Goal: Task Accomplishment & Management: Complete application form

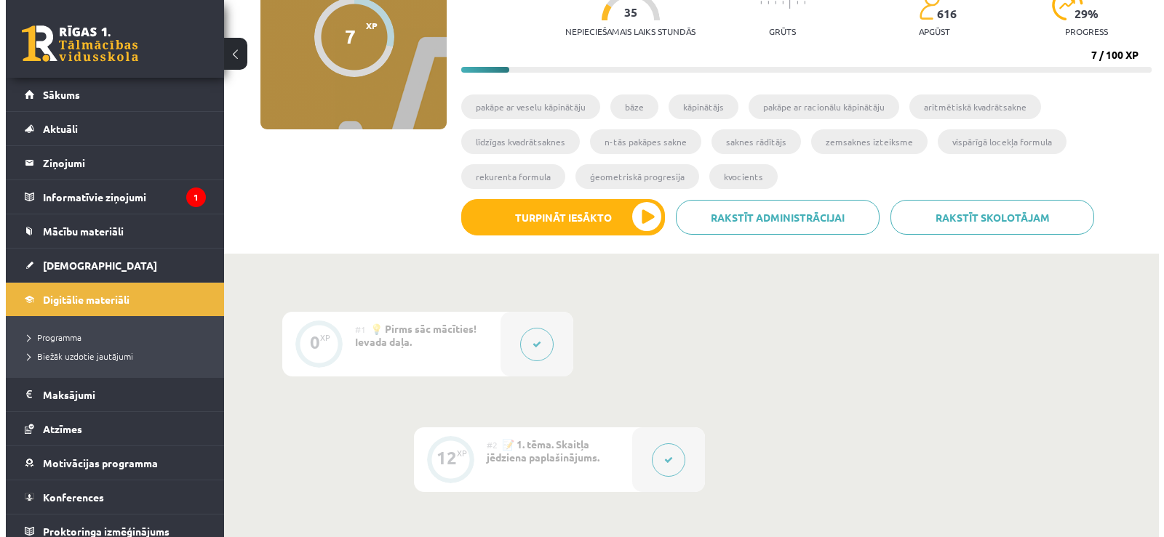
scroll to position [166, 0]
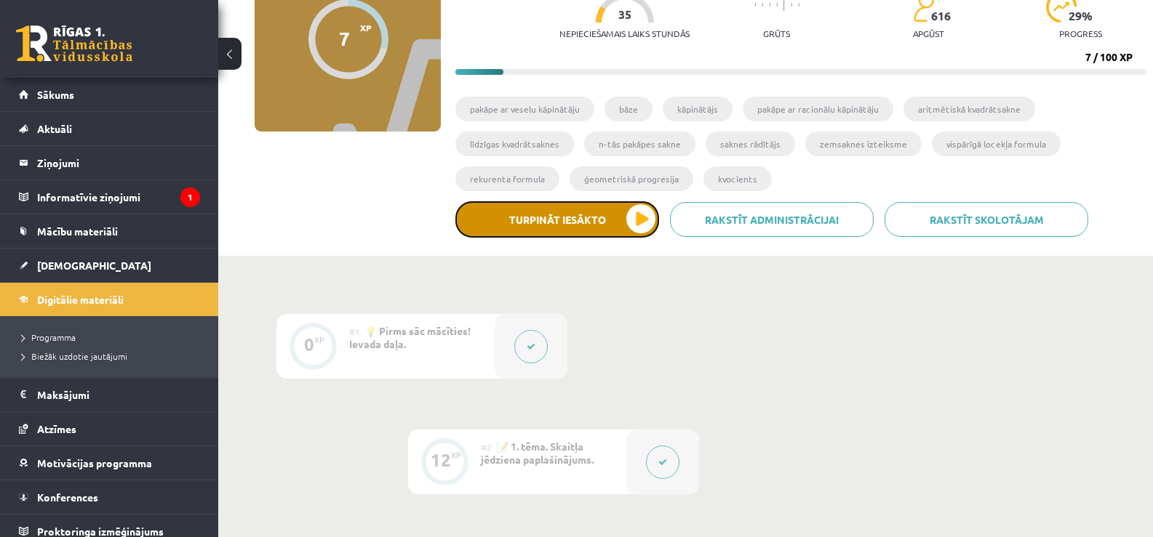
click at [628, 223] on button "Turpināt iesākto" at bounding box center [557, 219] width 204 height 36
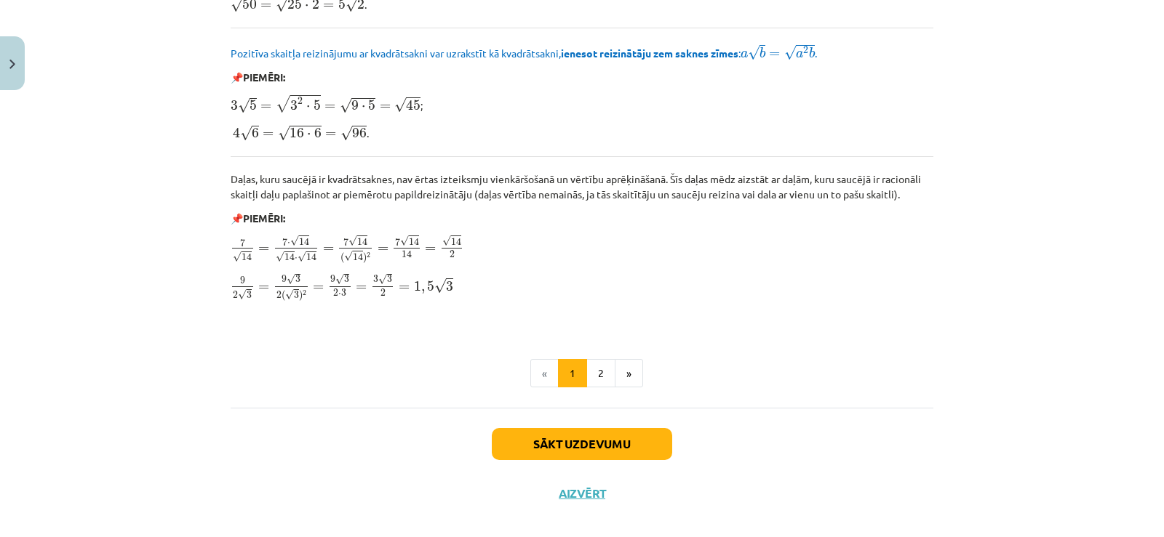
scroll to position [1739, 0]
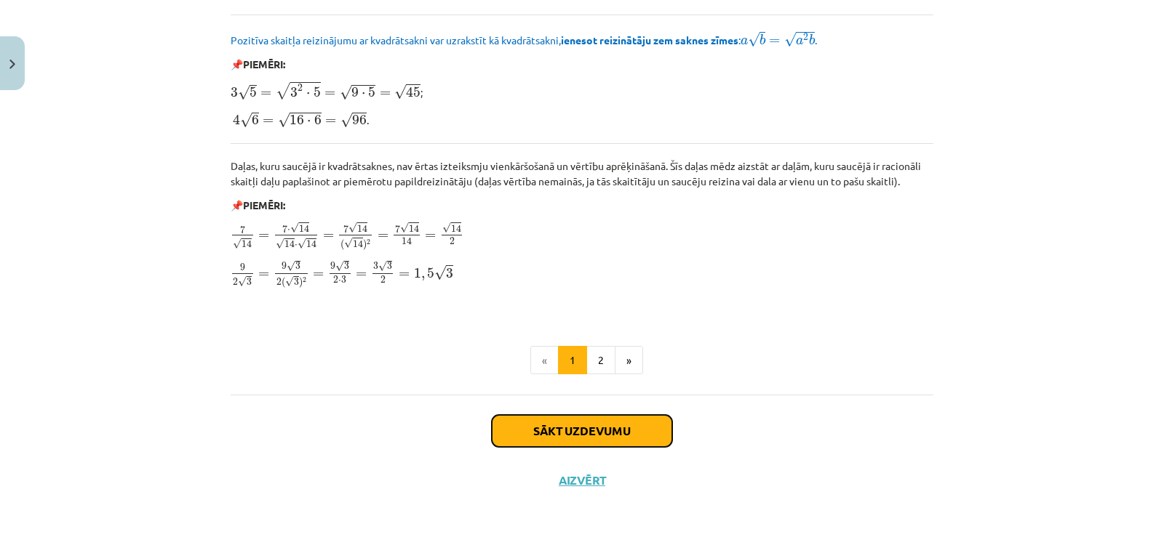
click at [572, 436] on button "Sākt uzdevumu" at bounding box center [582, 431] width 180 height 32
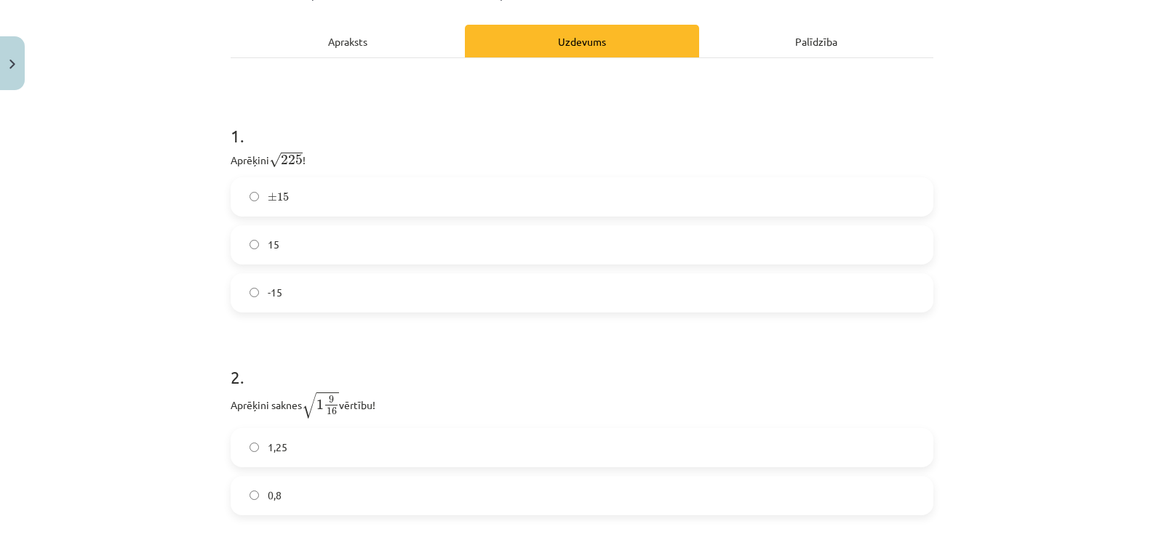
scroll to position [215, 0]
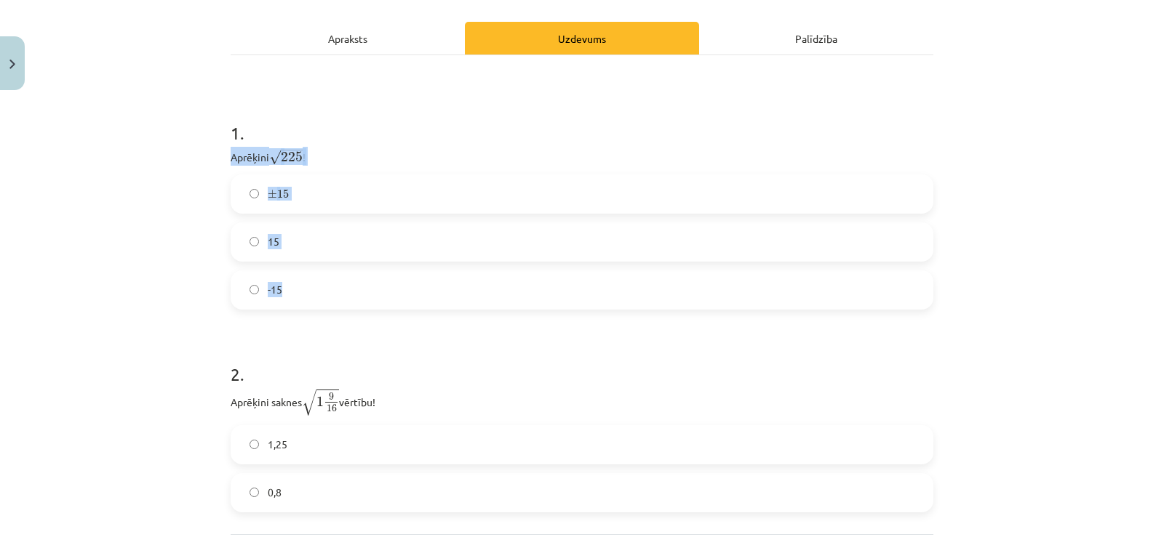
drag, startPoint x: 227, startPoint y: 156, endPoint x: 317, endPoint y: 306, distance: 174.8
click at [317, 306] on div "1 . Aprēķini √ 225 225 ! ± 15 ± 15 15 -15" at bounding box center [582, 203] width 702 height 212
copy div "Aprēķini √ 225 225 ! ± 15 ± 15 15 -15"
click at [173, 319] on div "Mācību tēma: Matemātikas i - 12. klases 1. ieskaites mācību materiāls (ab) #3 📝…" at bounding box center [582, 268] width 1164 height 537
click at [1137, 0] on div at bounding box center [582, 0] width 1164 height 0
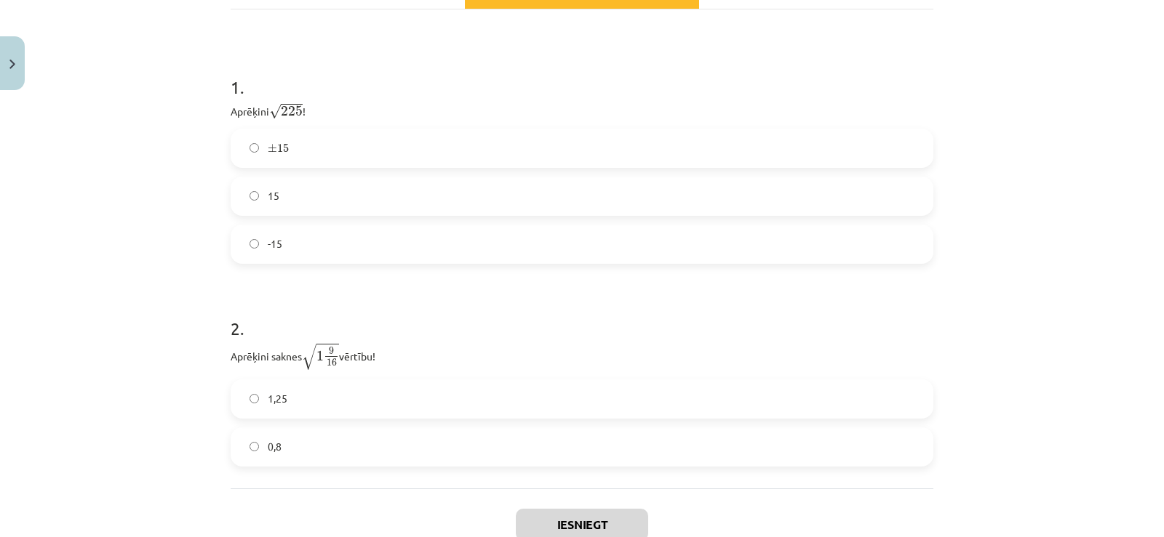
scroll to position [246, 0]
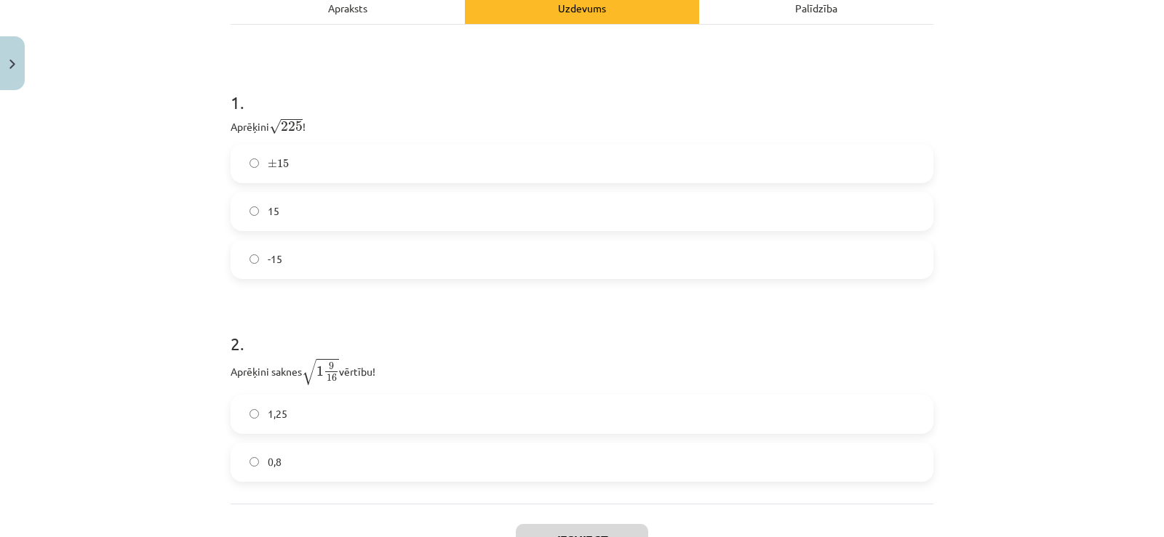
click at [573, 232] on div "± 15 ± 15 15 -15" at bounding box center [582, 211] width 702 height 135
click at [585, 214] on label "15" at bounding box center [582, 211] width 700 height 36
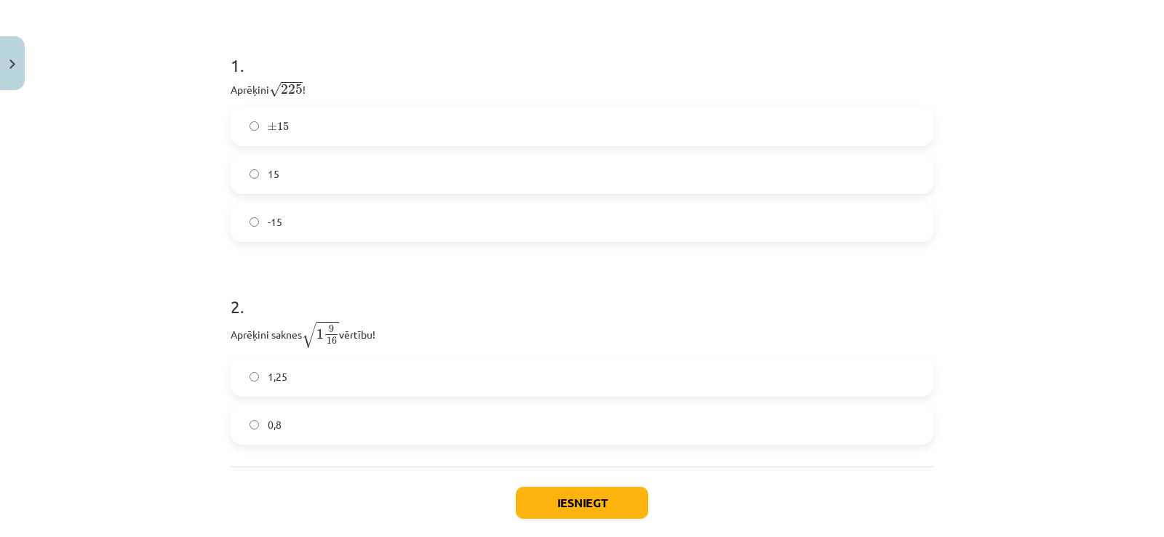
scroll to position [276, 0]
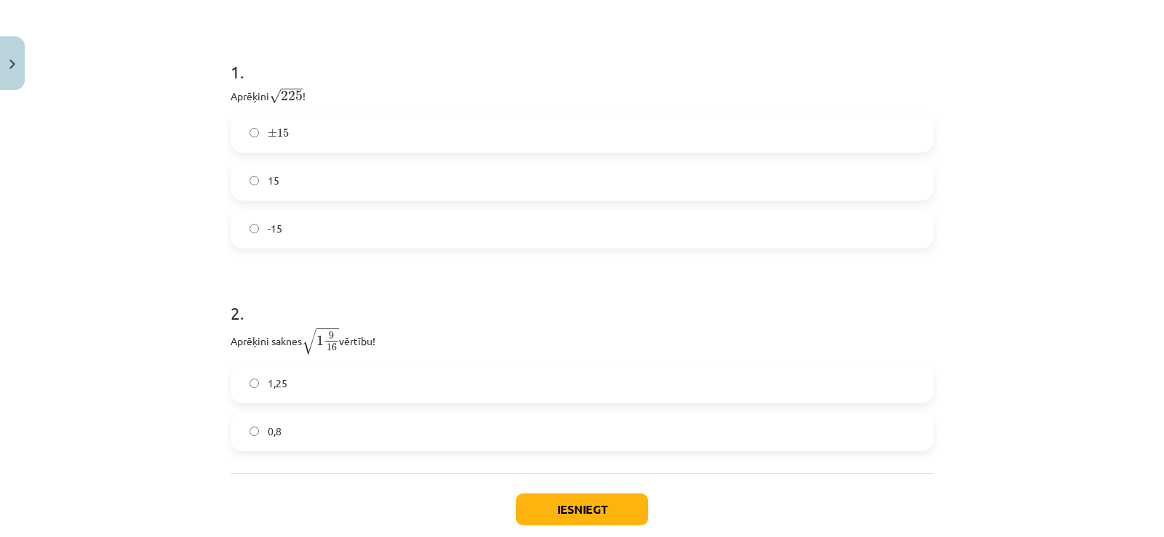
click at [439, 390] on label "1,25" at bounding box center [582, 384] width 700 height 36
click at [542, 513] on button "Iesniegt" at bounding box center [582, 510] width 132 height 32
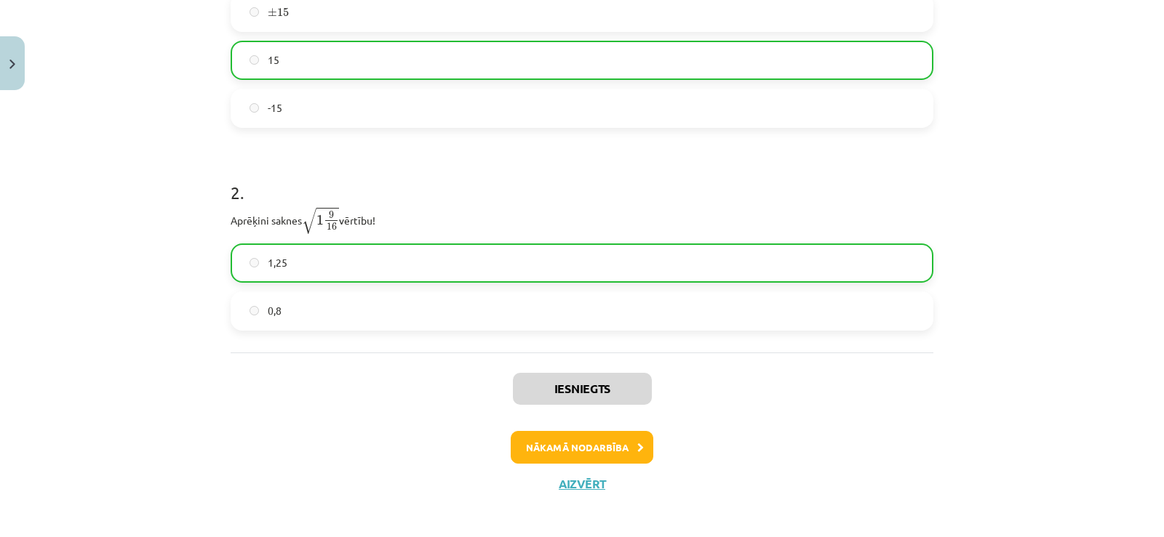
scroll to position [405, 0]
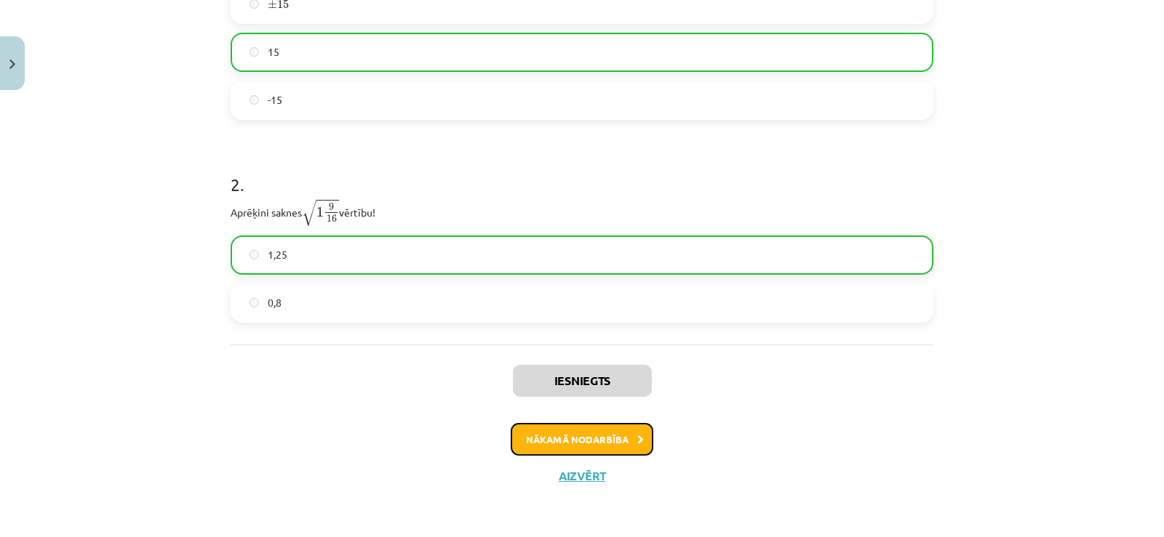
click at [606, 436] on button "Nākamā nodarbība" at bounding box center [581, 439] width 143 height 33
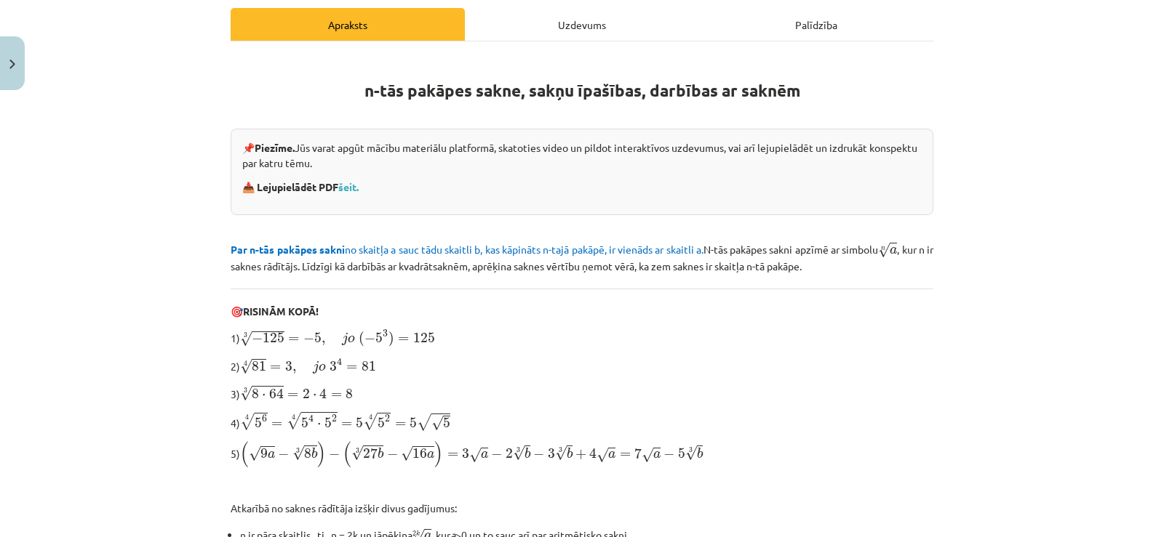
scroll to position [458, 0]
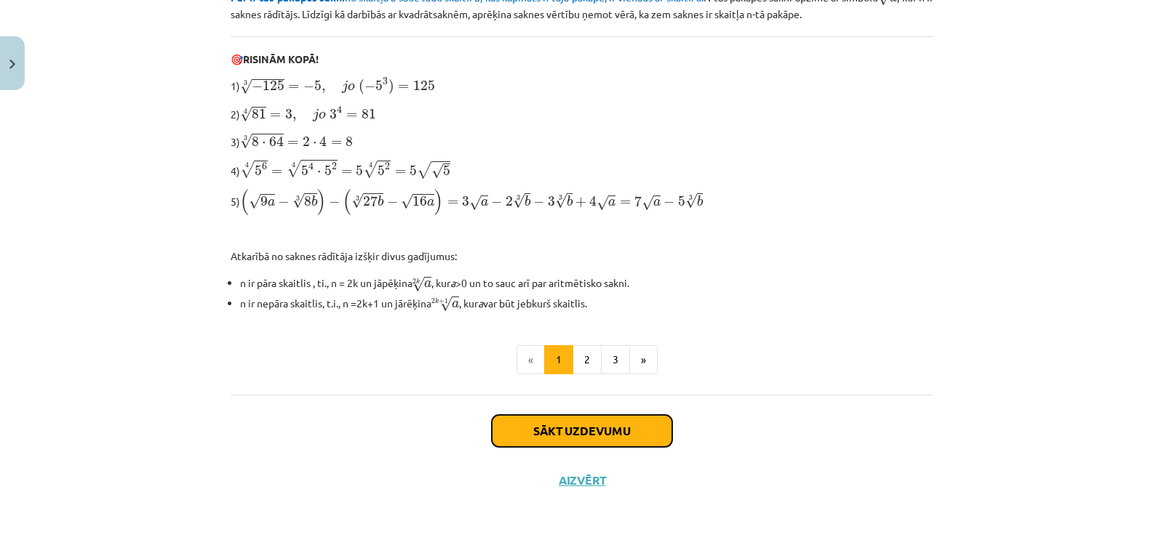
click at [589, 419] on button "Sākt uzdevumu" at bounding box center [582, 431] width 180 height 32
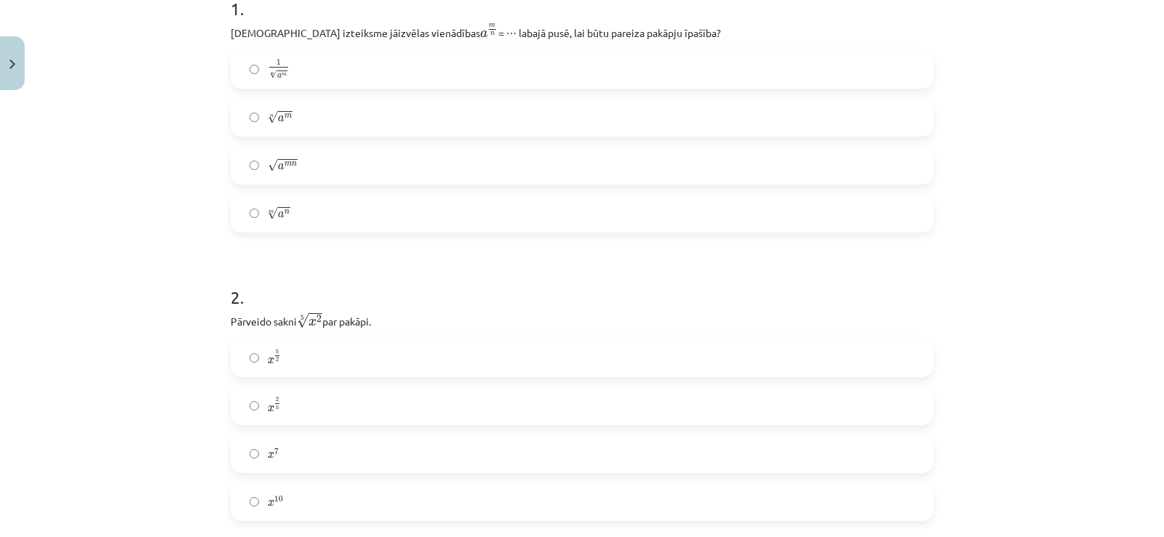
scroll to position [311, 0]
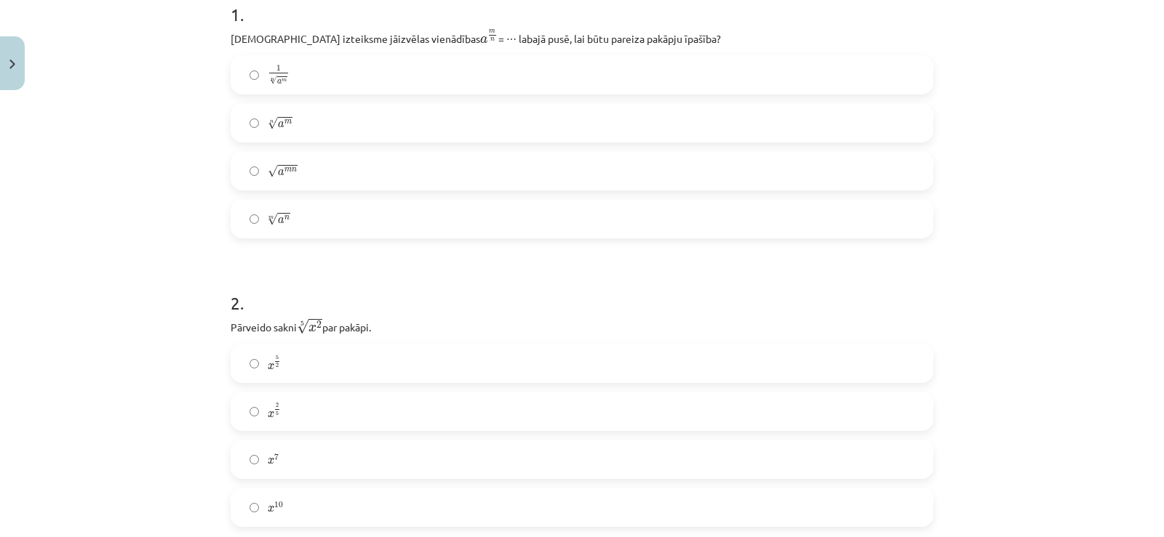
click at [667, 119] on label "n √ a m a m n" at bounding box center [582, 123] width 700 height 36
click at [387, 404] on label "x 2 5 x 2 5" at bounding box center [582, 411] width 700 height 36
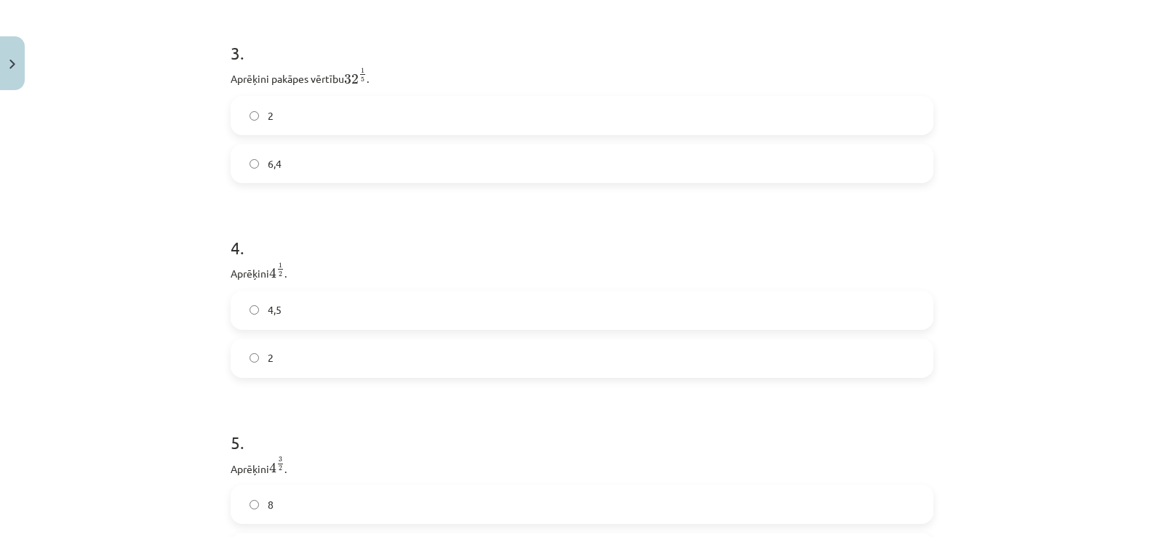
scroll to position [828, 0]
click at [519, 156] on label "2" at bounding box center [582, 137] width 700 height 36
click at [295, 396] on label "2" at bounding box center [582, 380] width 700 height 36
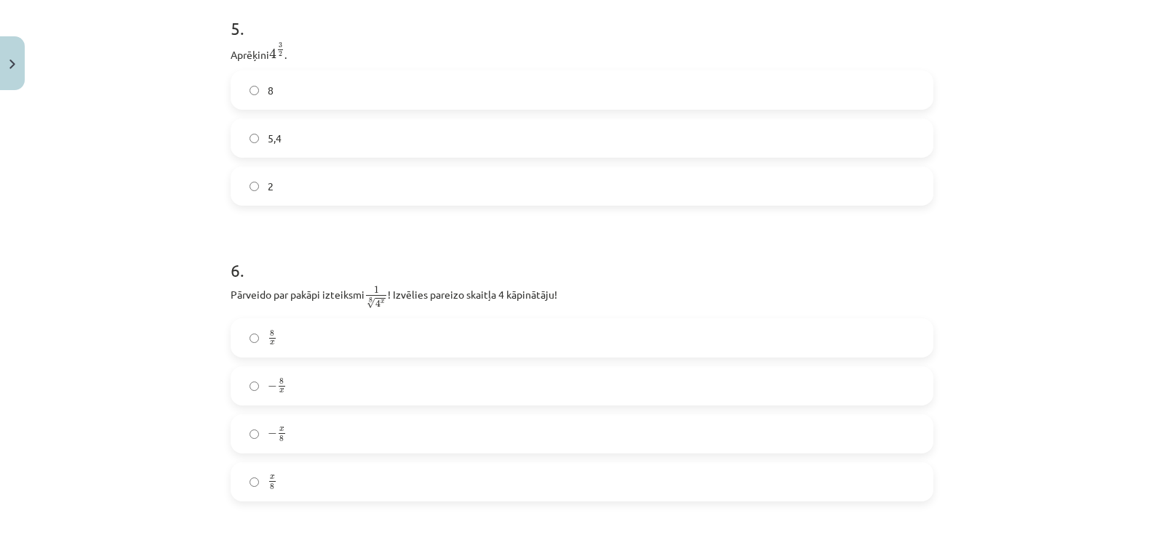
scroll to position [1269, 0]
click at [572, 74] on label "8" at bounding box center [582, 85] width 700 height 36
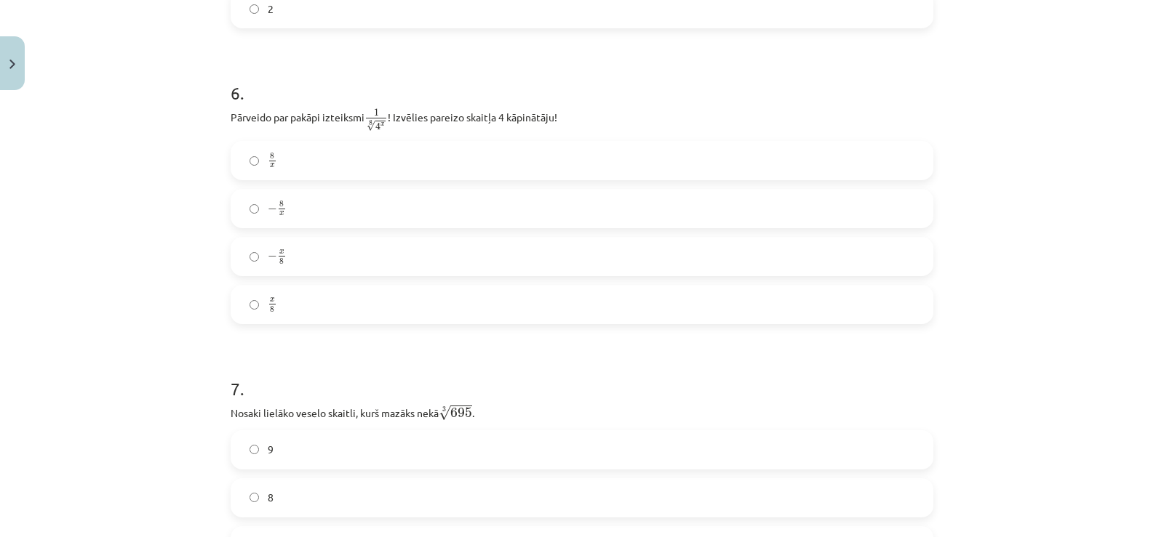
scroll to position [1446, 0]
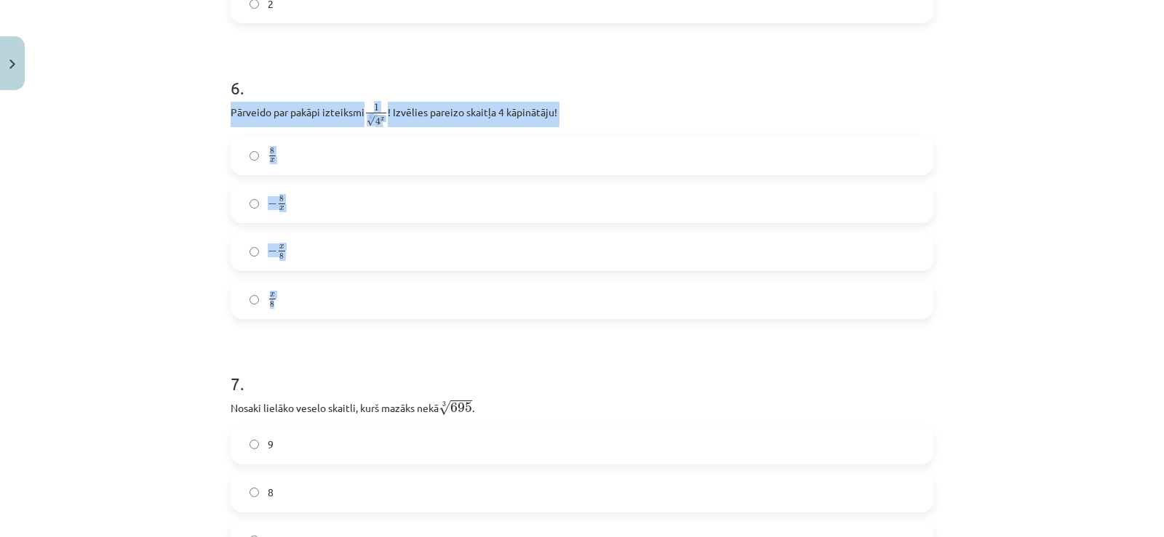
drag, startPoint x: 223, startPoint y: 113, endPoint x: 298, endPoint y: 297, distance: 198.9
click at [298, 297] on div "52 XP Saņemsi Sarežģīts 616 pilda Apraksts Uzdevums Palīdzība 1 . Kura izteiksm…" at bounding box center [582, 475] width 720 height 3650
copy div "Pārveido par pakāpi izteiksmi 1 8 √ 4 x 1 4 x 8 ! Izvēlies pareizo skaitļa 4 kā…"
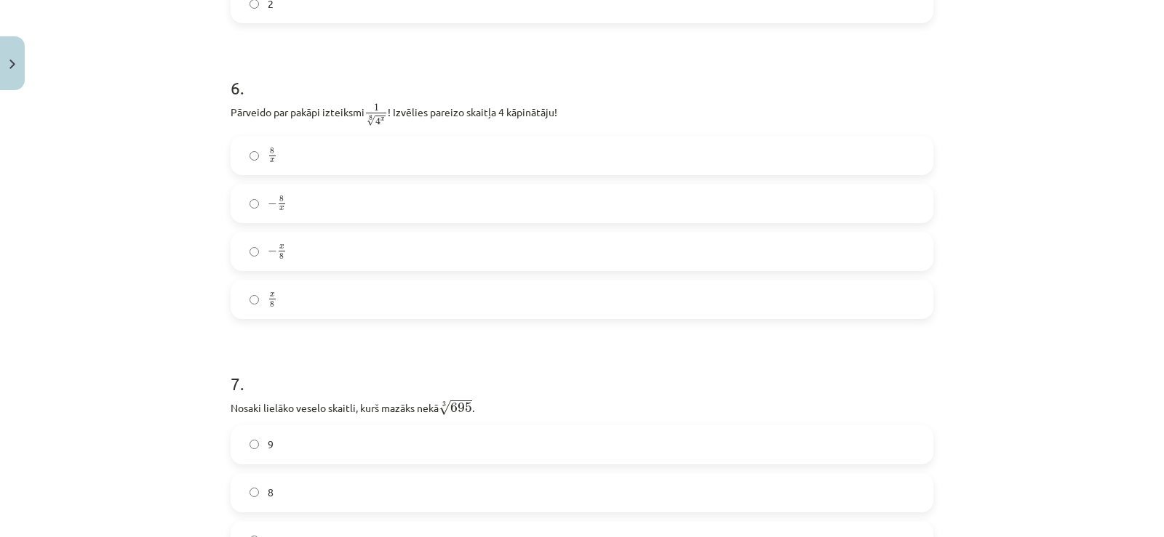
click at [486, 393] on h1 "7 ." at bounding box center [582, 370] width 702 height 45
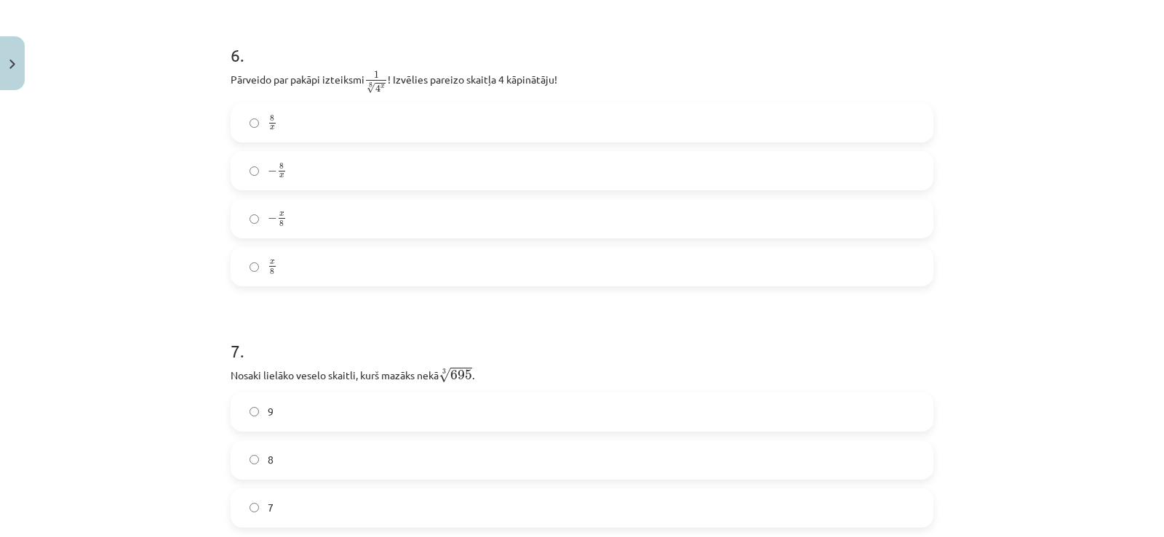
scroll to position [1452, 0]
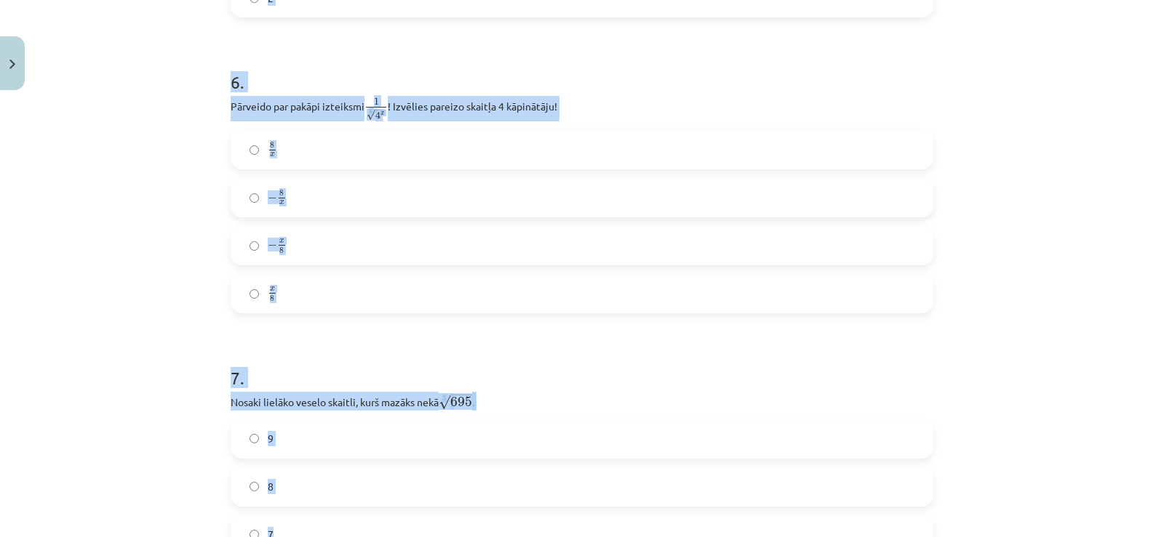
drag, startPoint x: 356, startPoint y: 534, endPoint x: 330, endPoint y: 554, distance: 33.2
click at [330, 372] on html "0 Dāvanas 65 mP 7 xp Sidnijs Kalniņš Sākums Aktuāli Kā mācīties eSKOLĀ Kontakti…" at bounding box center [582, 102] width 1164 height 537
click at [554, 409] on p "Nosaki lielāko veselo skaitli, kurš mazāks nekā 3 √ 695 695 3 ." at bounding box center [582, 401] width 702 height 19
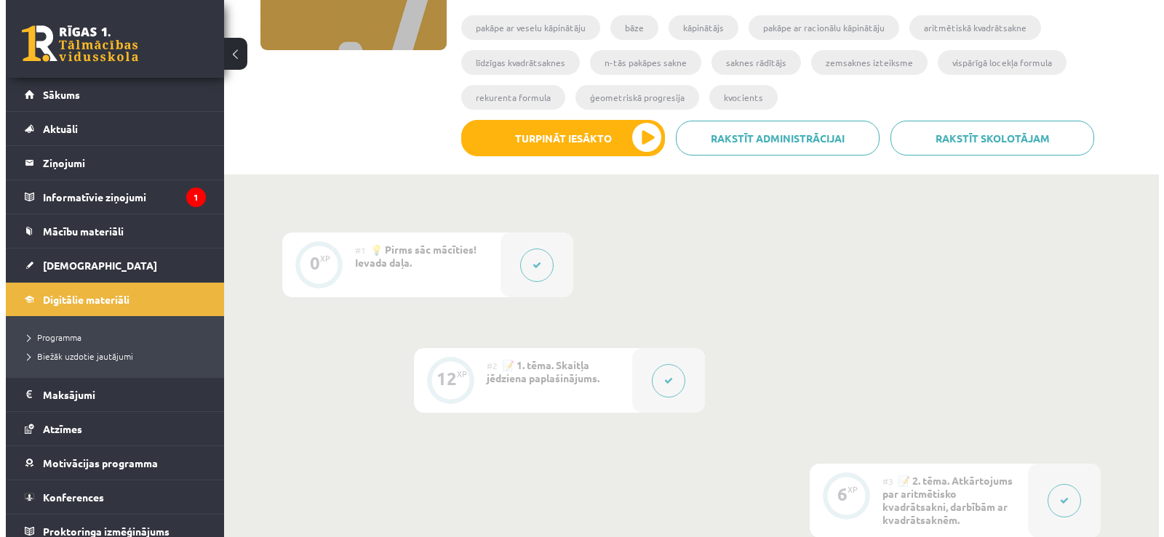
scroll to position [97, 0]
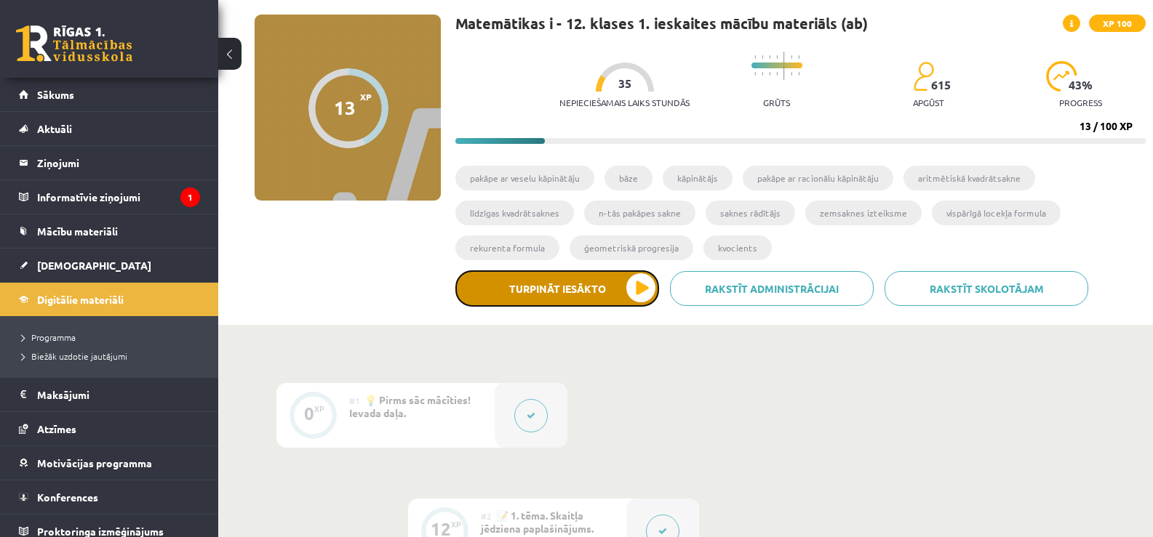
click at [601, 295] on button "Turpināt iesākto" at bounding box center [557, 289] width 204 height 36
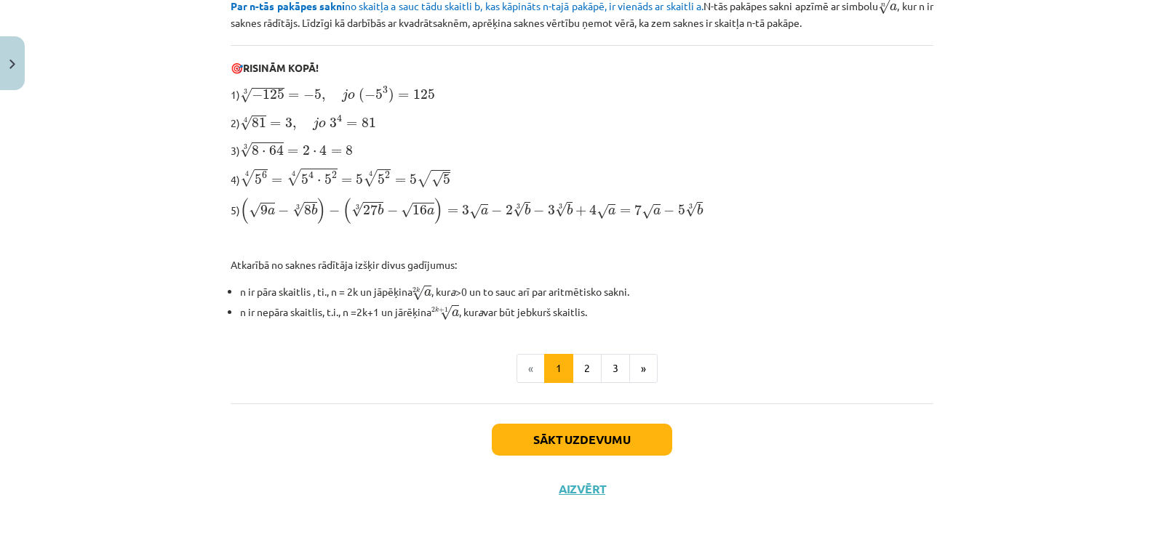
scroll to position [458, 0]
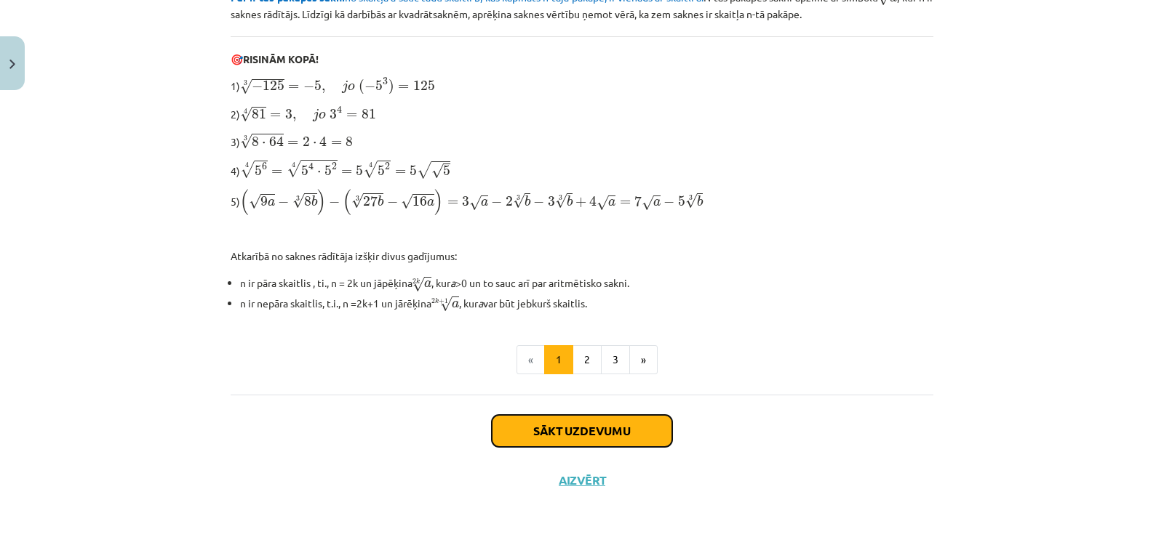
click at [637, 423] on button "Sākt uzdevumu" at bounding box center [582, 431] width 180 height 32
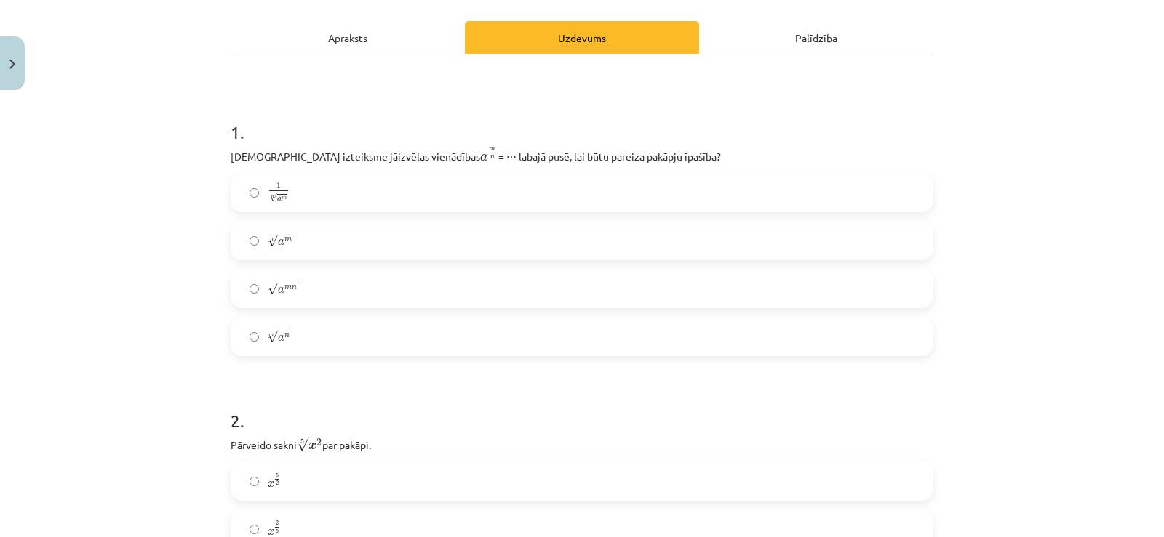
scroll to position [198, 0]
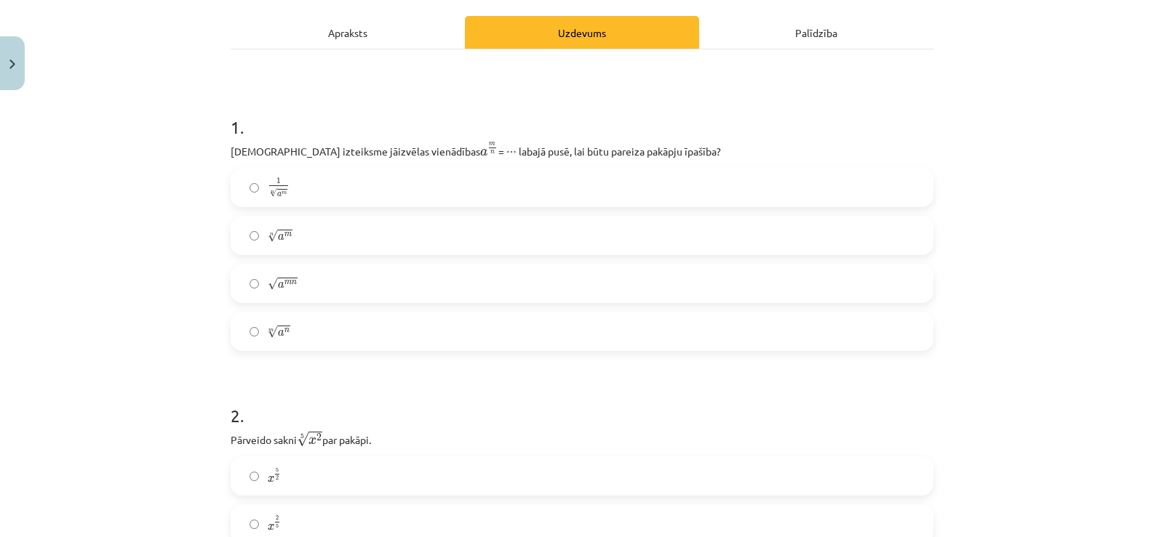
click at [319, 228] on label "n √ a m a m n" at bounding box center [582, 235] width 700 height 36
drag, startPoint x: 319, startPoint y: 228, endPoint x: 815, endPoint y: 185, distance: 498.5
click at [815, 185] on div "1 n √ a m 1 a m n n √ a m a m n √ a m n a m n m √ a n a n m" at bounding box center [582, 259] width 702 height 183
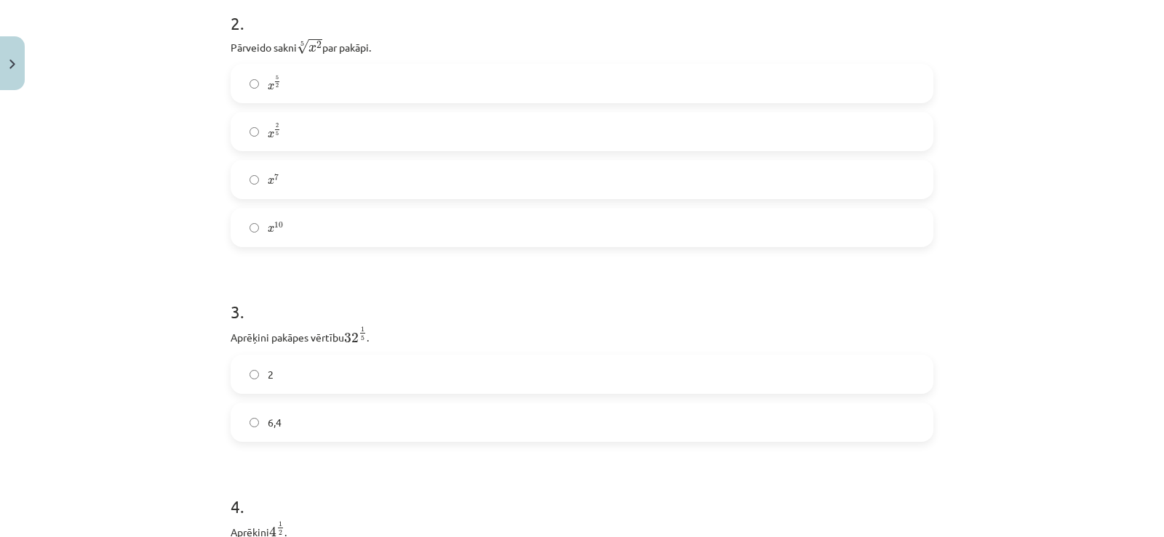
scroll to position [585, 0]
click at [309, 147] on label "x 2 5 x 2 5" at bounding box center [582, 137] width 700 height 36
click at [297, 380] on label "2" at bounding box center [582, 379] width 700 height 36
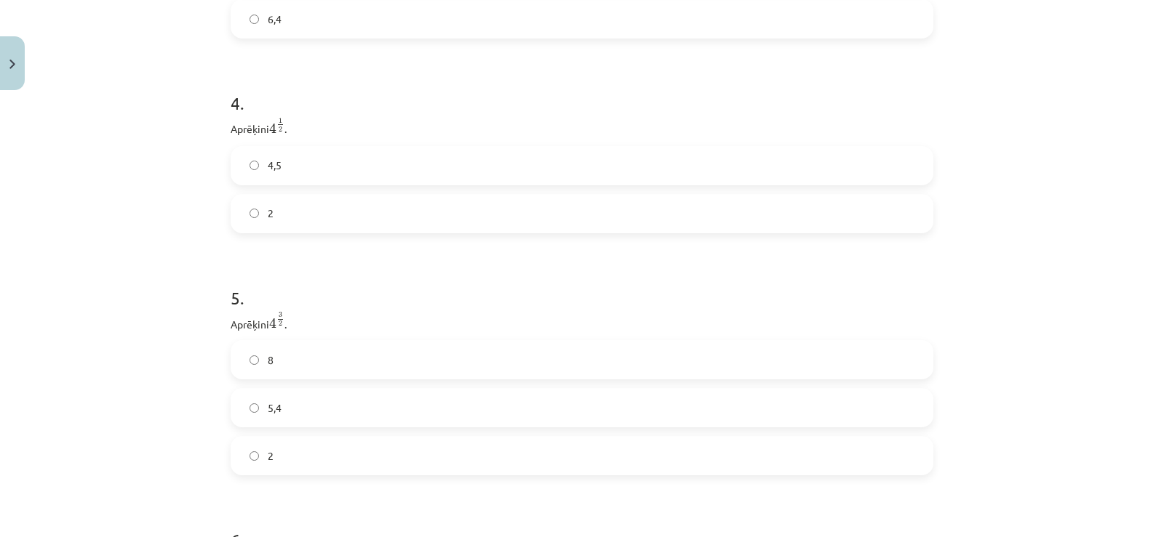
scroll to position [1000, 0]
click at [361, 209] on label "2" at bounding box center [582, 208] width 700 height 36
click at [312, 360] on label "8" at bounding box center [582, 354] width 700 height 36
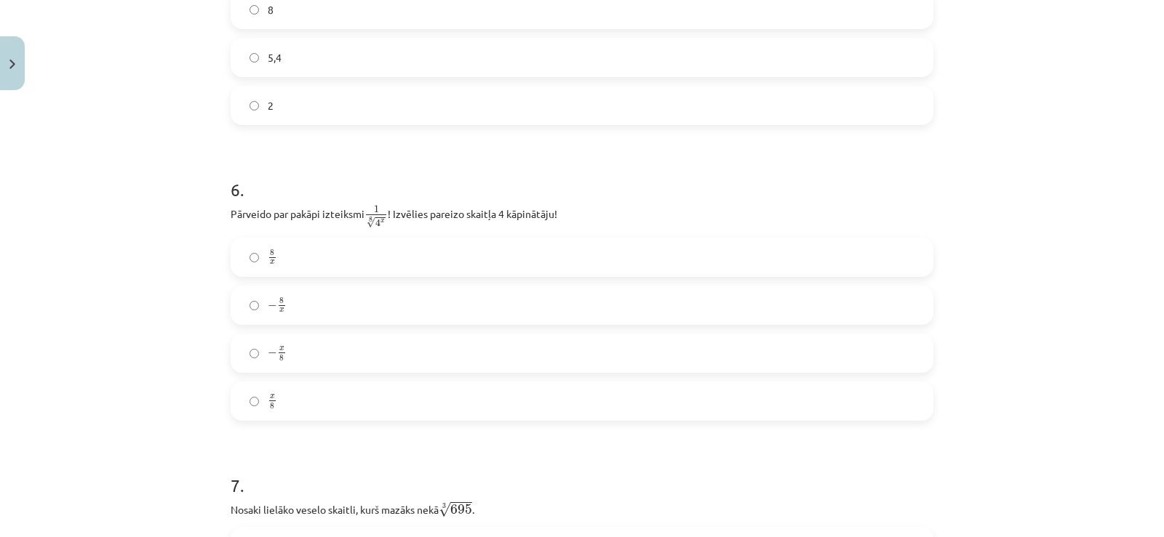
scroll to position [1350, 0]
click at [319, 353] on label "− x 8 − x 8" at bounding box center [582, 348] width 700 height 36
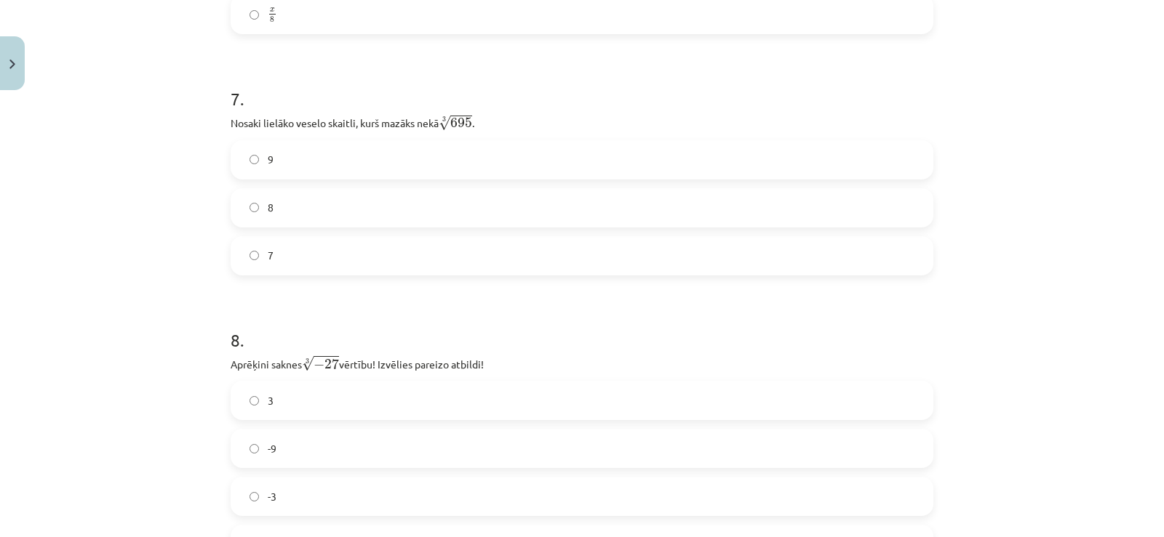
scroll to position [1737, 0]
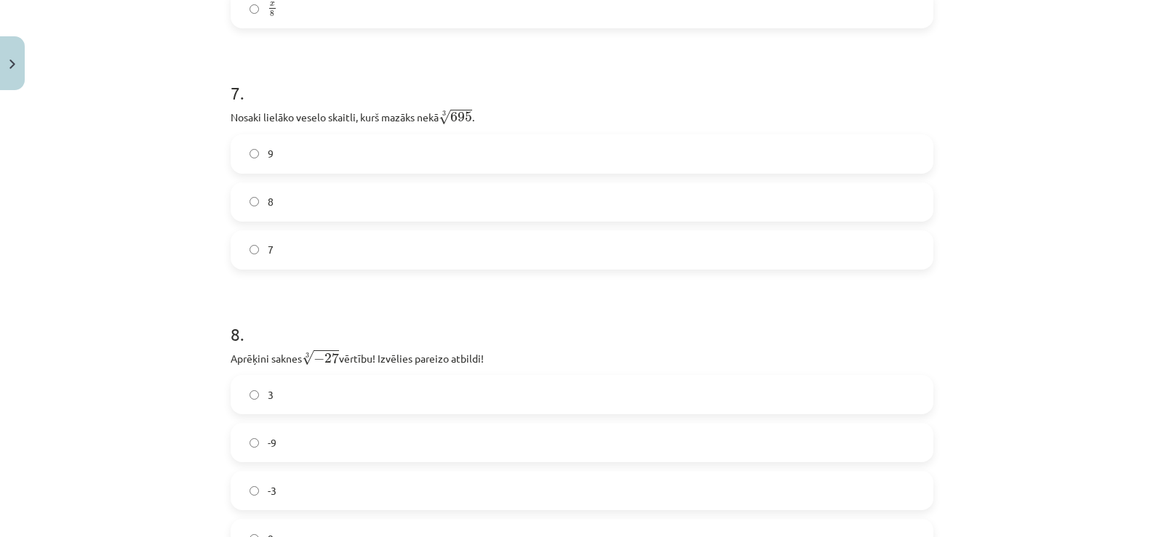
click at [297, 198] on label "8" at bounding box center [582, 202] width 700 height 36
click at [280, 492] on label "-3" at bounding box center [582, 491] width 700 height 36
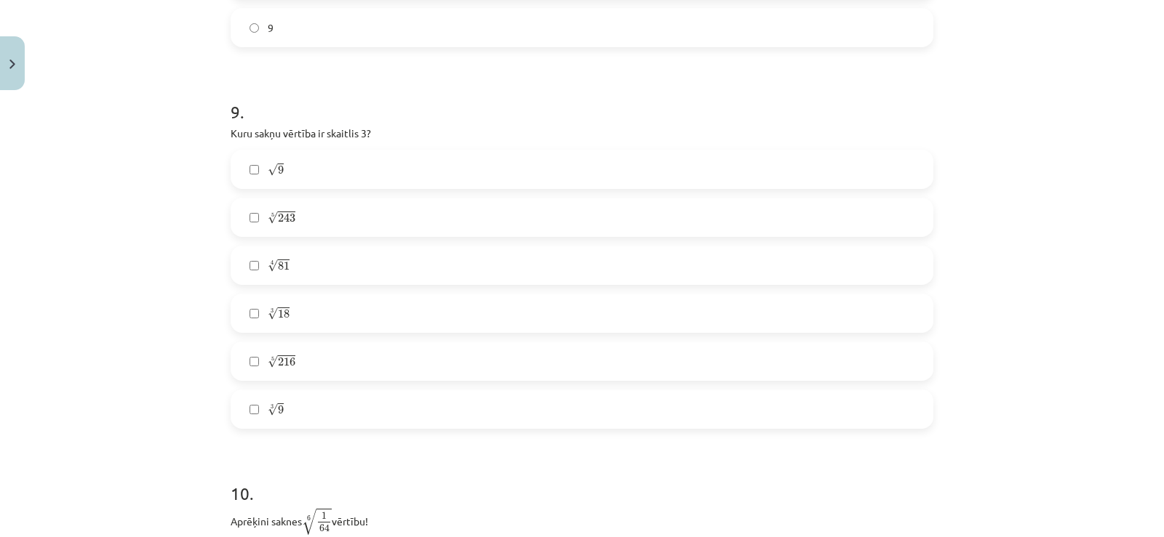
scroll to position [2297, 0]
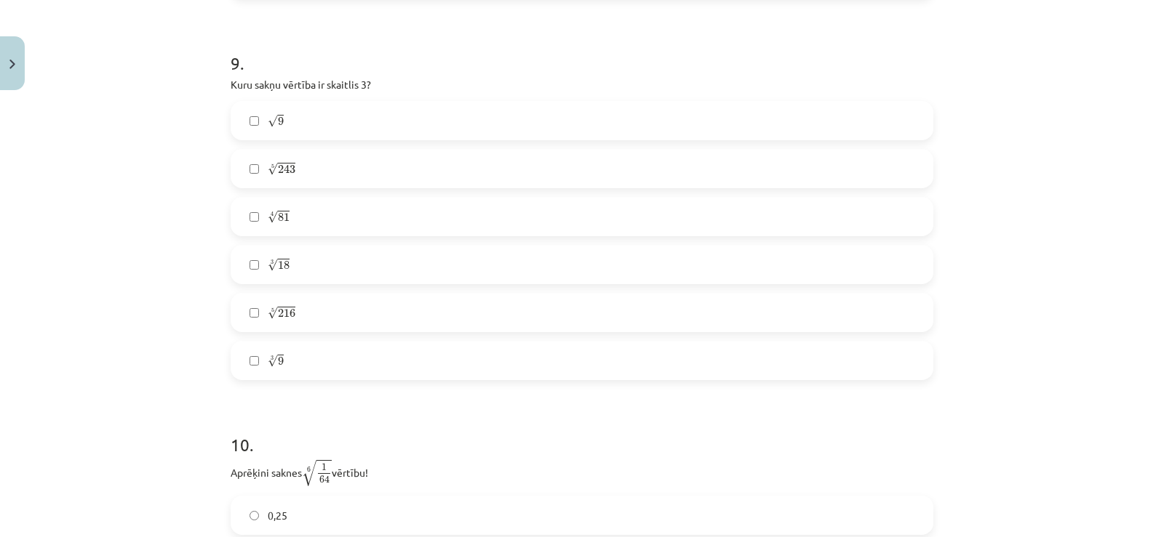
click at [291, 120] on label "√ 9 9" at bounding box center [582, 121] width 700 height 36
click at [283, 178] on label "5 √ 243 243 5" at bounding box center [582, 169] width 700 height 36
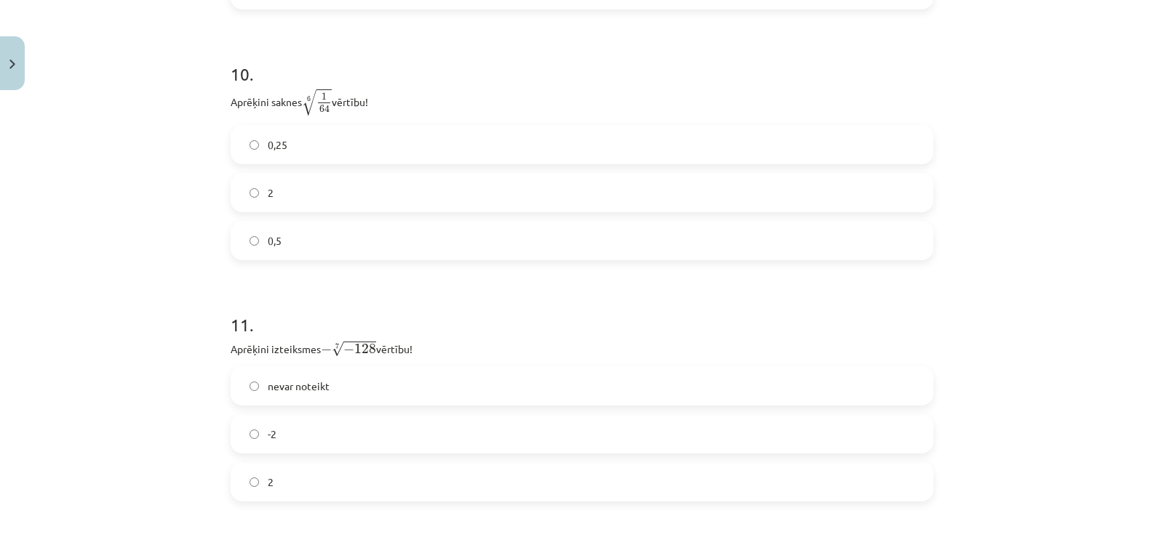
scroll to position [2679, 0]
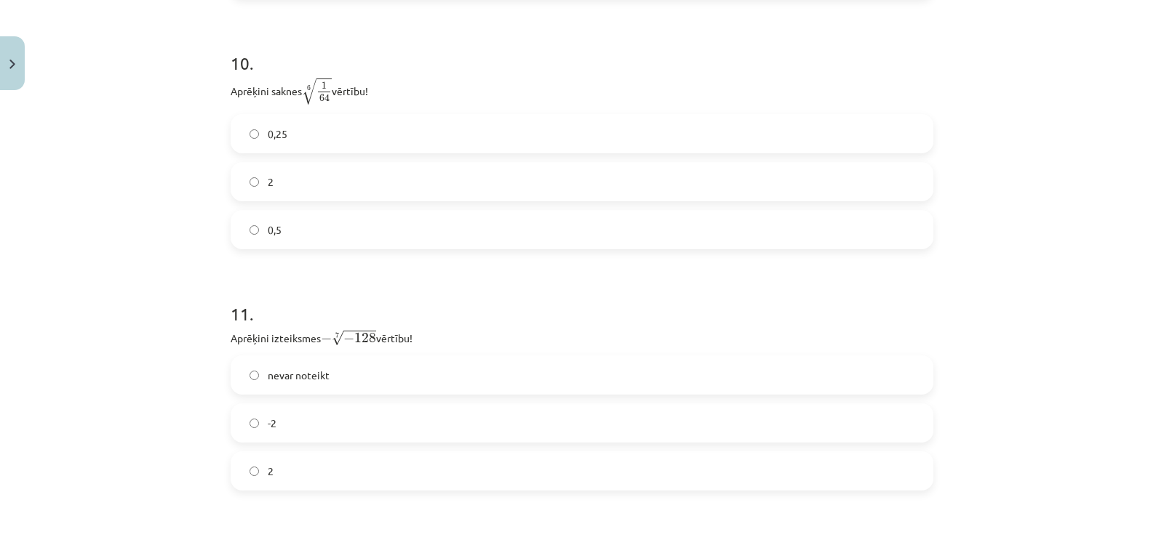
click at [286, 224] on label "0,5" at bounding box center [582, 230] width 700 height 36
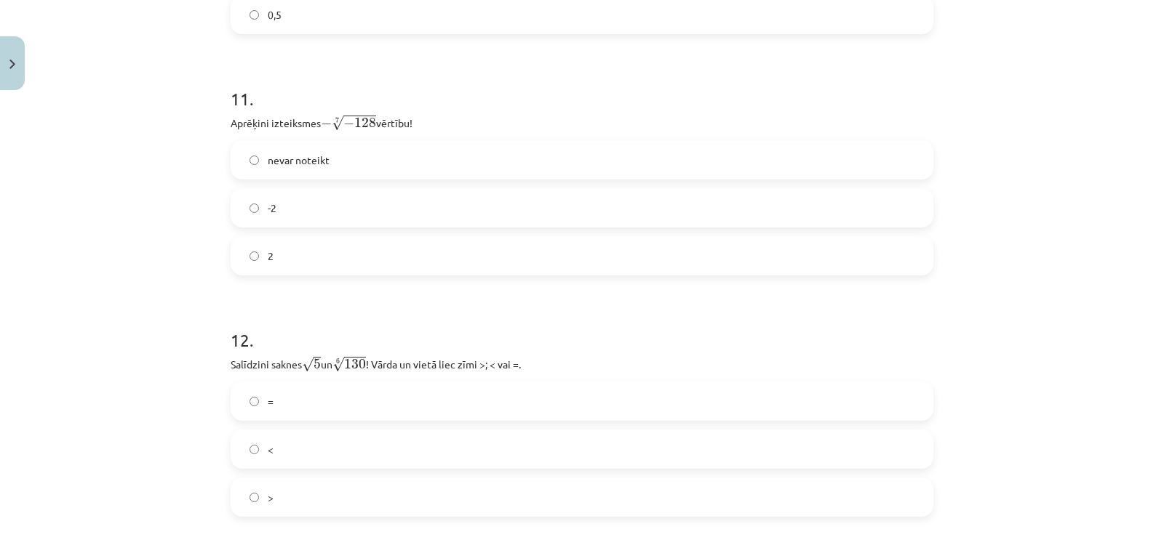
scroll to position [2927, 0]
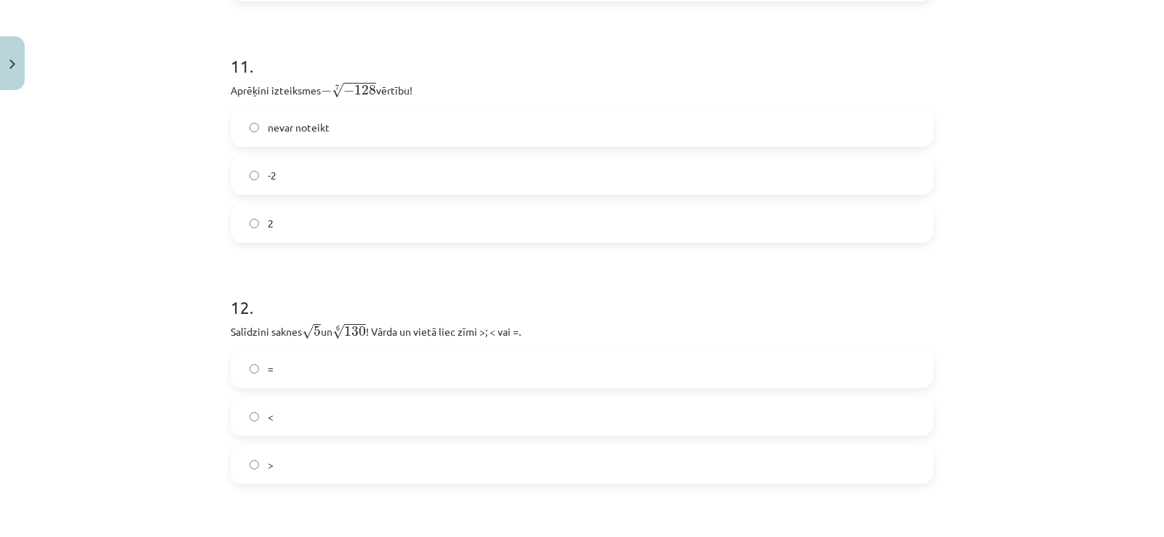
click at [328, 222] on label "2" at bounding box center [582, 223] width 700 height 36
click at [276, 405] on label "<" at bounding box center [582, 417] width 700 height 36
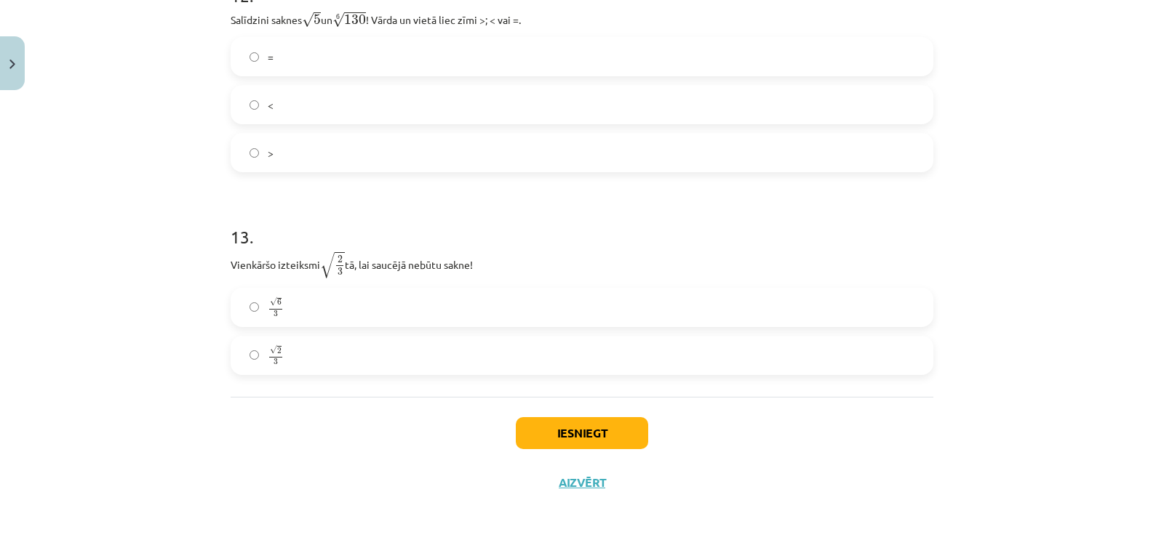
scroll to position [3244, 0]
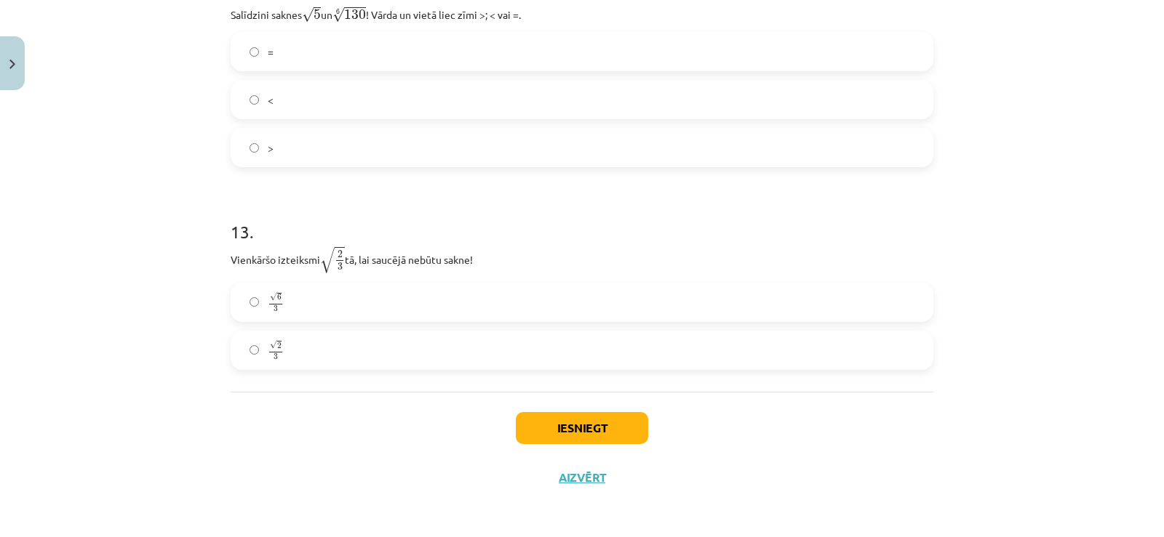
click at [284, 314] on label "√ 6 3 6 3" at bounding box center [582, 302] width 700 height 36
click at [576, 429] on button "Iesniegt" at bounding box center [582, 428] width 132 height 32
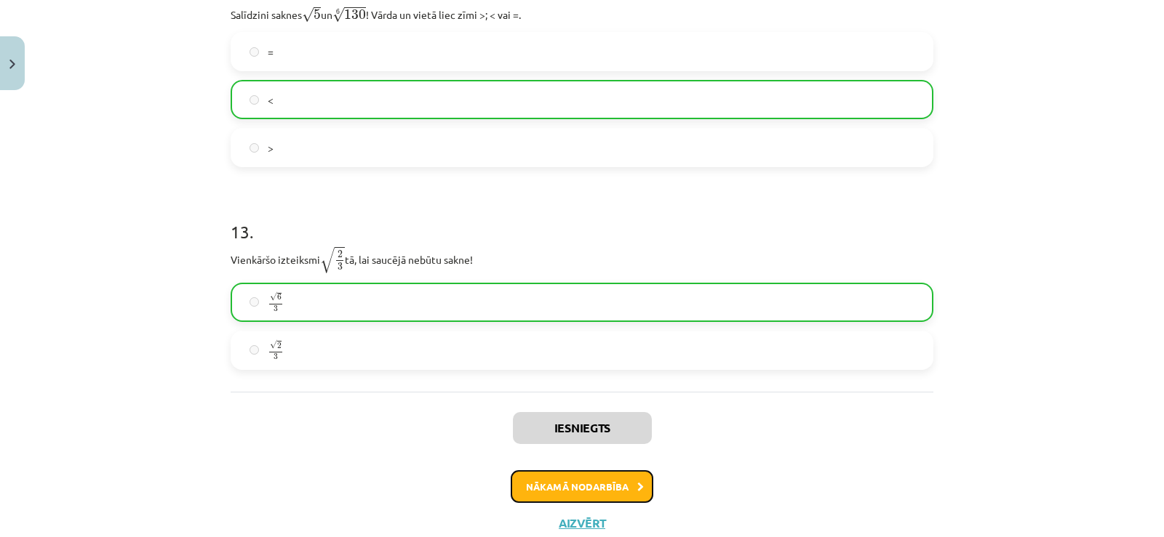
click at [577, 486] on button "Nākamā nodarbība" at bounding box center [581, 487] width 143 height 33
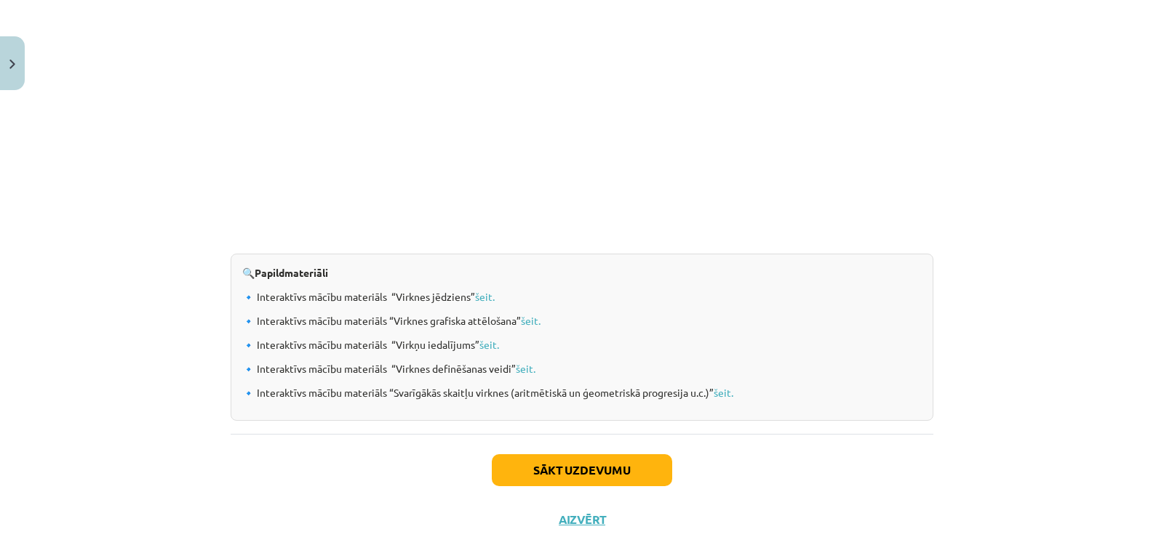
scroll to position [1501, 0]
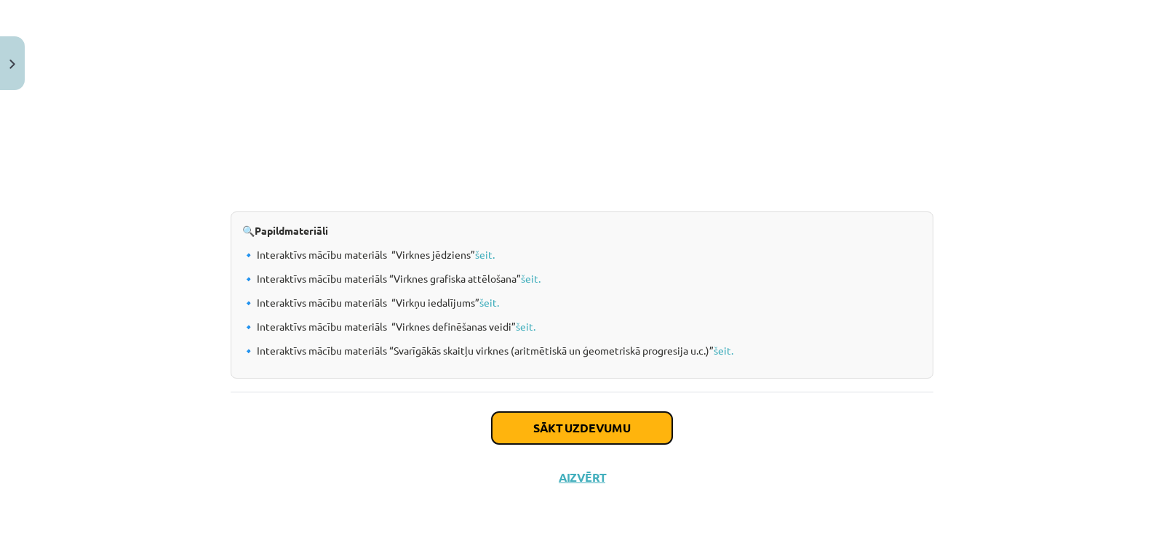
click at [609, 420] on button "Sākt uzdevumu" at bounding box center [582, 428] width 180 height 32
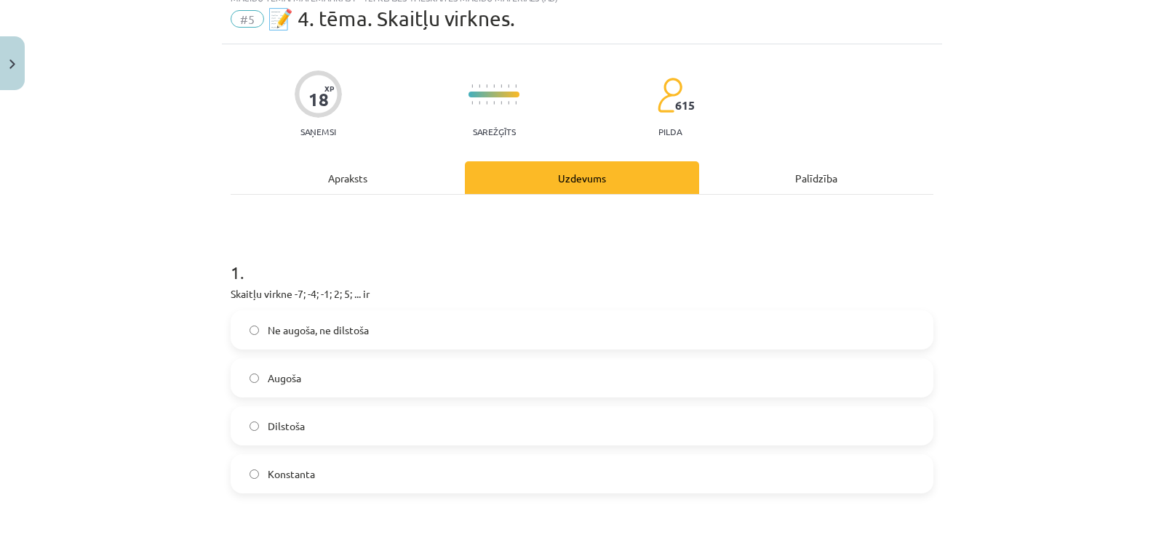
scroll to position [135, 0]
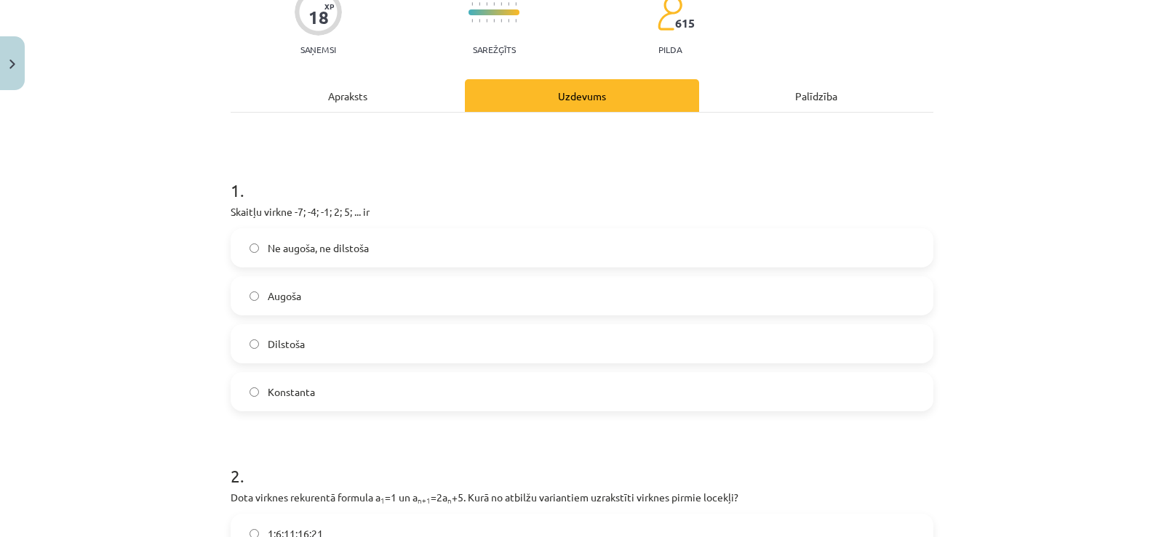
click at [633, 300] on label "Augoša" at bounding box center [582, 296] width 700 height 36
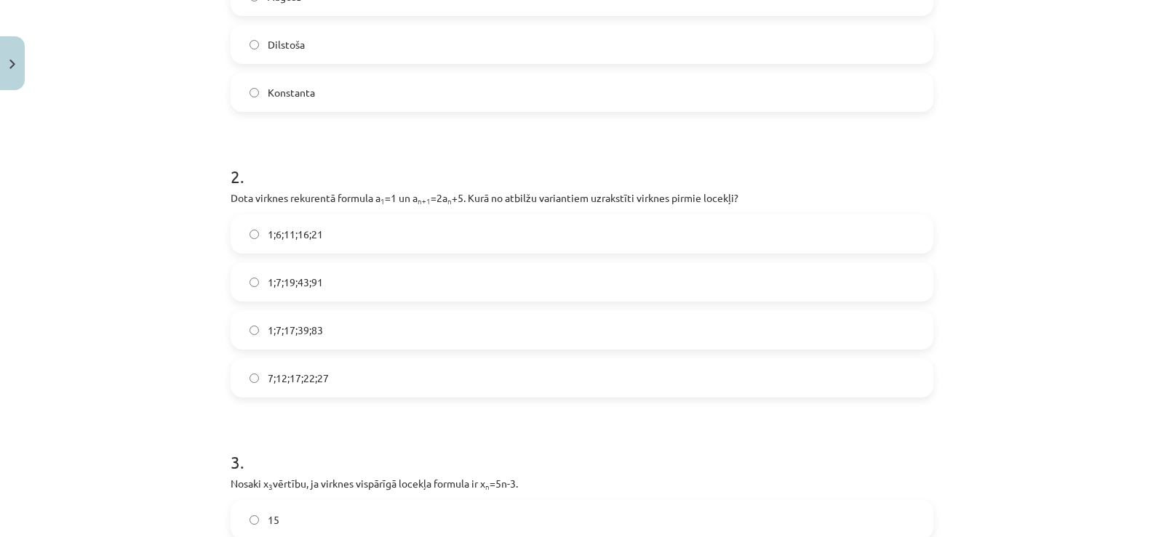
scroll to position [438, 0]
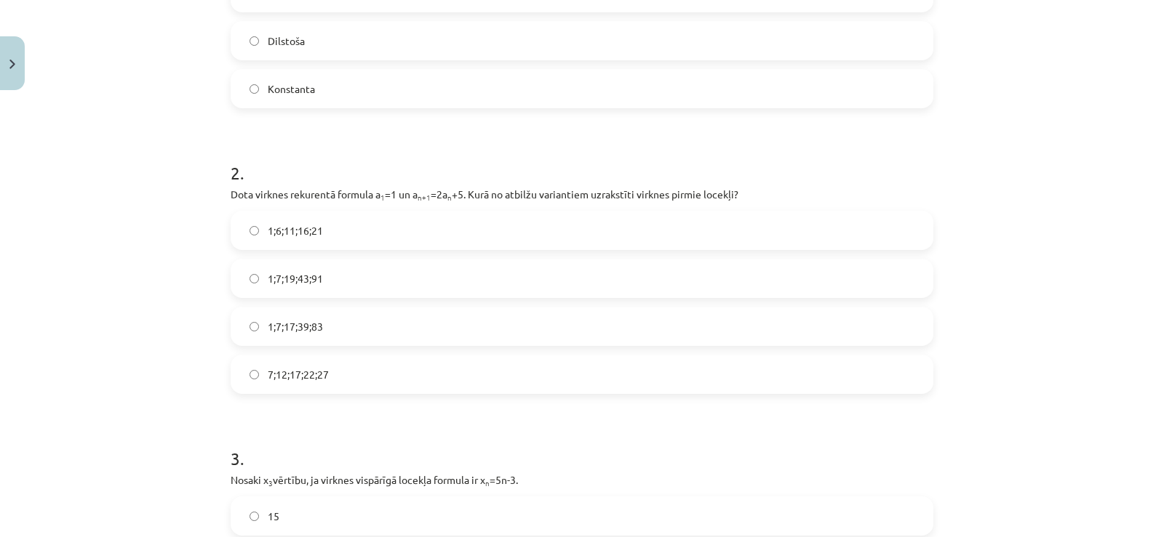
click at [296, 265] on label "1;7;19;43;91" at bounding box center [582, 278] width 700 height 36
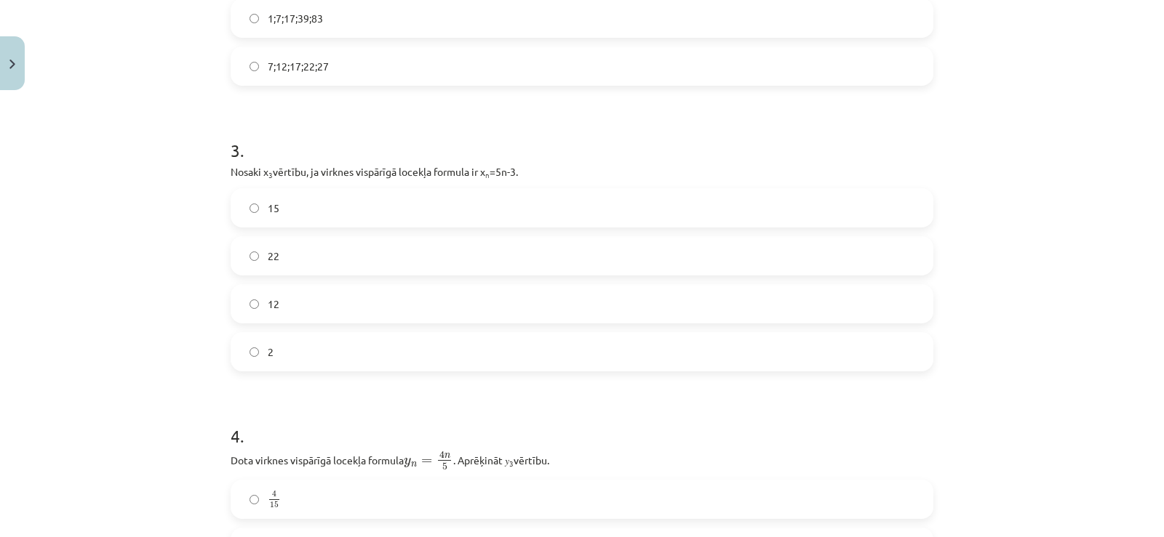
scroll to position [765, 0]
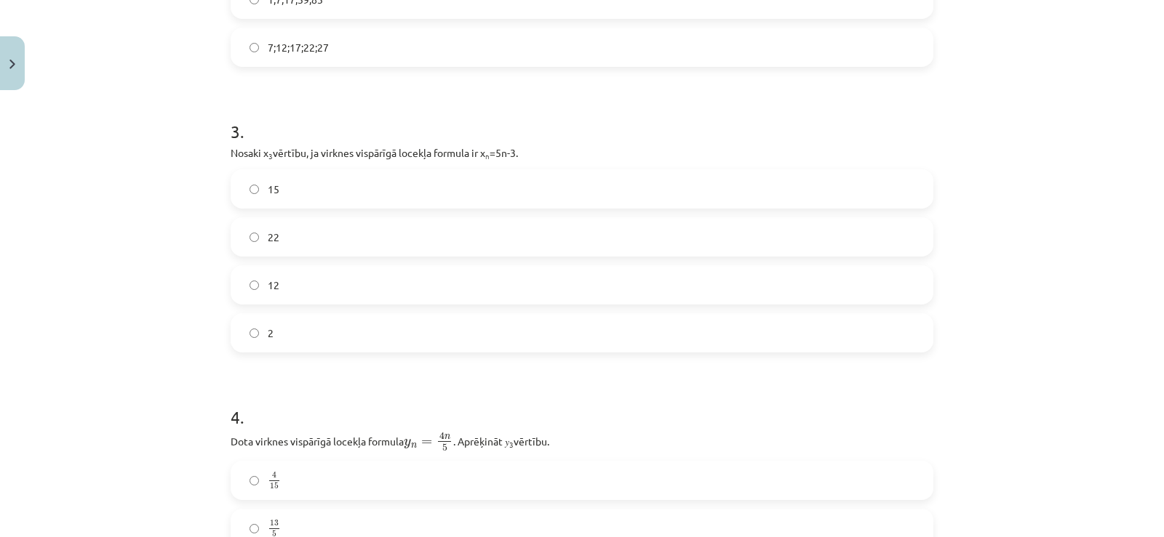
click at [303, 271] on label "12" at bounding box center [582, 285] width 700 height 36
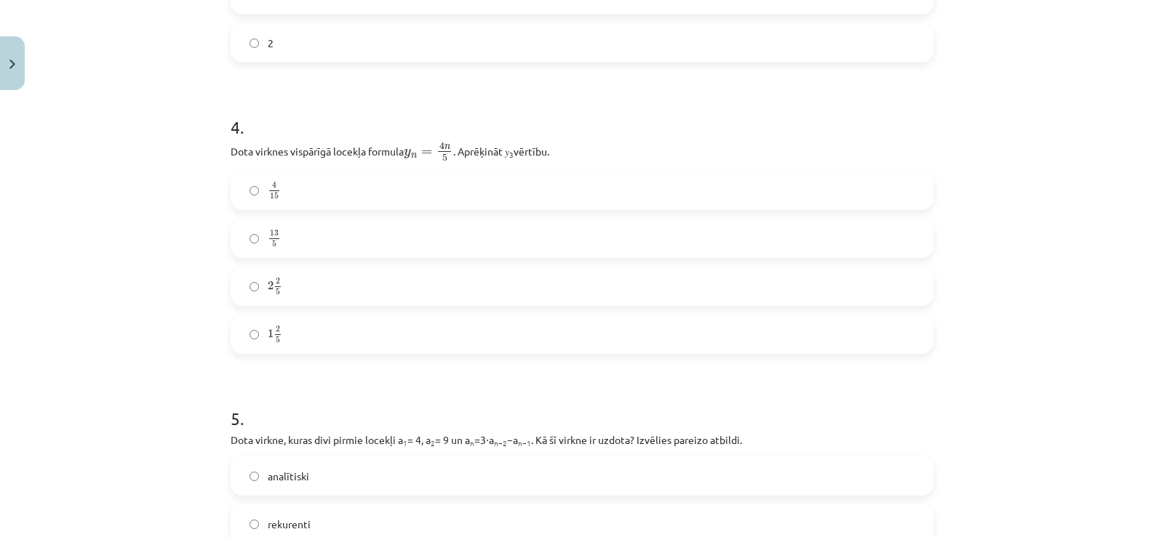
click at [307, 287] on label "2 2 5 2 2 5" at bounding box center [582, 286] width 700 height 36
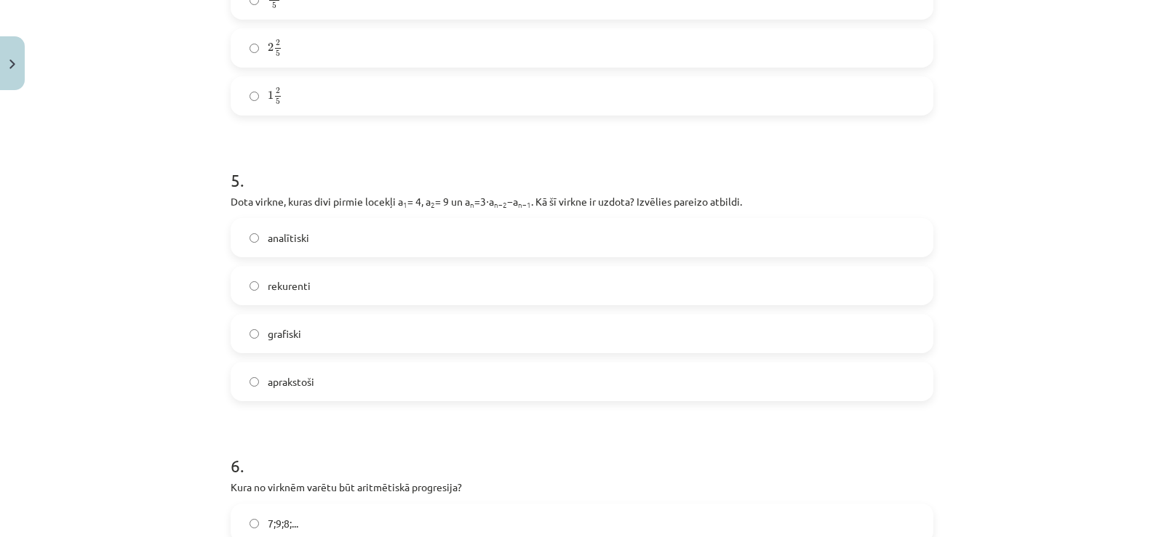
scroll to position [1321, 0]
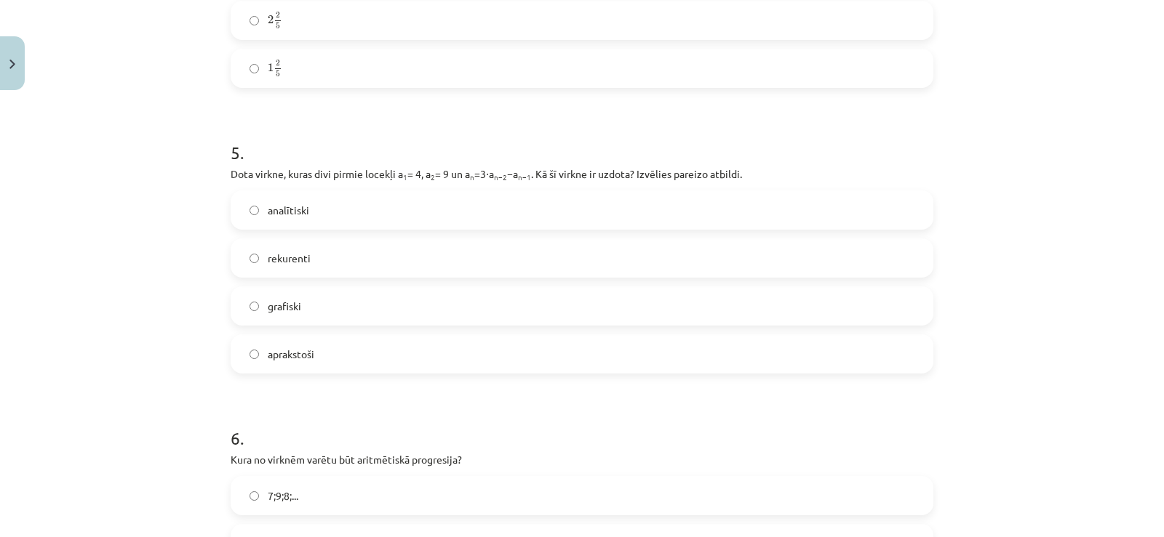
click at [443, 288] on label "grafiski" at bounding box center [582, 306] width 700 height 36
click at [446, 276] on div "rekurenti" at bounding box center [582, 258] width 702 height 39
click at [455, 257] on label "rekurenti" at bounding box center [582, 258] width 700 height 36
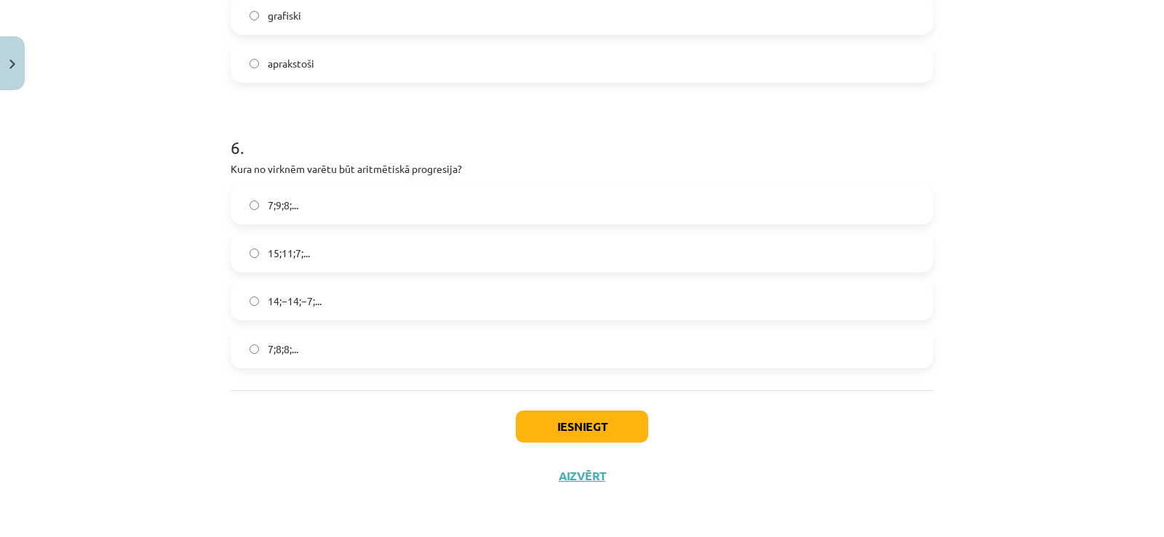
click at [300, 236] on label "15;11;7;..." at bounding box center [582, 253] width 700 height 36
click at [558, 430] on button "Iesniegt" at bounding box center [582, 427] width 132 height 32
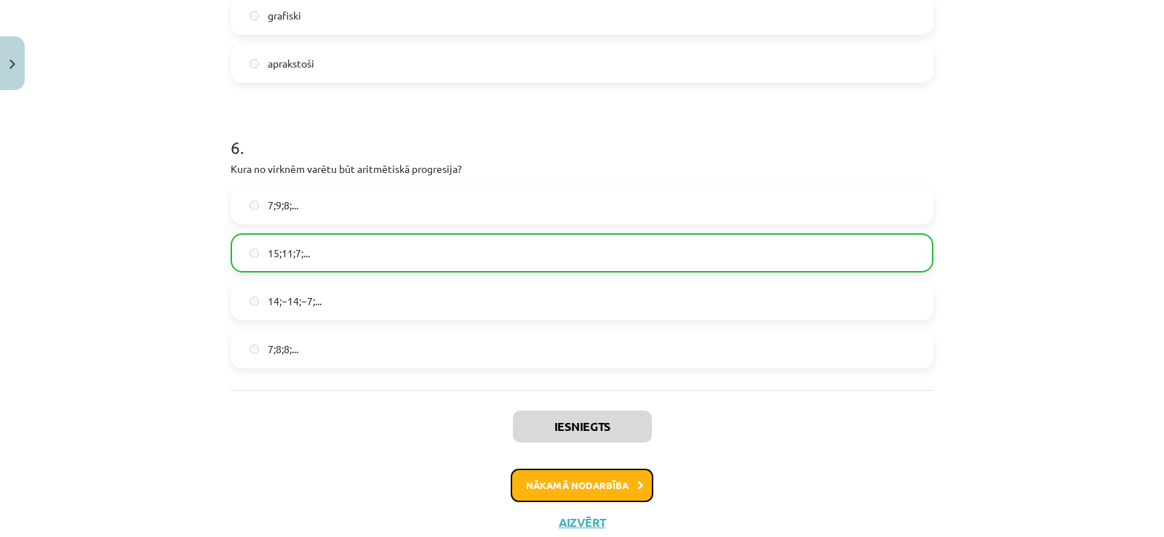
click at [572, 492] on button "Nākamā nodarbība" at bounding box center [581, 485] width 143 height 33
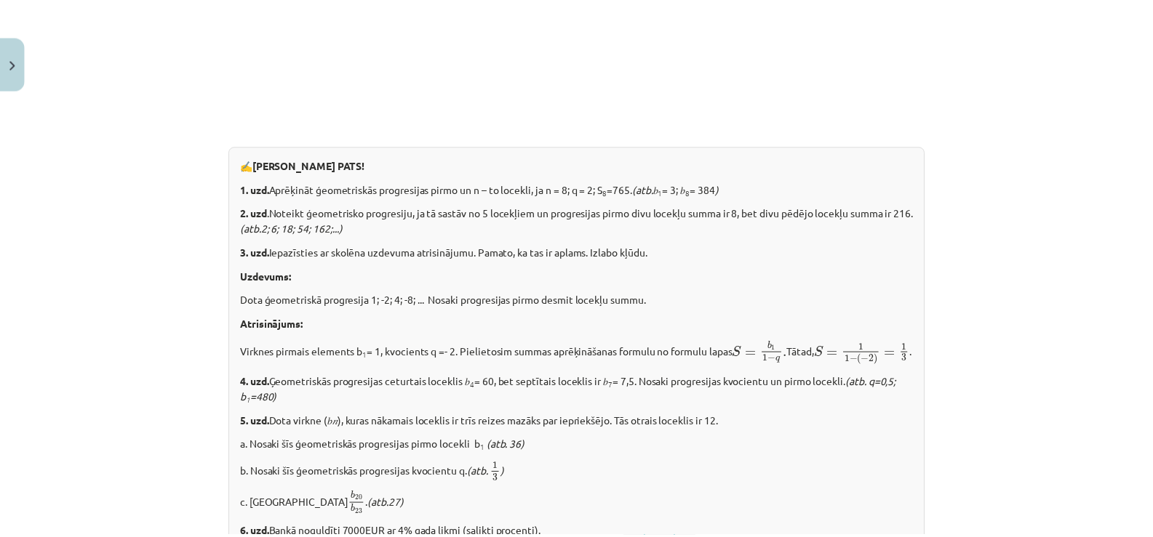
scroll to position [1820, 0]
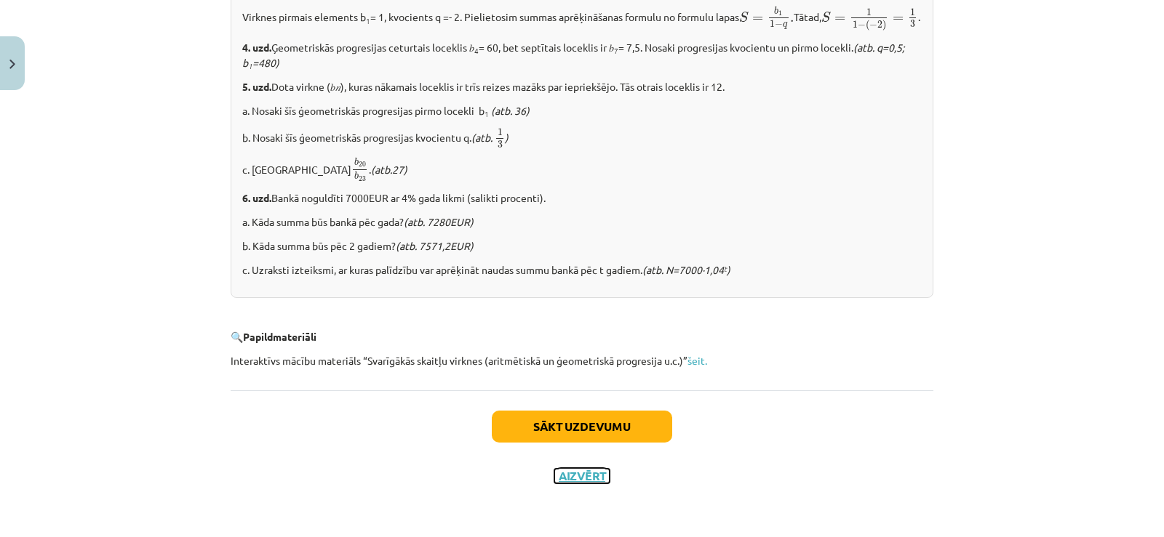
click at [570, 480] on button "Aizvērt" at bounding box center [581, 476] width 55 height 15
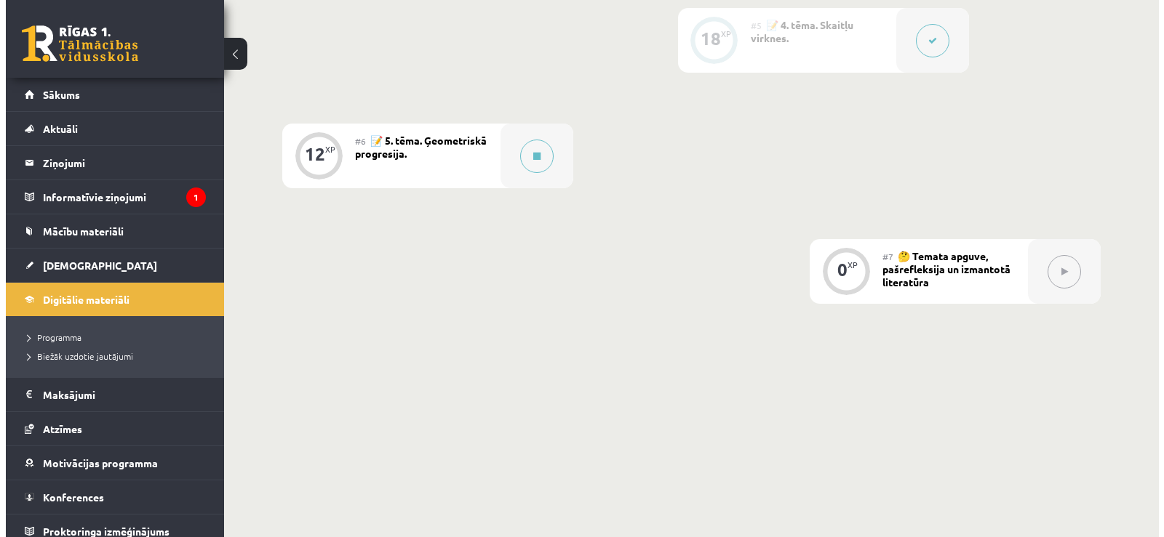
scroll to position [974, 0]
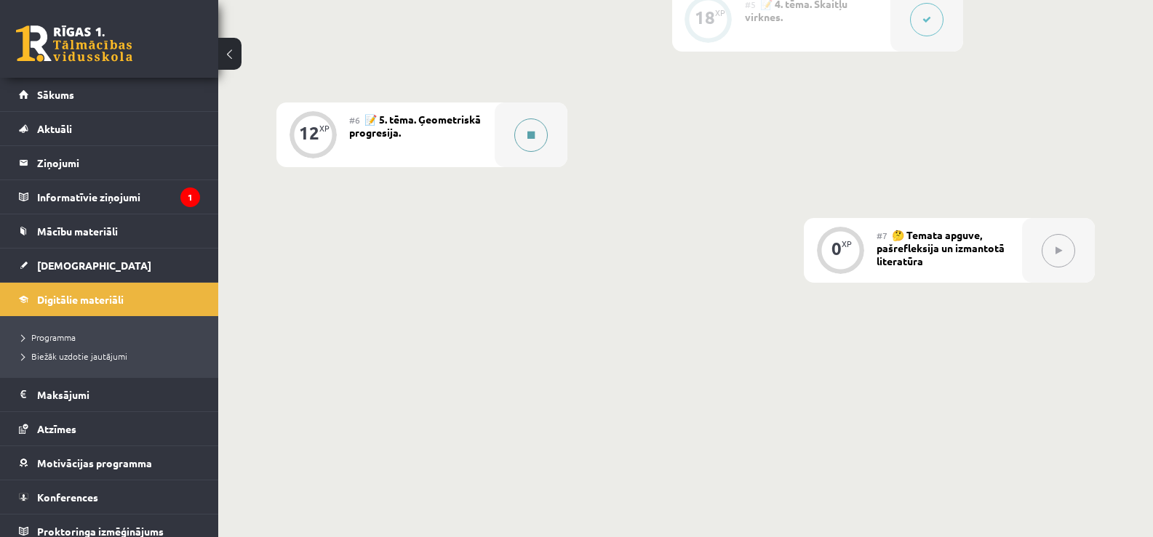
click at [526, 129] on button at bounding box center [530, 135] width 33 height 33
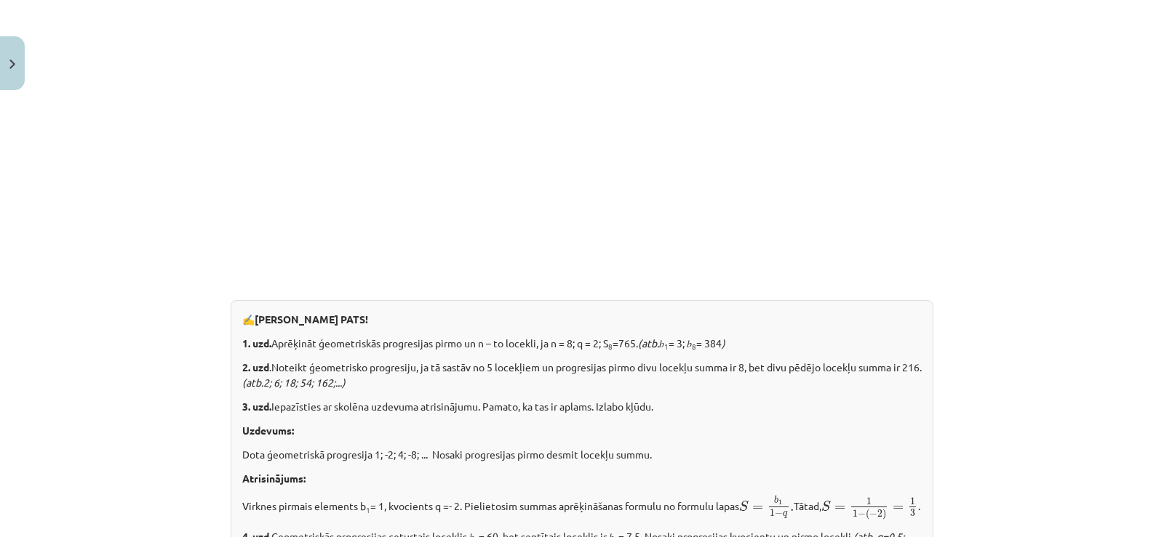
scroll to position [1820, 0]
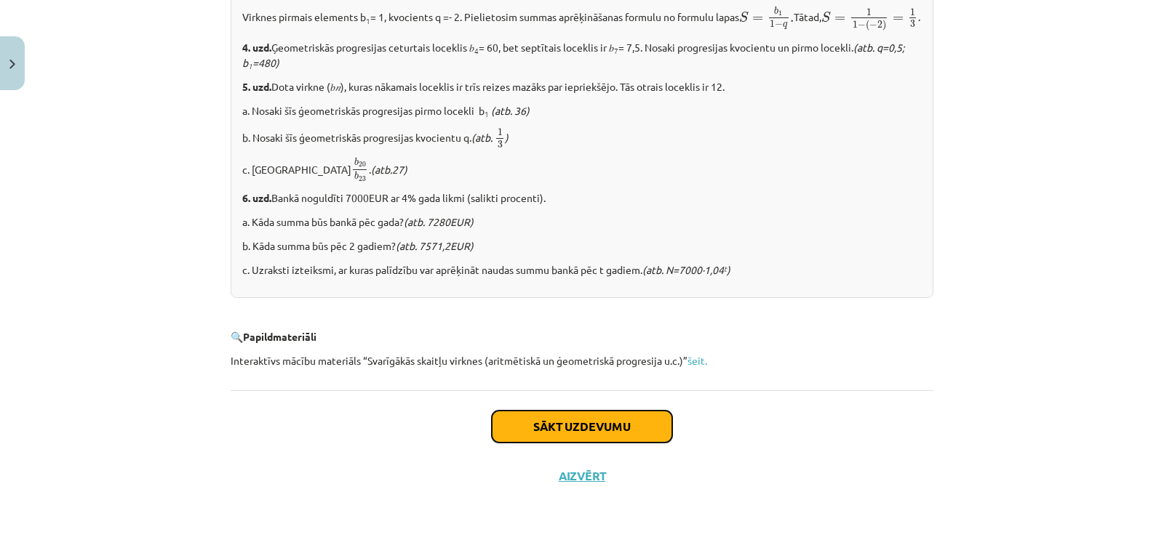
click at [629, 432] on button "Sākt uzdevumu" at bounding box center [582, 427] width 180 height 32
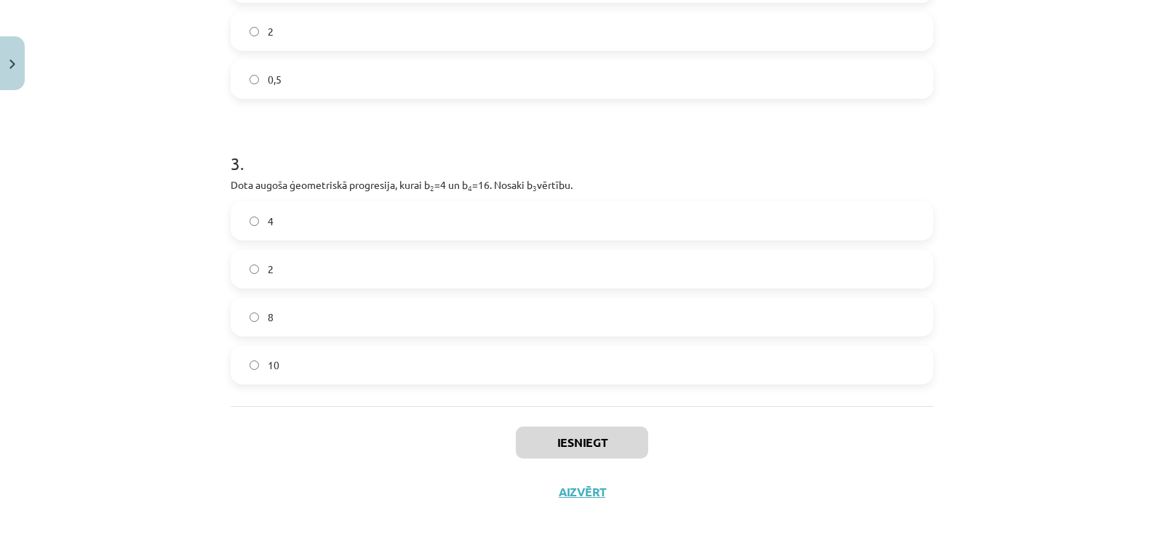
scroll to position [89, 0]
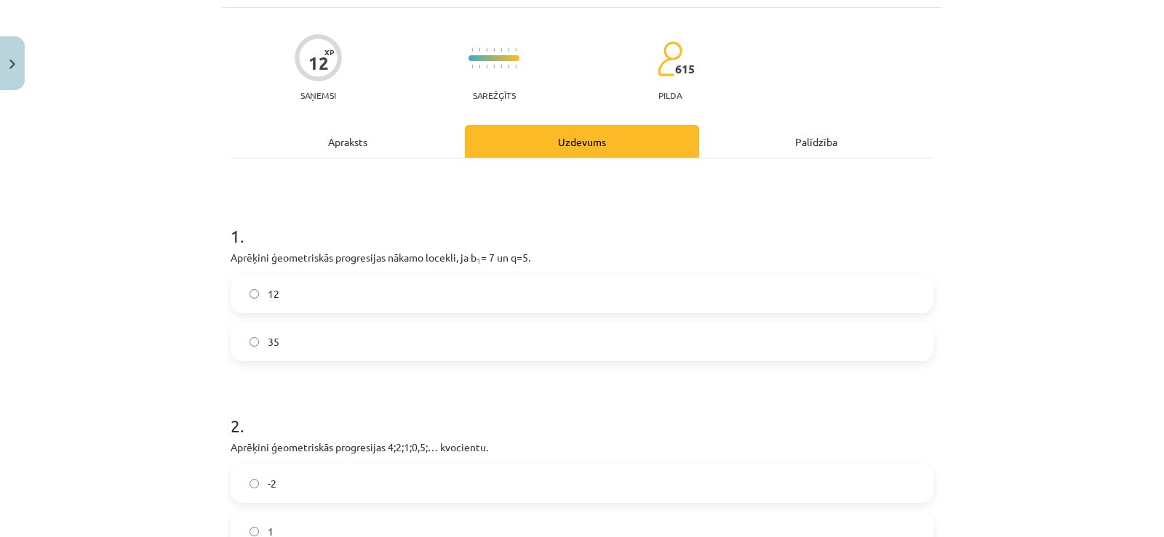
click at [409, 361] on div "35" at bounding box center [582, 341] width 702 height 39
click at [417, 353] on label "35" at bounding box center [582, 342] width 700 height 36
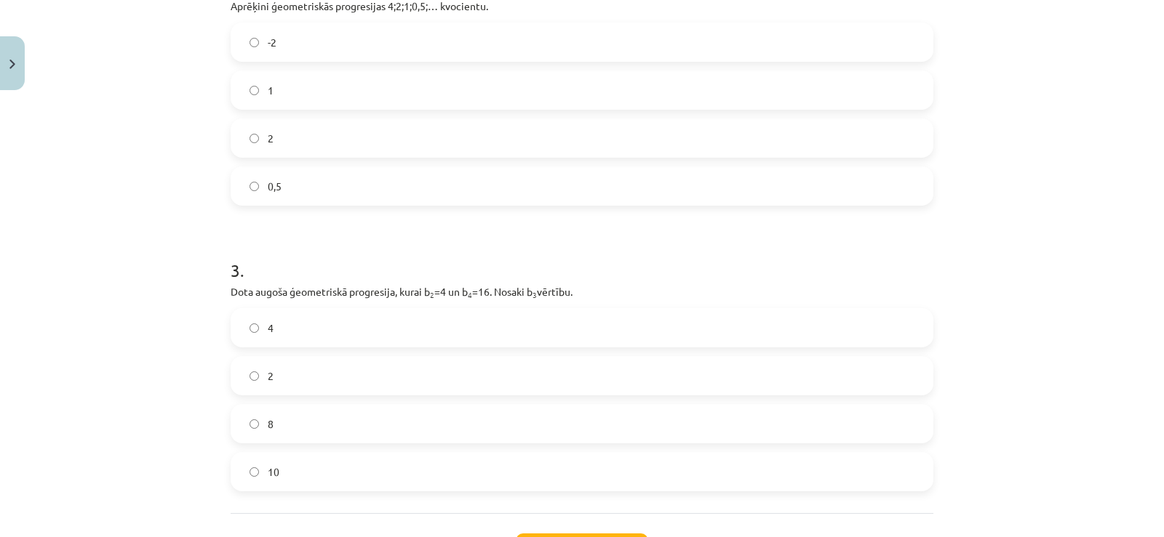
scroll to position [525, 0]
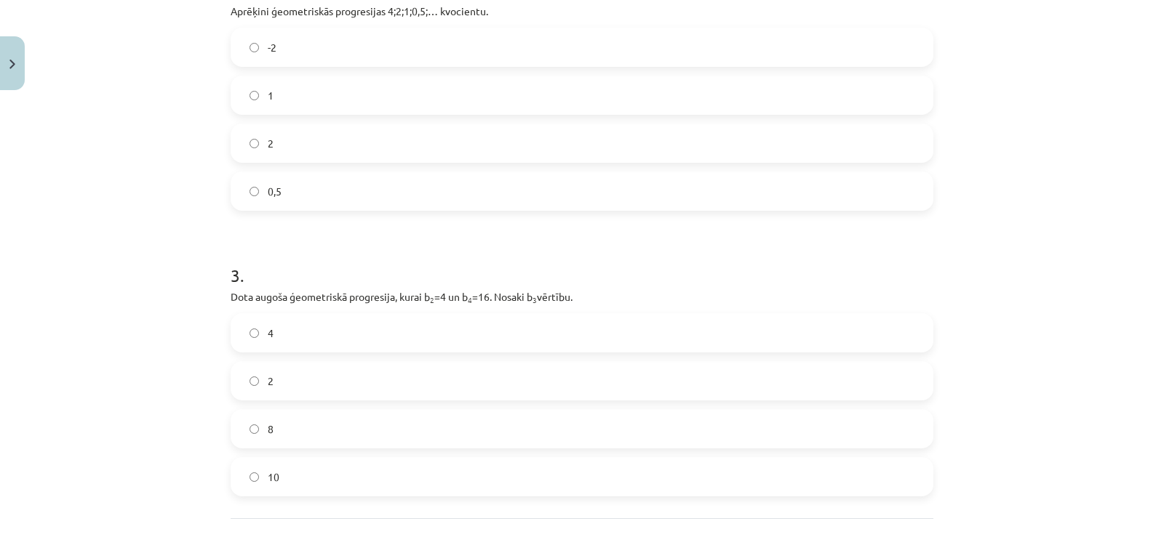
click at [553, 193] on label "0,5" at bounding box center [582, 191] width 700 height 36
click at [284, 432] on label "8" at bounding box center [582, 429] width 700 height 36
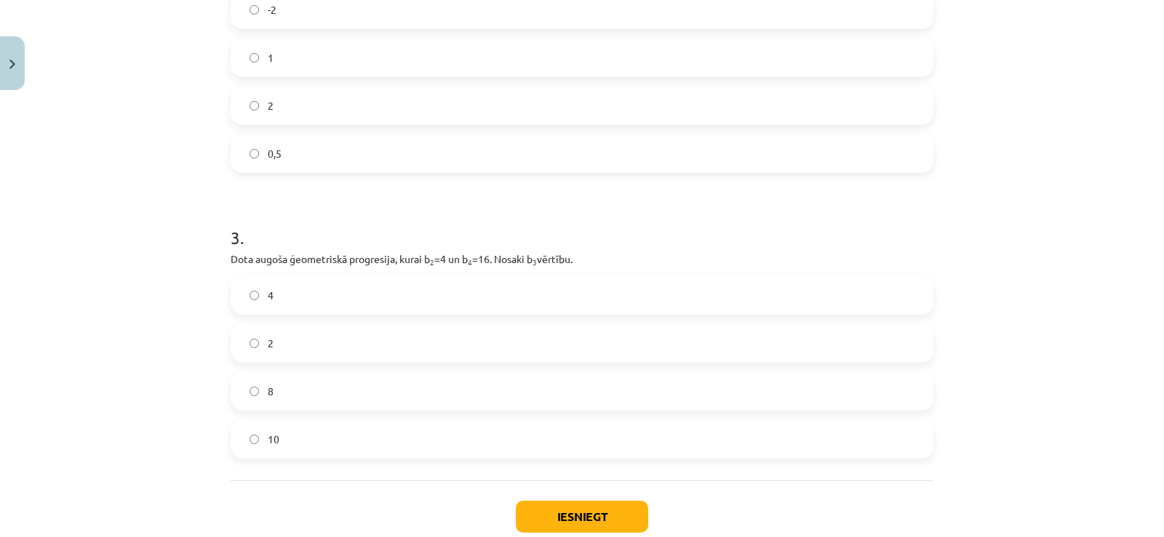
scroll to position [653, 0]
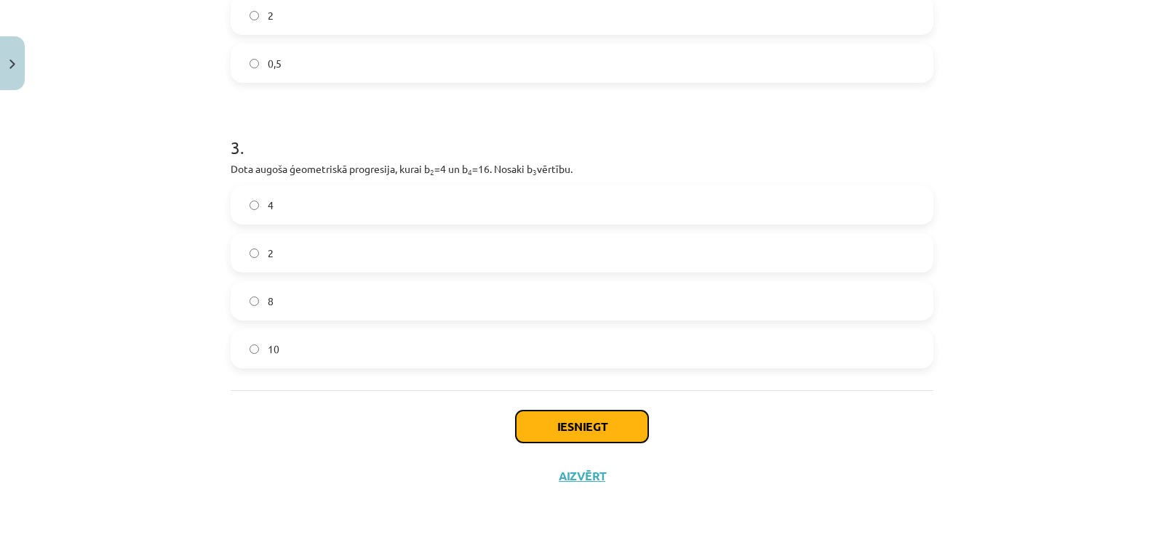
click at [565, 414] on button "Iesniegt" at bounding box center [582, 427] width 132 height 32
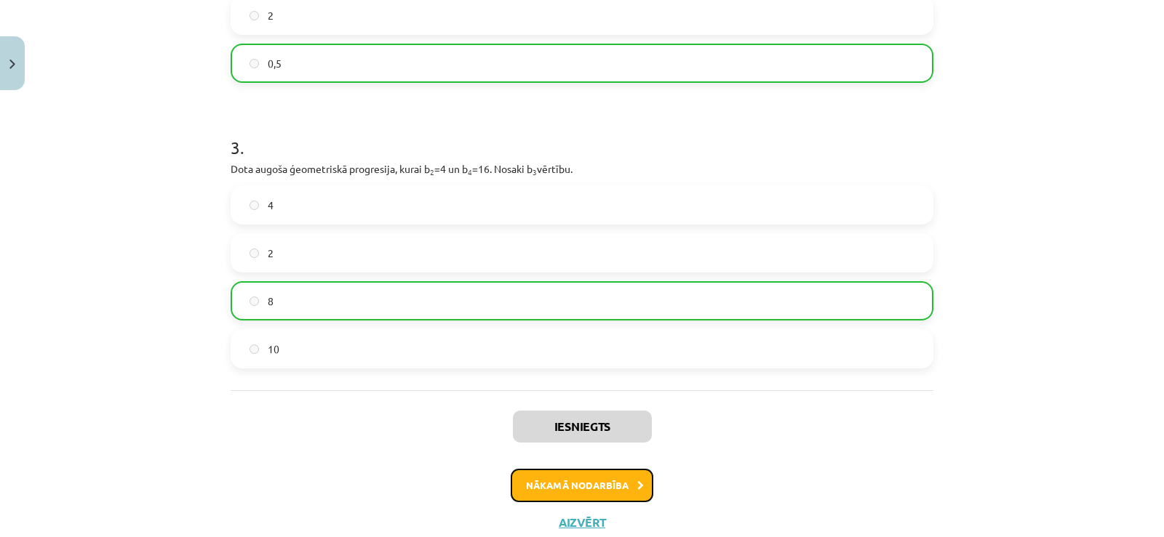
click at [538, 487] on button "Nākamā nodarbība" at bounding box center [581, 485] width 143 height 33
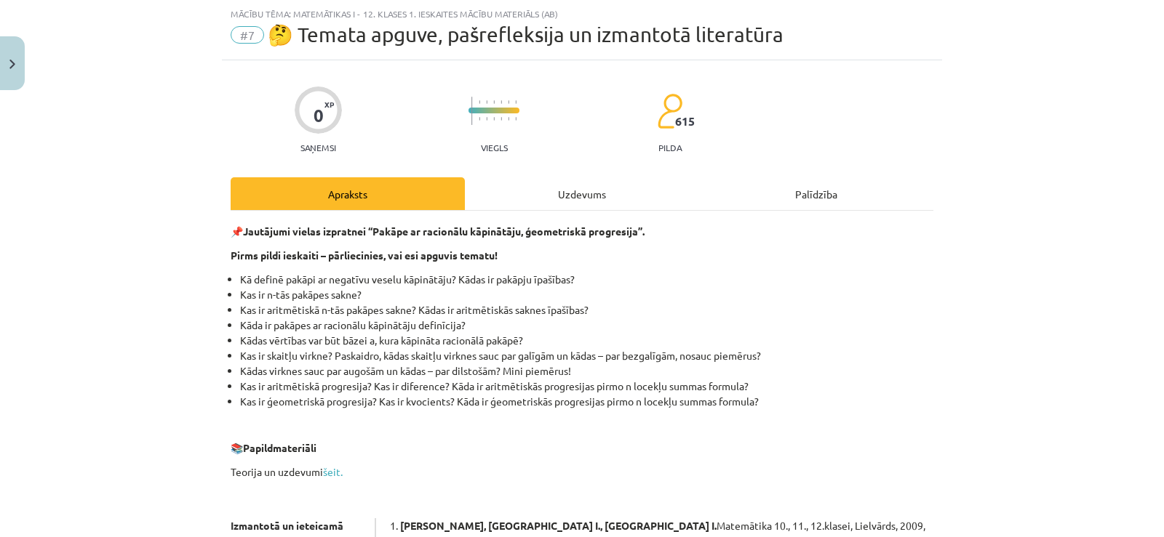
scroll to position [383, 0]
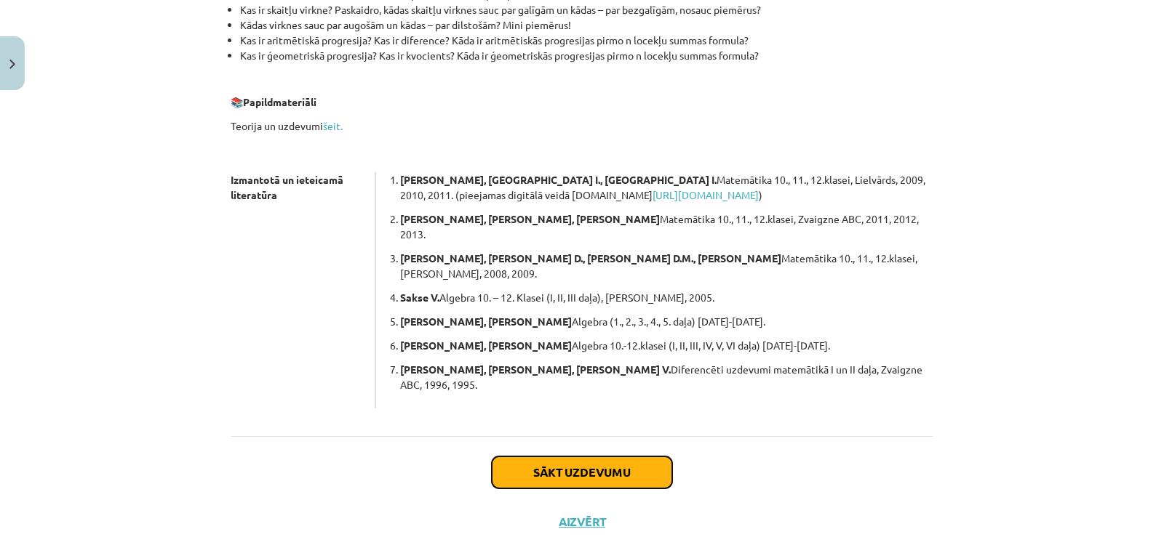
click at [593, 457] on button "Sākt uzdevumu" at bounding box center [582, 473] width 180 height 32
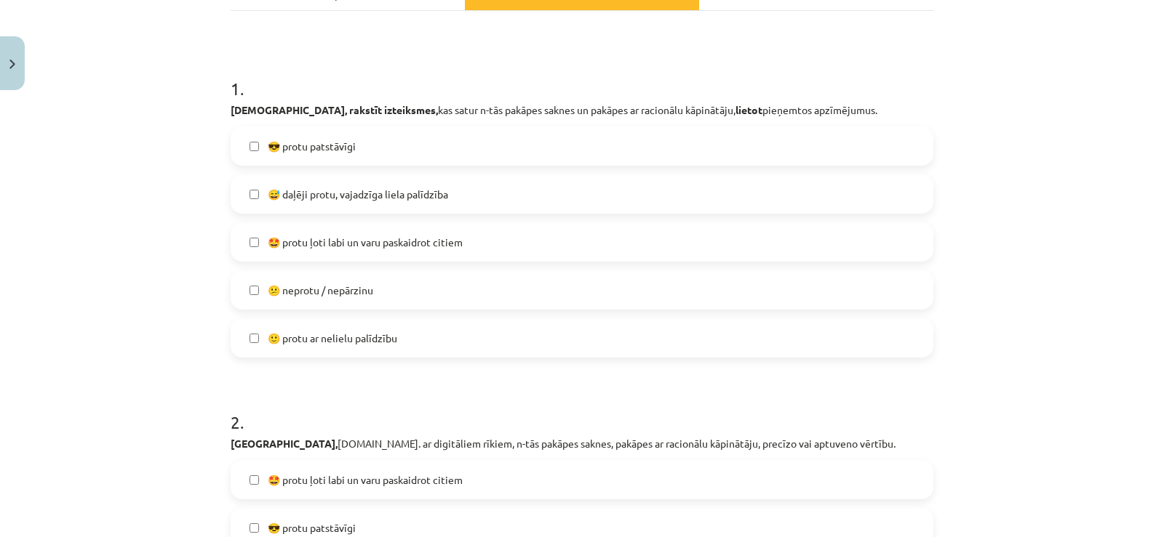
scroll to position [201, 0]
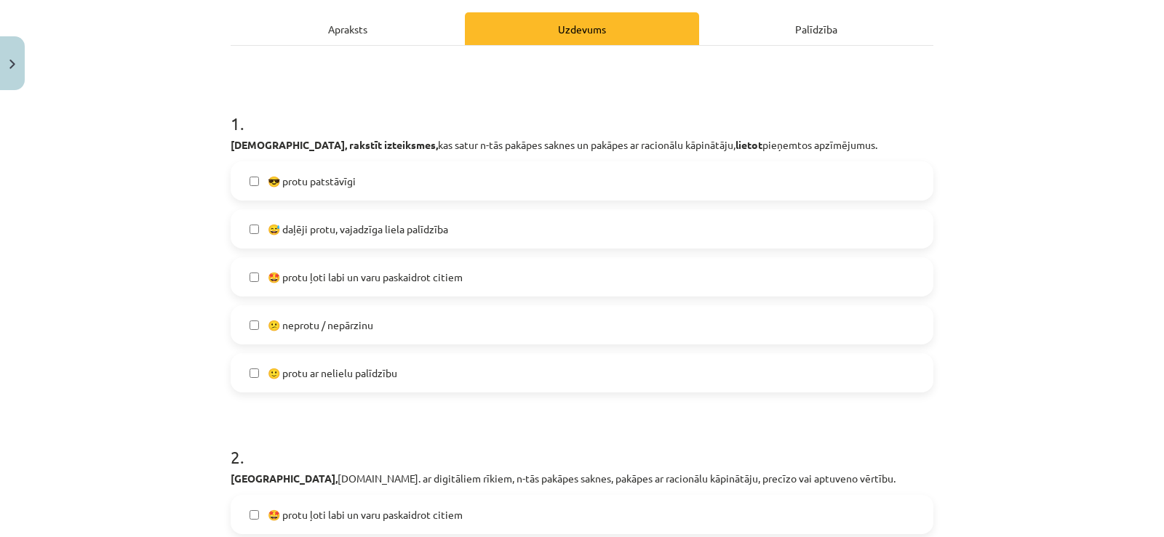
click at [532, 191] on label "😎 protu patstāvīgi" at bounding box center [582, 181] width 700 height 36
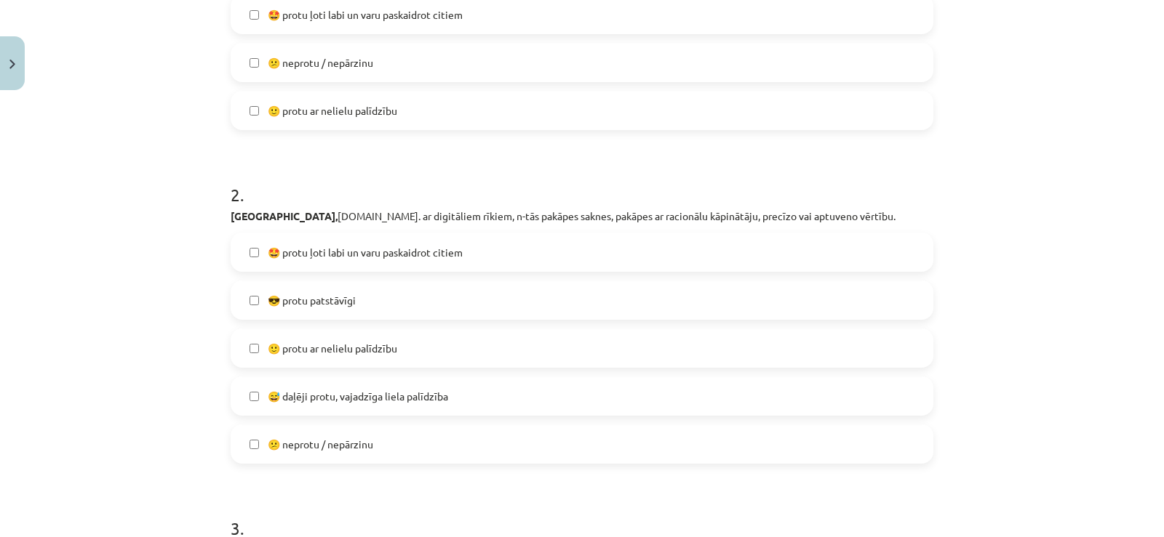
scroll to position [587, 0]
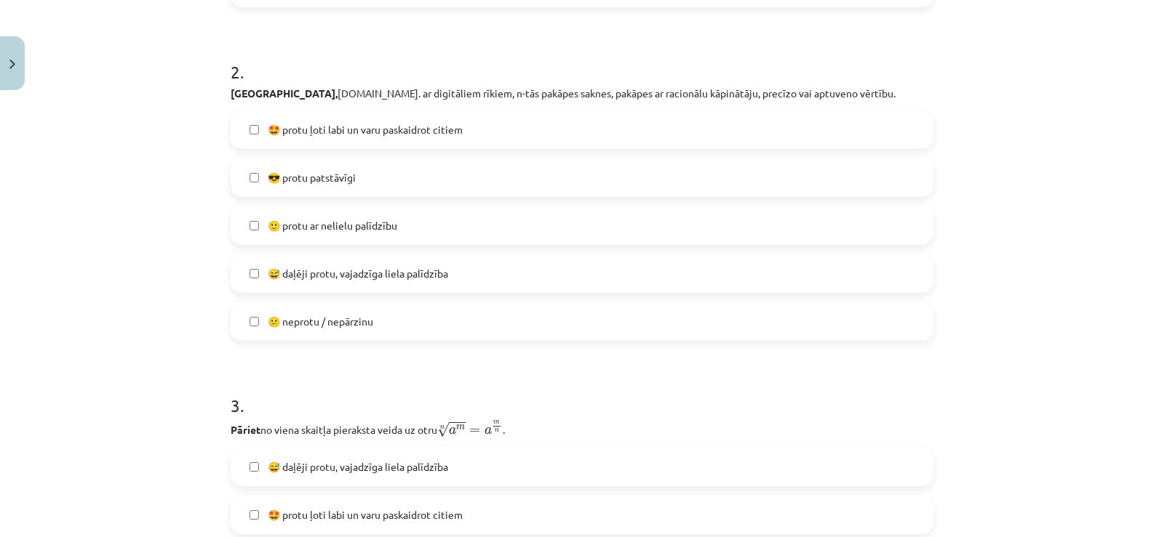
click at [813, 140] on label "🤩 protu ļoti labi un varu paskaidrot citiem" at bounding box center [582, 129] width 700 height 36
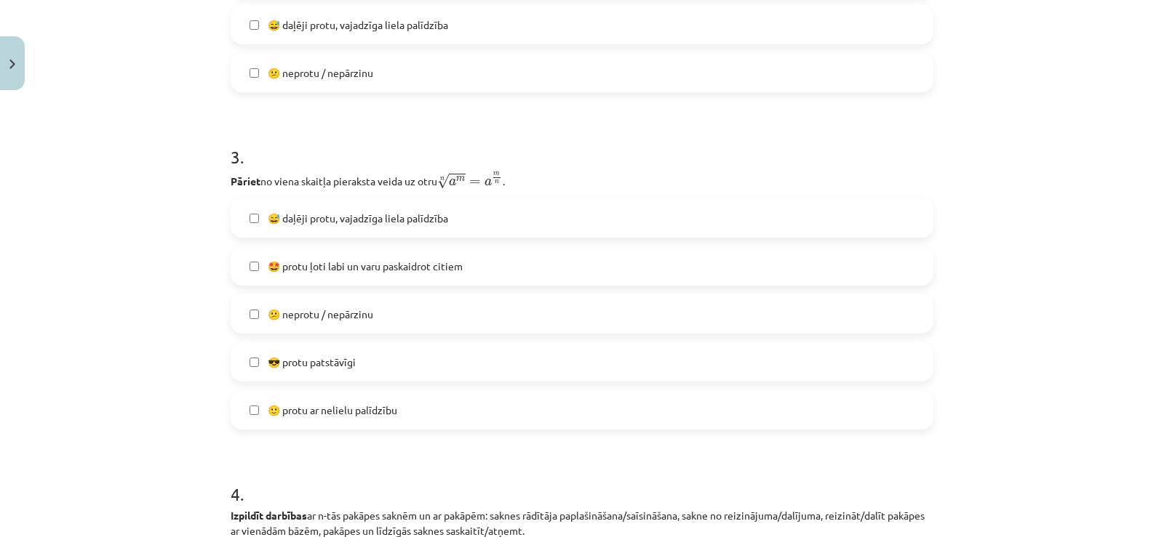
scroll to position [839, 0]
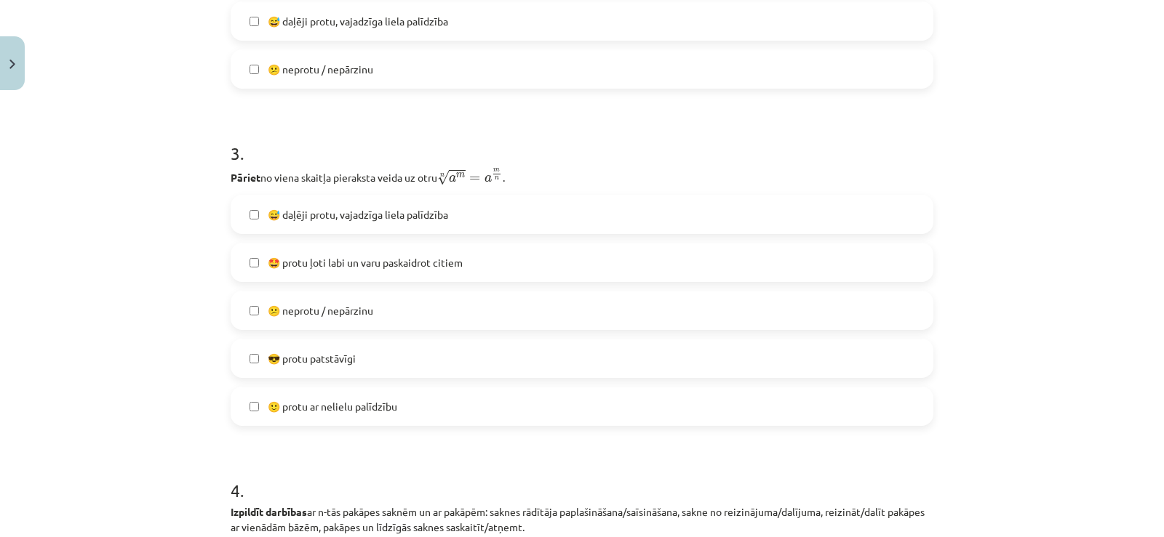
click at [354, 219] on span "😅 daļēji protu, vajadzīga liela palīdzība" at bounding box center [358, 214] width 180 height 15
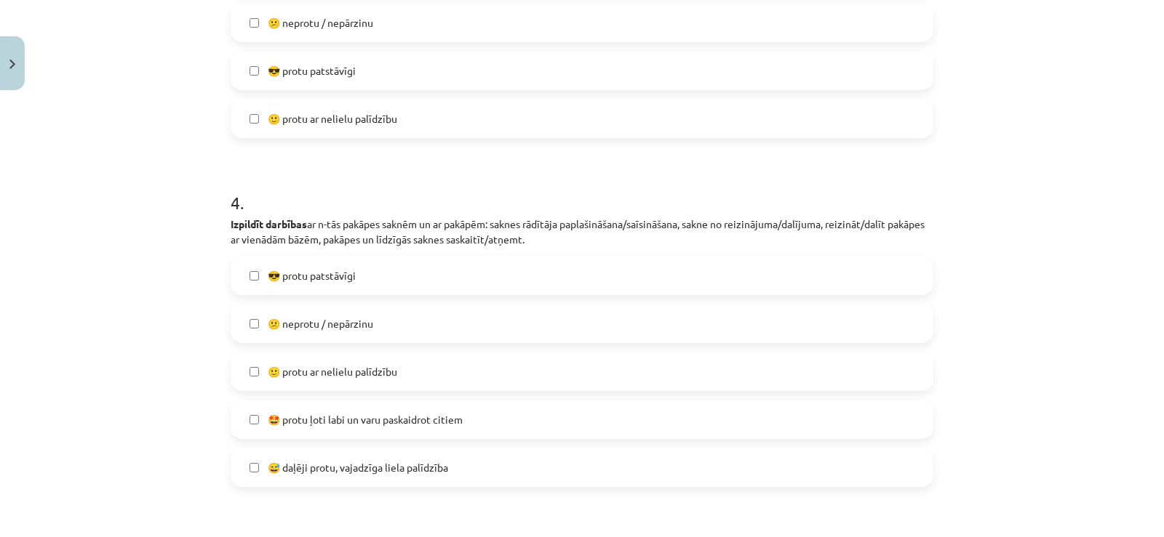
scroll to position [1207, 0]
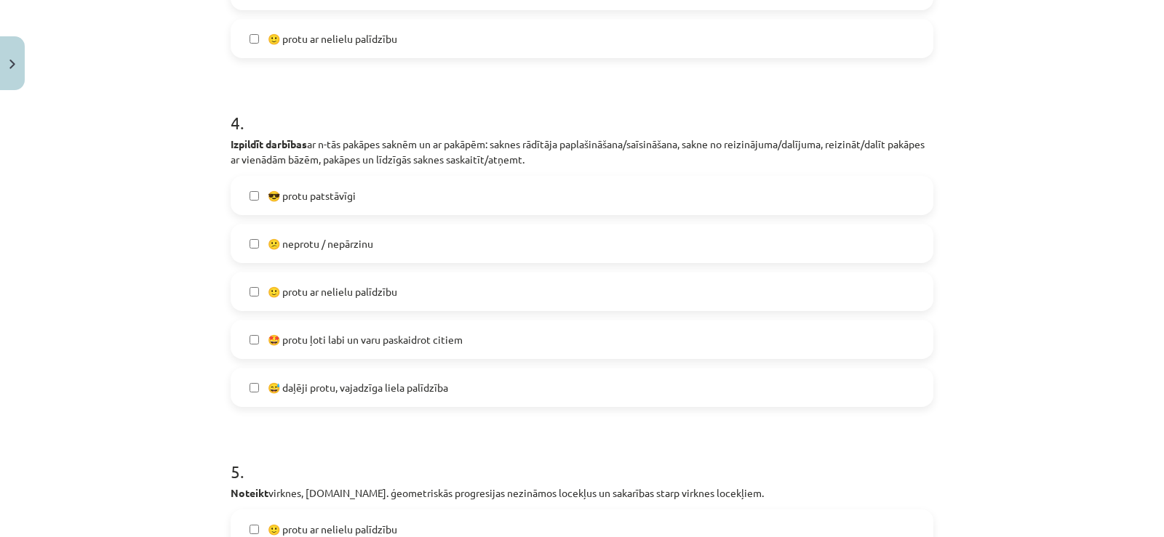
click at [395, 339] on span "🤩 protu ļoti labi un varu paskaidrot citiem" at bounding box center [365, 339] width 195 height 15
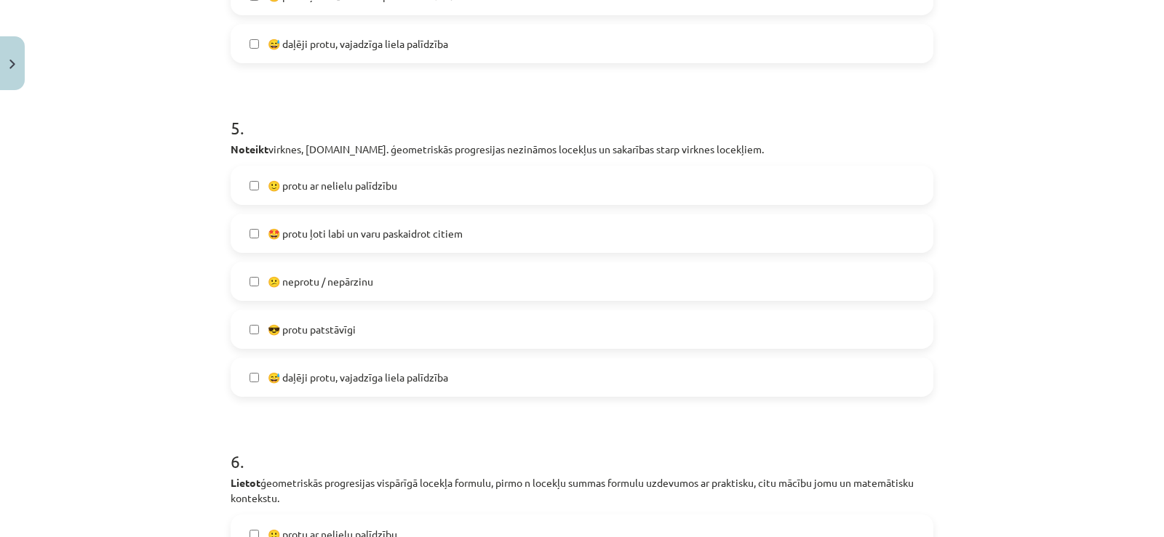
scroll to position [1555, 0]
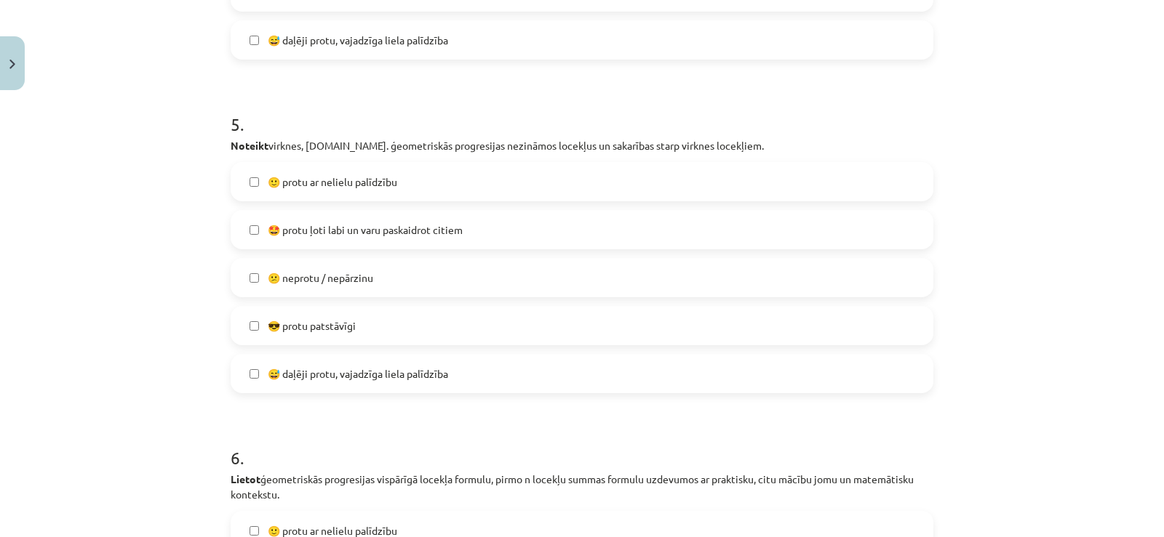
click at [691, 228] on label "🤩 protu ļoti labi un varu paskaidrot citiem" at bounding box center [582, 230] width 700 height 36
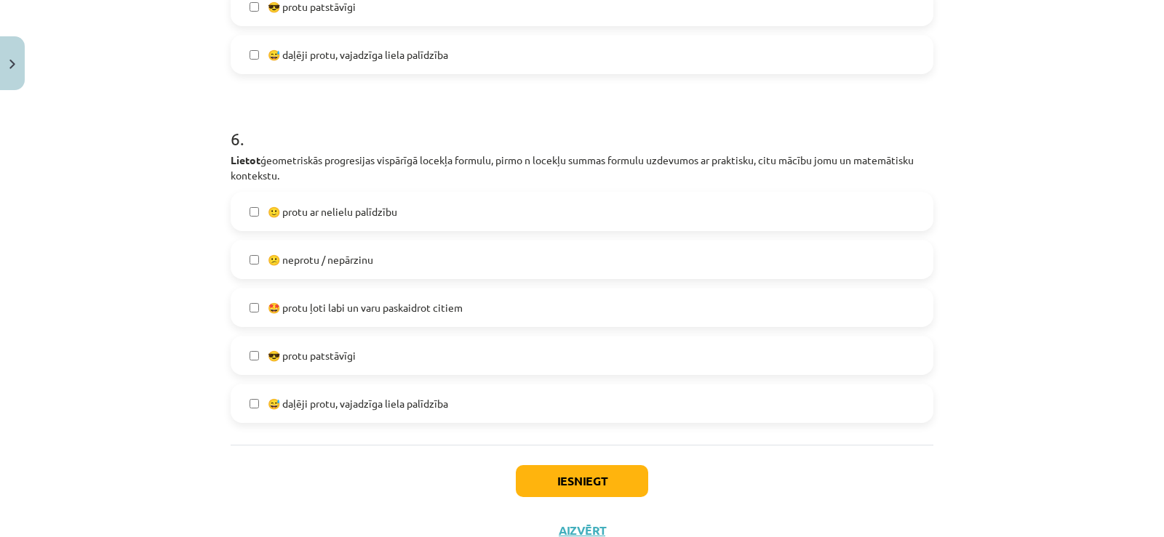
scroll to position [1877, 0]
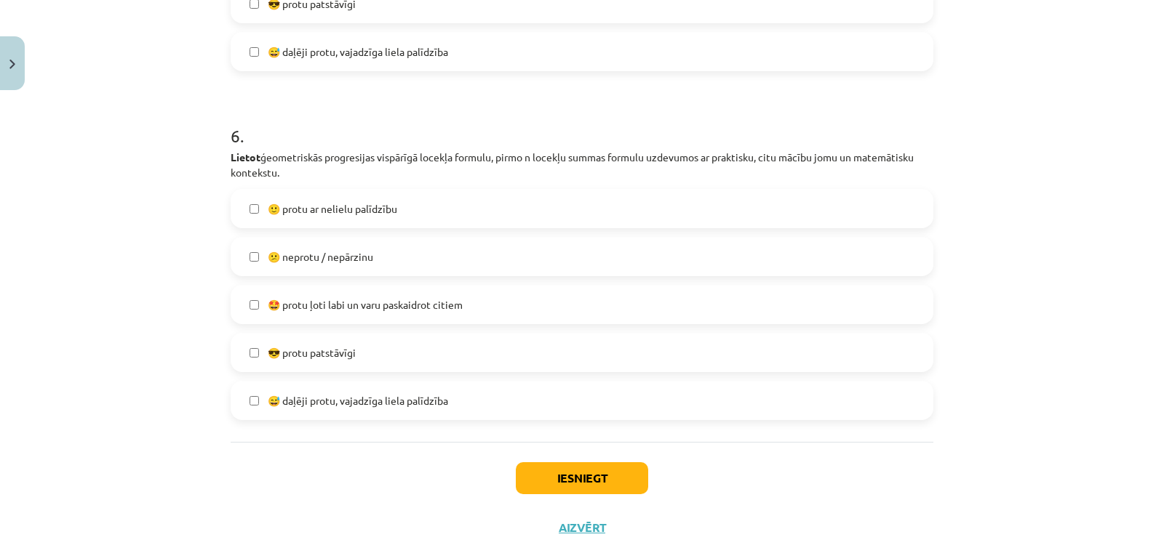
click at [463, 358] on label "😎 protu patstāvīgi" at bounding box center [582, 353] width 700 height 36
click at [555, 484] on button "Iesniegt" at bounding box center [582, 479] width 132 height 32
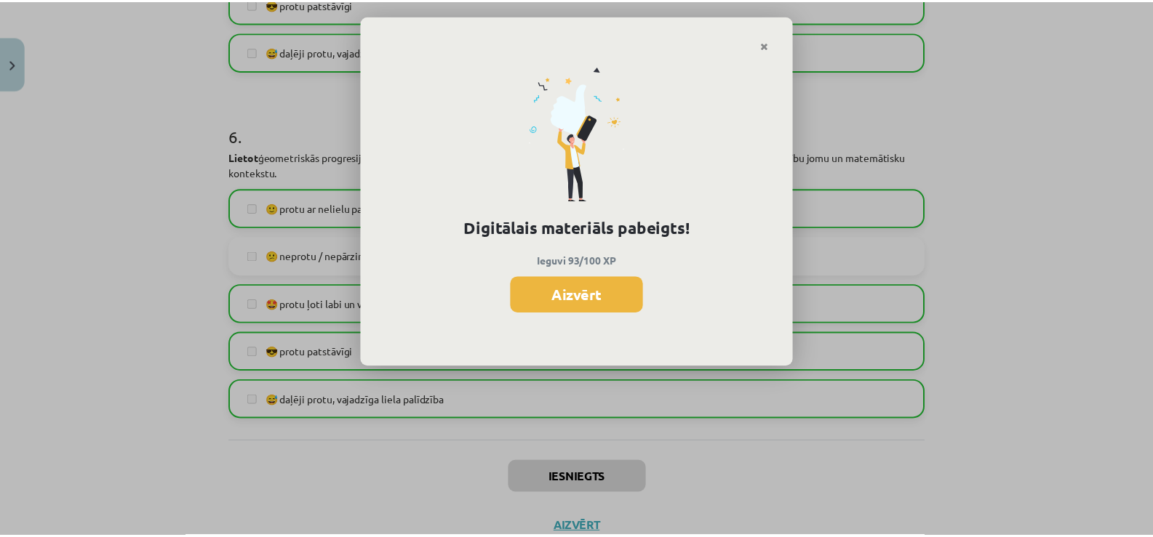
scroll to position [973, 0]
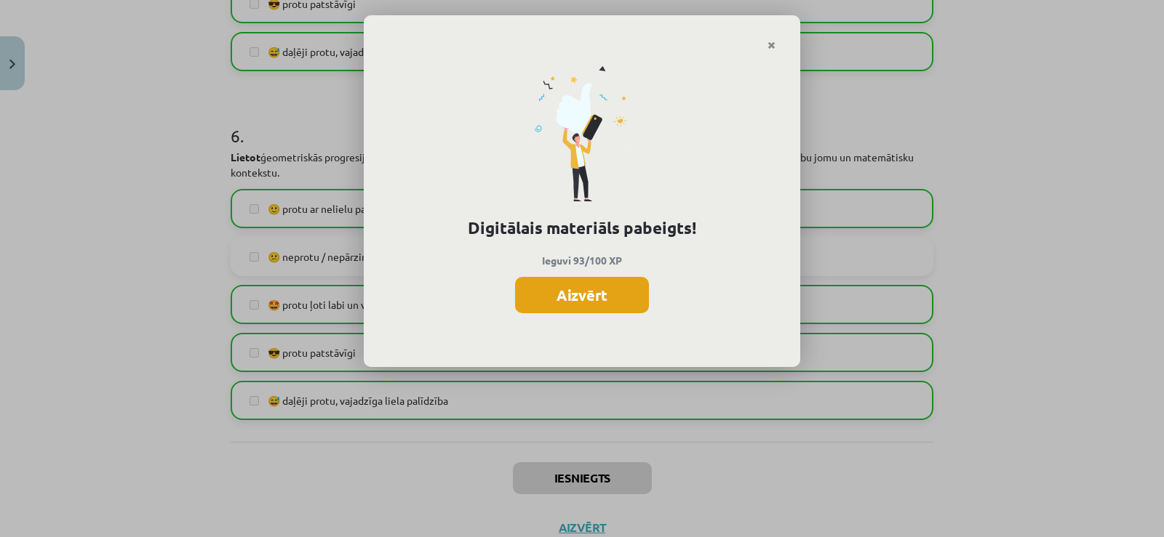
click at [604, 299] on button "Aizvērt" at bounding box center [582, 295] width 134 height 36
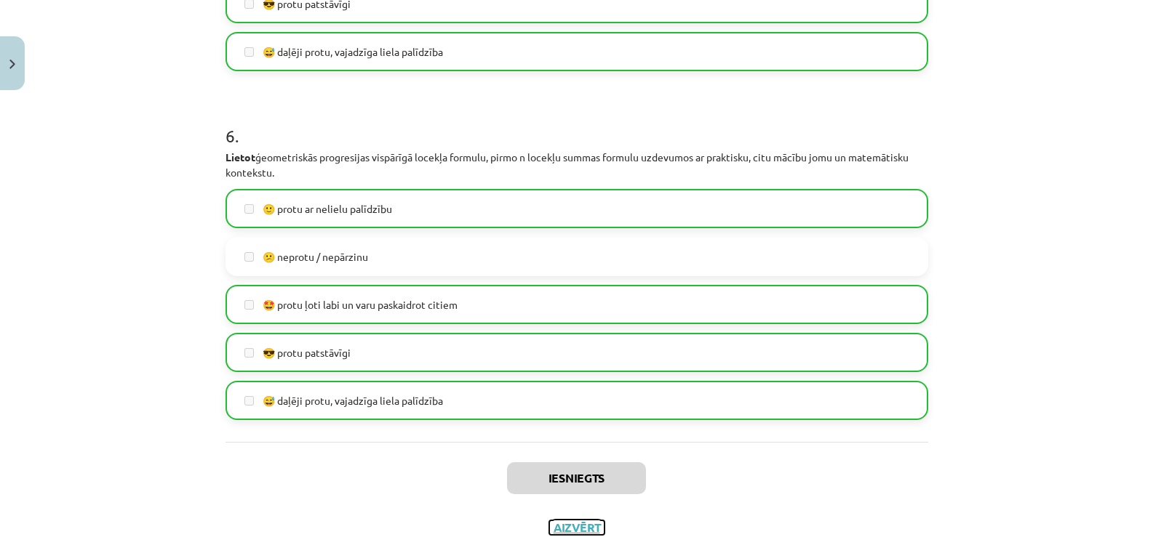
click at [572, 527] on button "Aizvērt" at bounding box center [576, 528] width 55 height 15
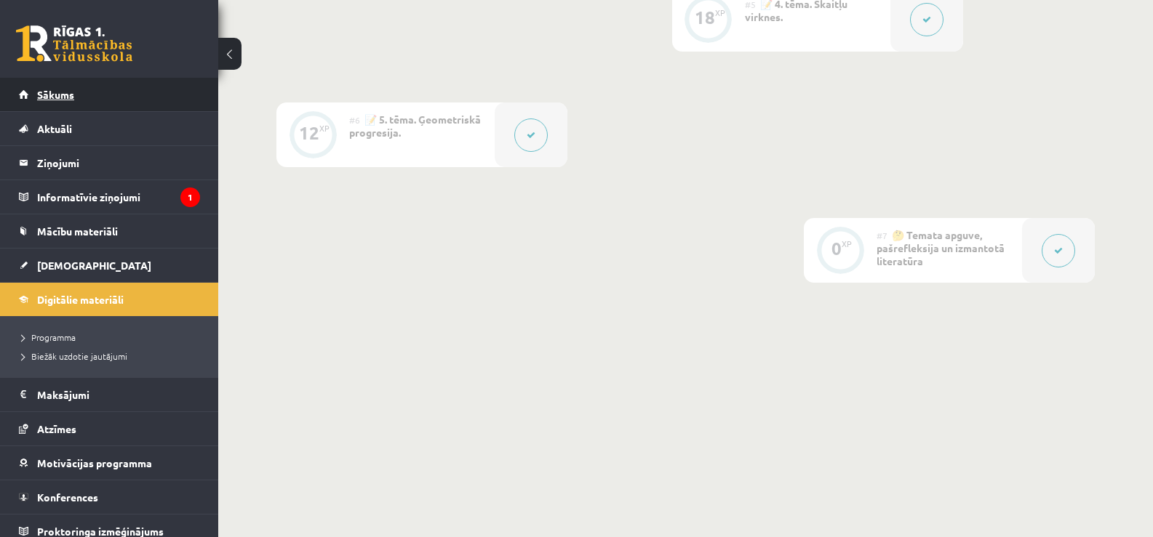
click at [73, 92] on span "Sākums" at bounding box center [55, 94] width 37 height 13
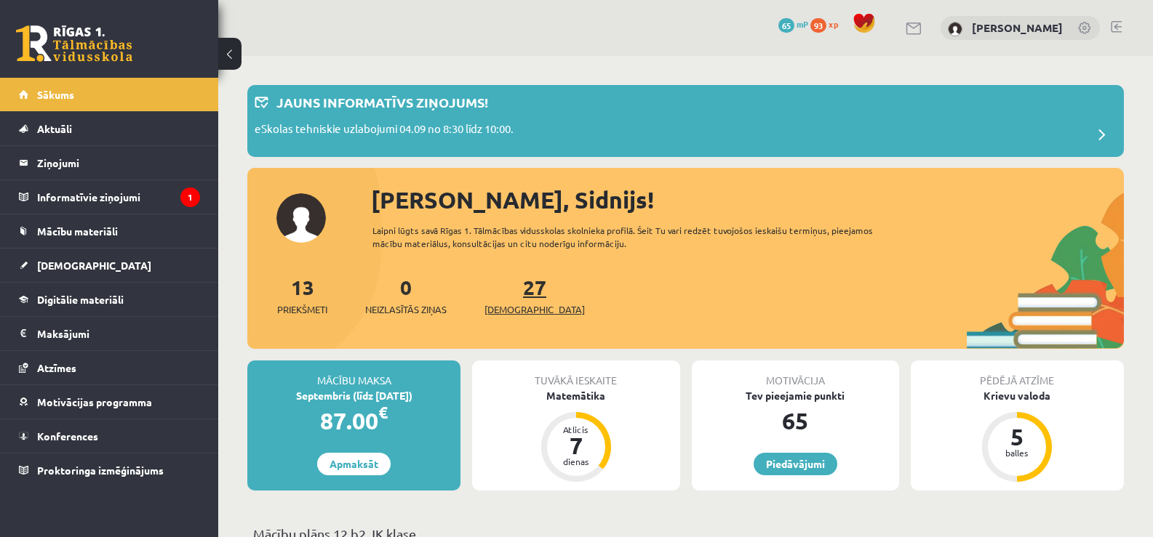
click at [506, 310] on span "[DEMOGRAPHIC_DATA]" at bounding box center [534, 310] width 100 height 15
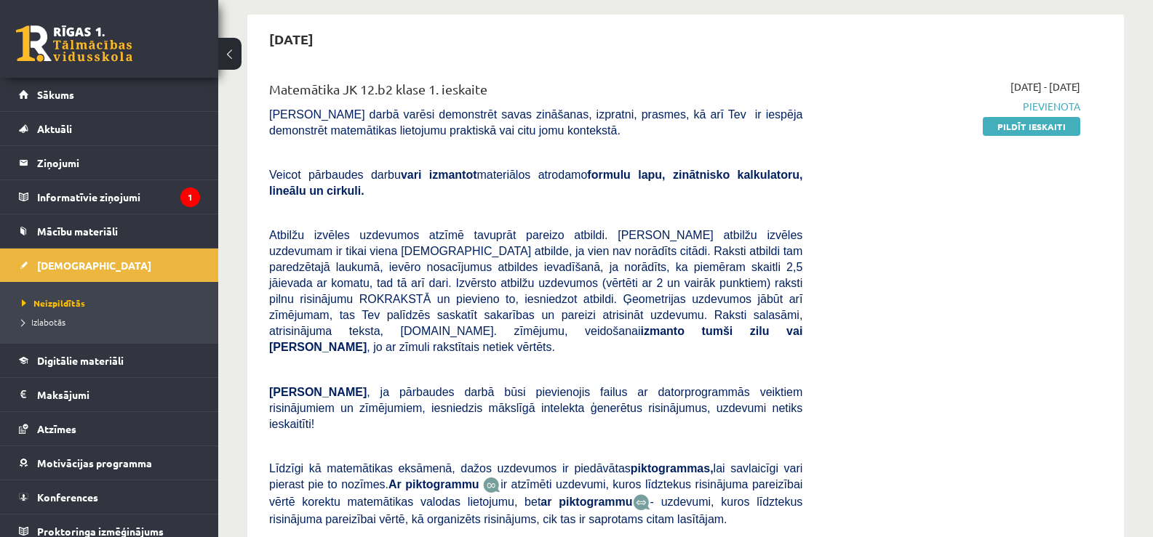
scroll to position [147, 0]
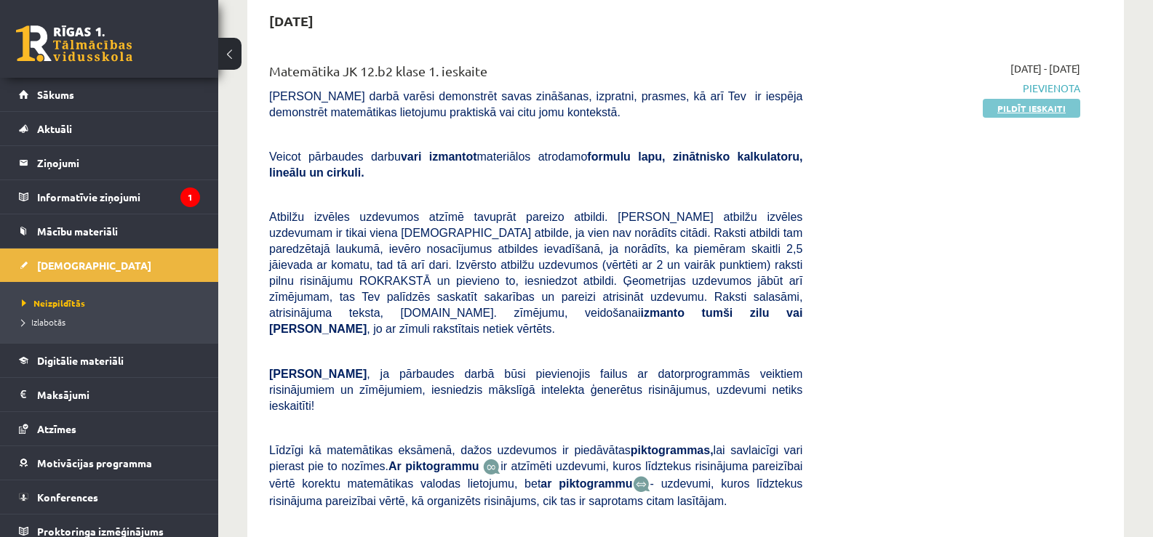
click at [1044, 109] on link "Pildīt ieskaiti" at bounding box center [1030, 108] width 97 height 19
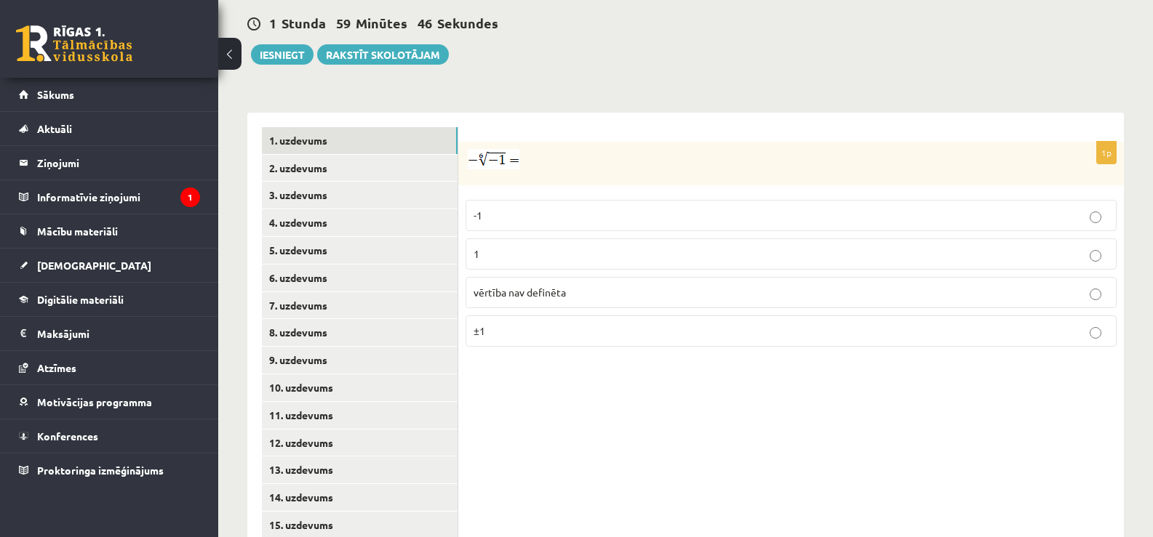
scroll to position [548, 0]
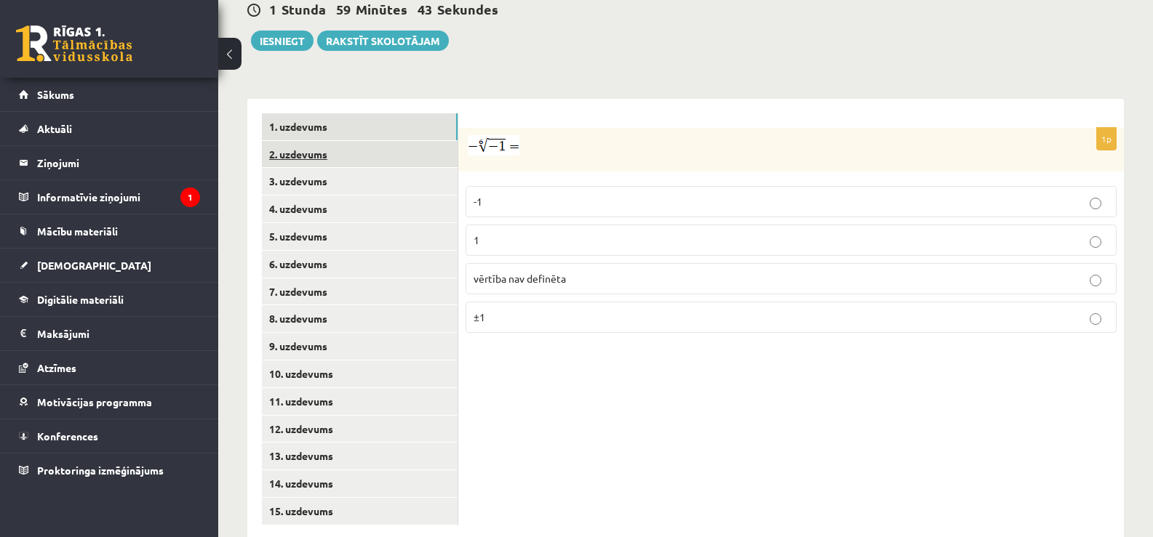
click at [374, 141] on link "2. uzdevums" at bounding box center [360, 154] width 196 height 27
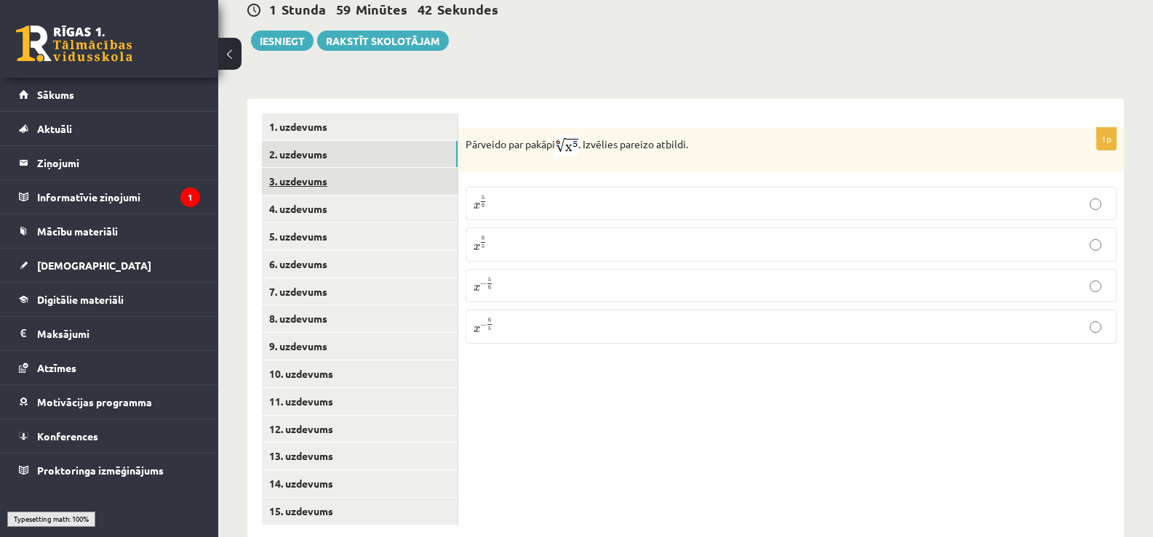
click at [353, 168] on link "3. uzdevums" at bounding box center [360, 181] width 196 height 27
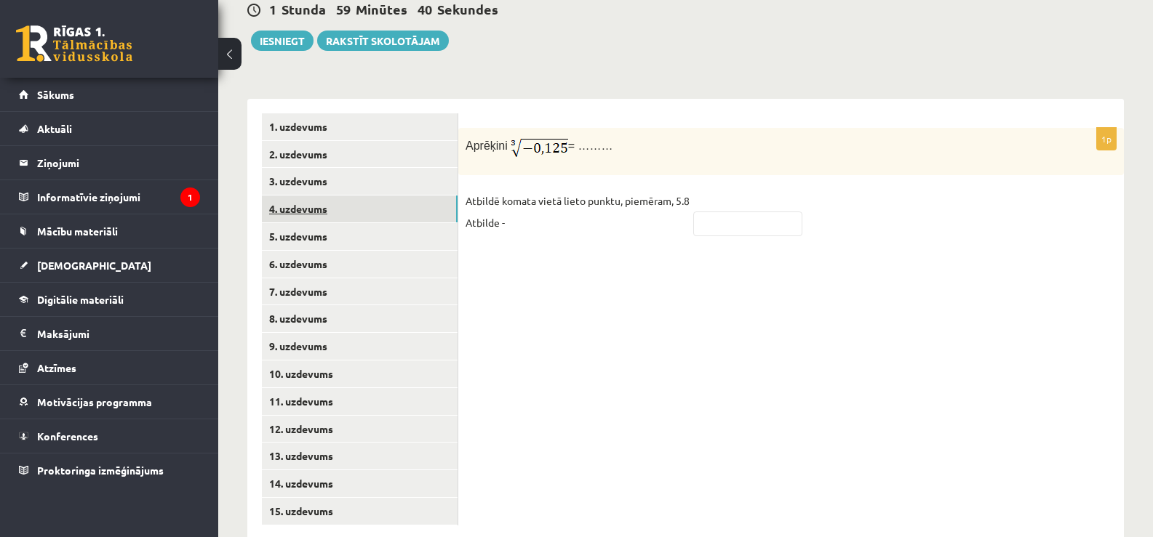
click at [345, 196] on link "4. uzdevums" at bounding box center [360, 209] width 196 height 27
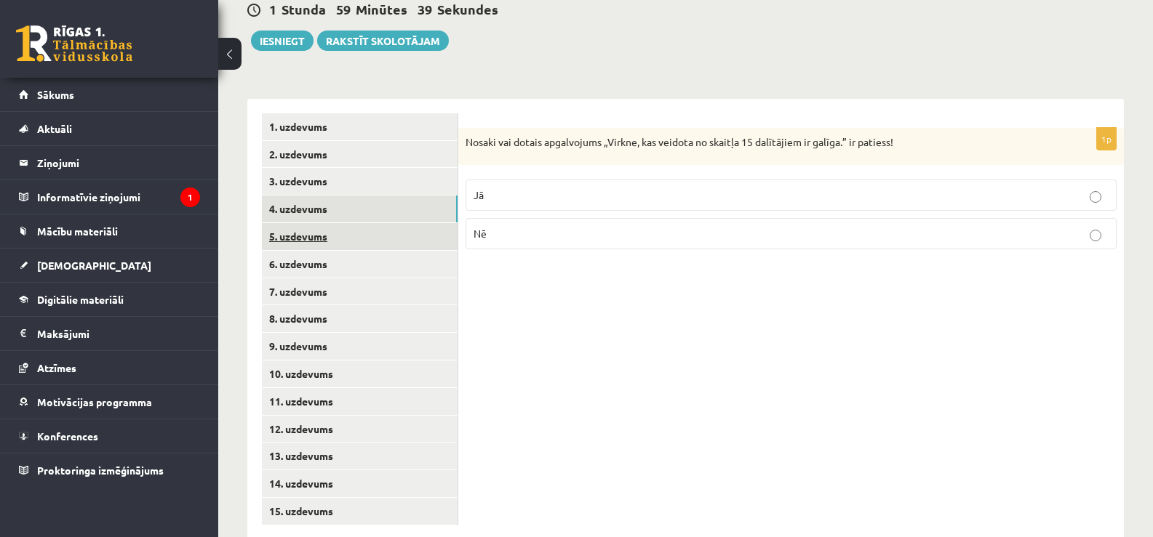
click at [338, 223] on link "5. uzdevums" at bounding box center [360, 236] width 196 height 27
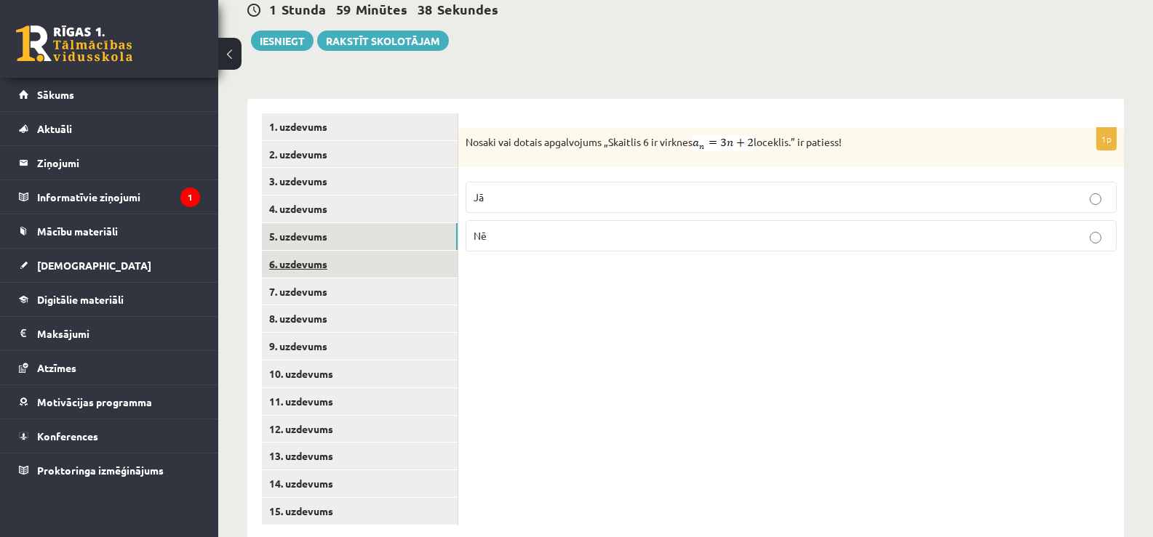
click at [333, 251] on link "6. uzdevums" at bounding box center [360, 264] width 196 height 27
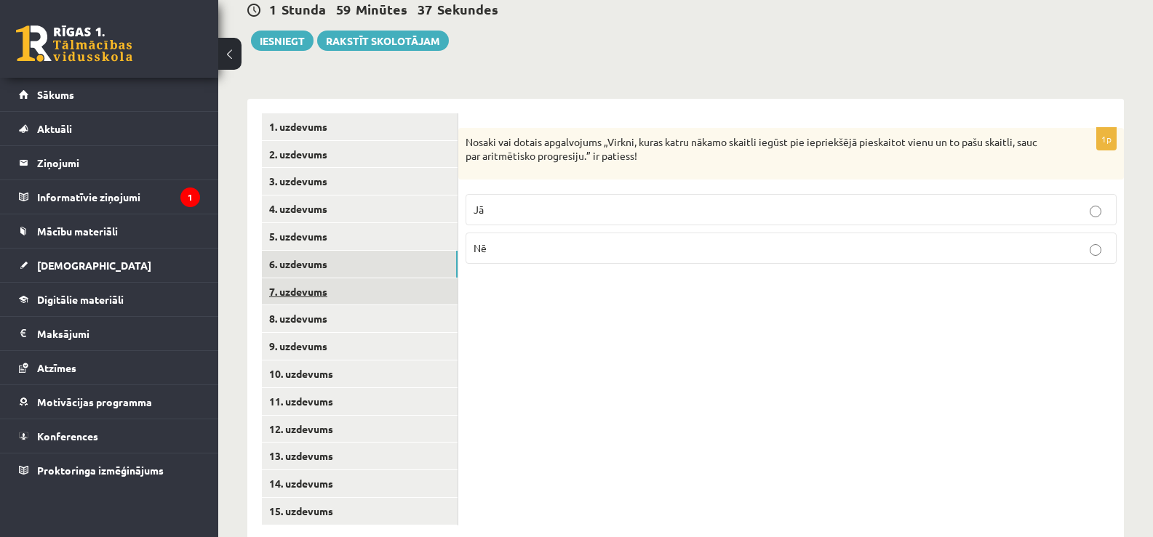
click at [327, 279] on link "7. uzdevums" at bounding box center [360, 292] width 196 height 27
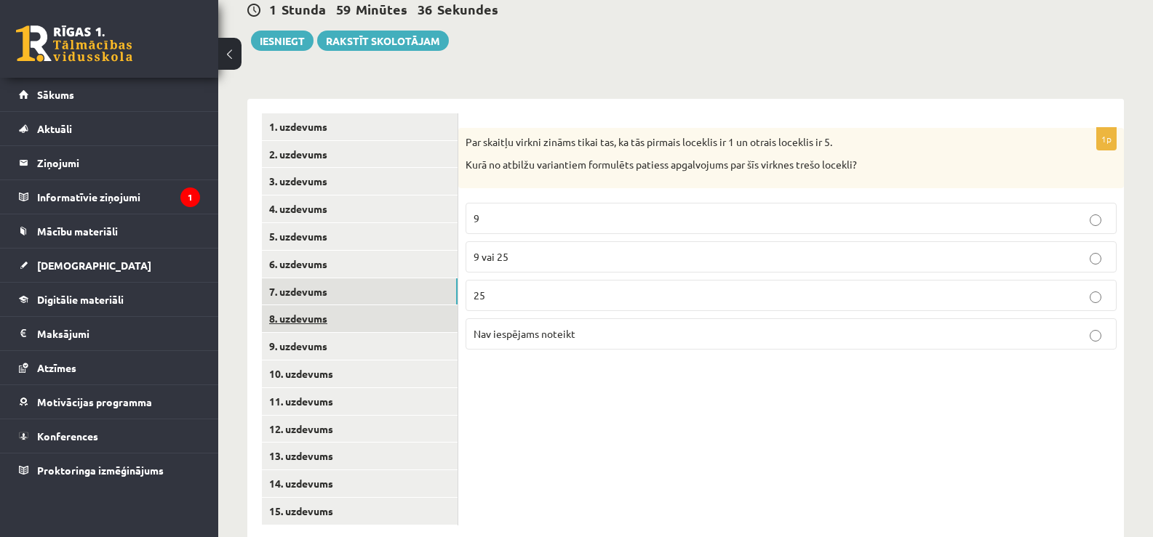
click at [327, 305] on link "8. uzdevums" at bounding box center [360, 318] width 196 height 27
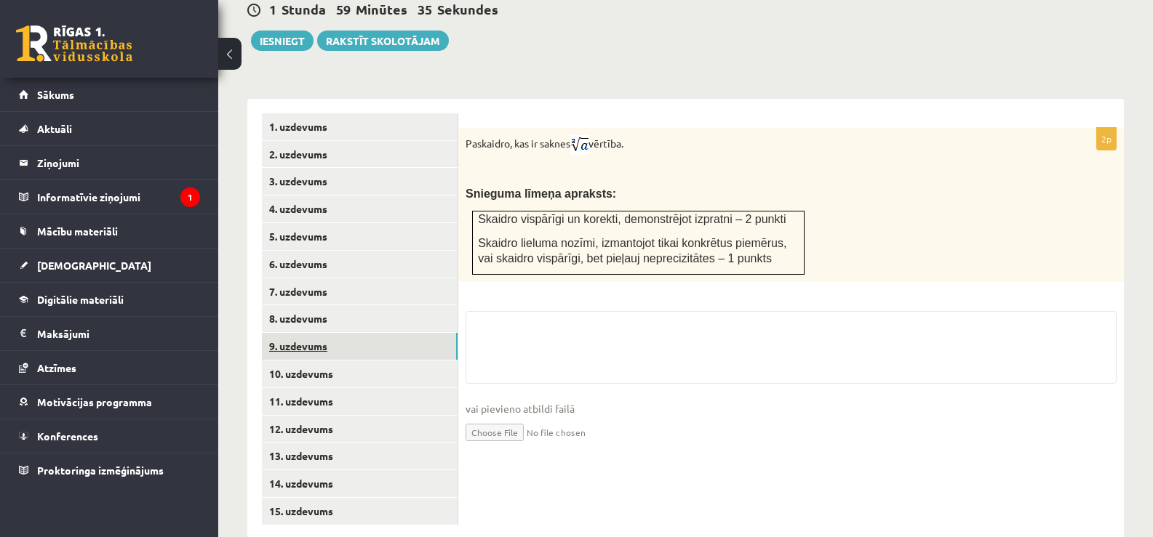
click at [332, 333] on link "9. uzdevums" at bounding box center [360, 346] width 196 height 27
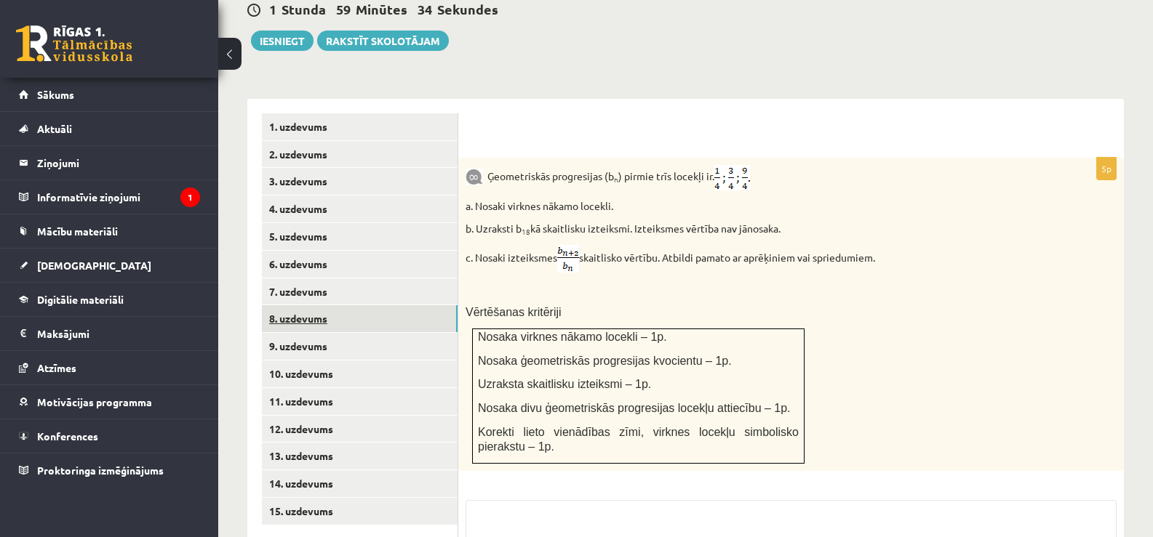
click at [333, 305] on link "8. uzdevums" at bounding box center [360, 318] width 196 height 27
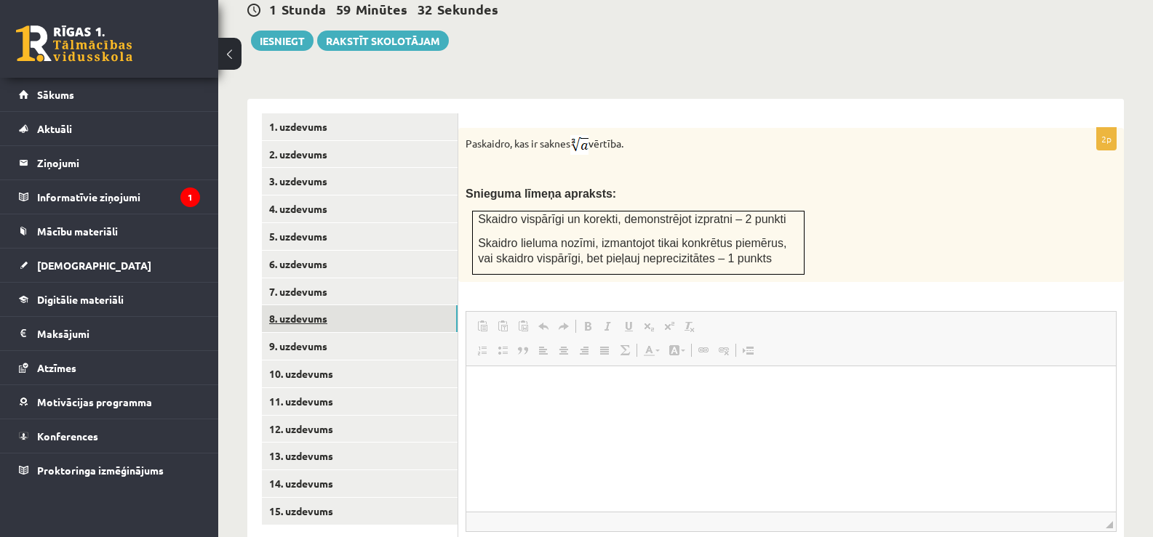
scroll to position [0, 0]
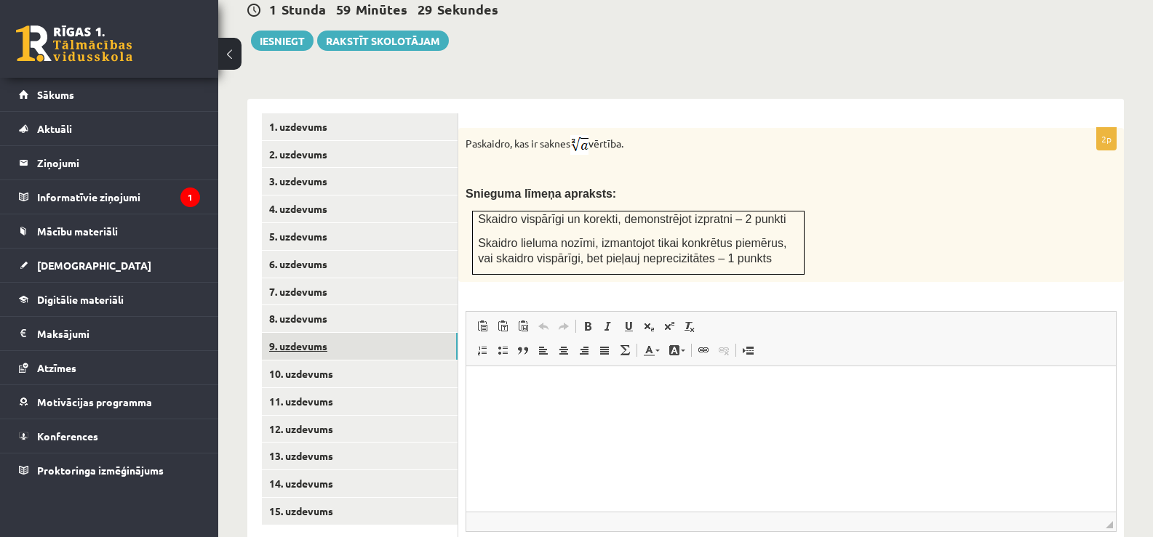
click at [333, 333] on link "9. uzdevums" at bounding box center [360, 346] width 196 height 27
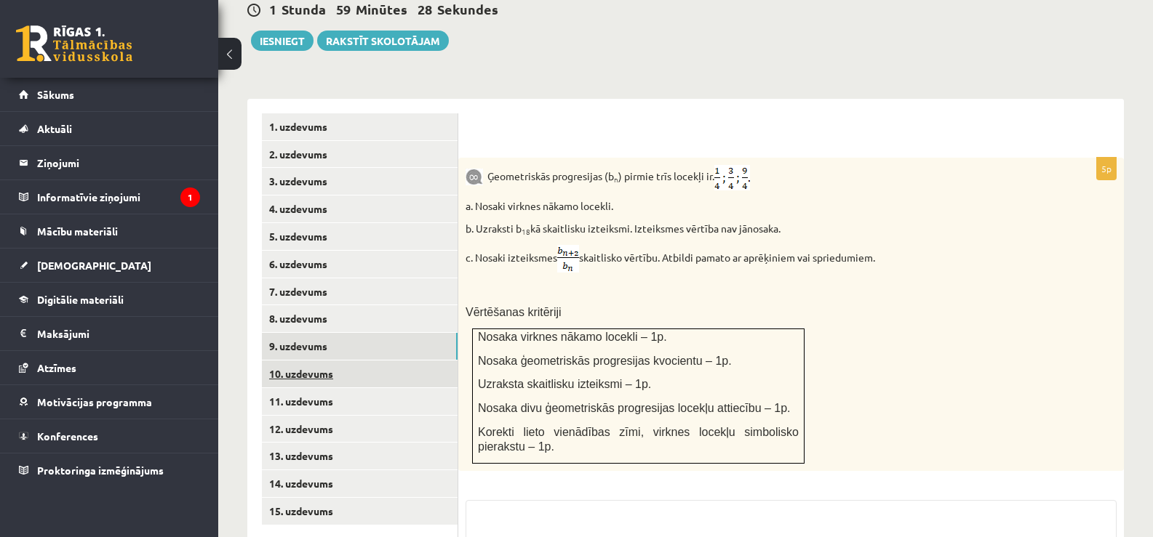
click at [341, 361] on link "10. uzdevums" at bounding box center [360, 374] width 196 height 27
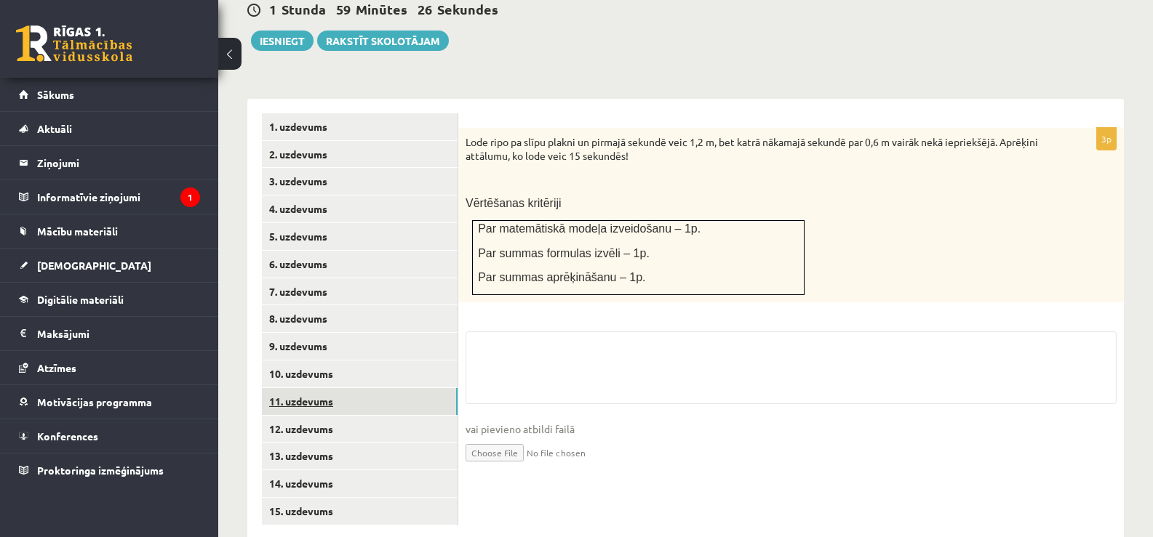
click at [349, 388] on link "11. uzdevums" at bounding box center [360, 401] width 196 height 27
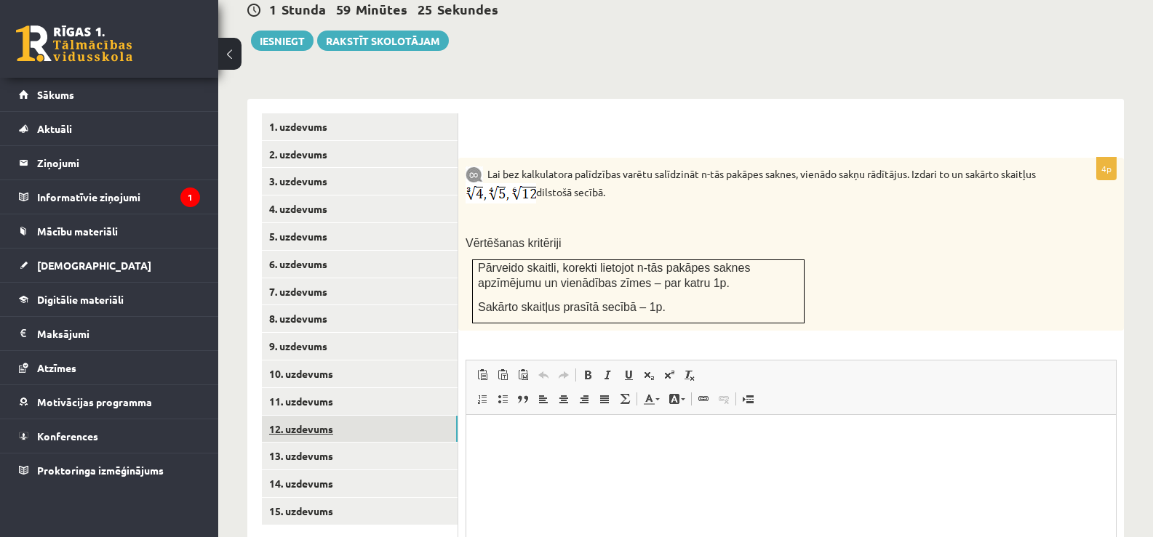
click at [351, 416] on link "12. uzdevums" at bounding box center [360, 429] width 196 height 27
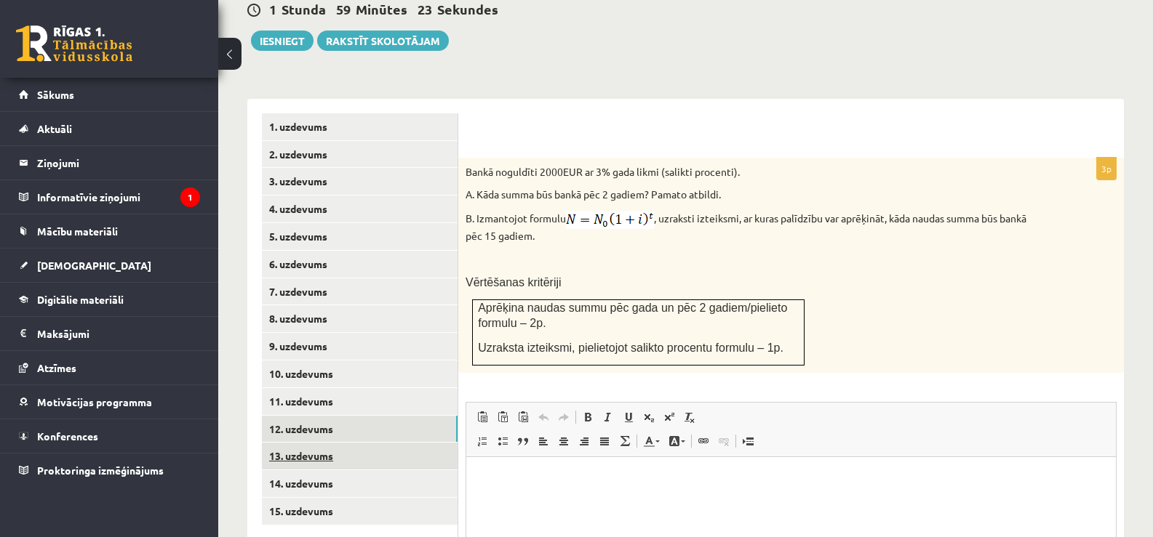
click at [352, 443] on link "13. uzdevums" at bounding box center [360, 456] width 196 height 27
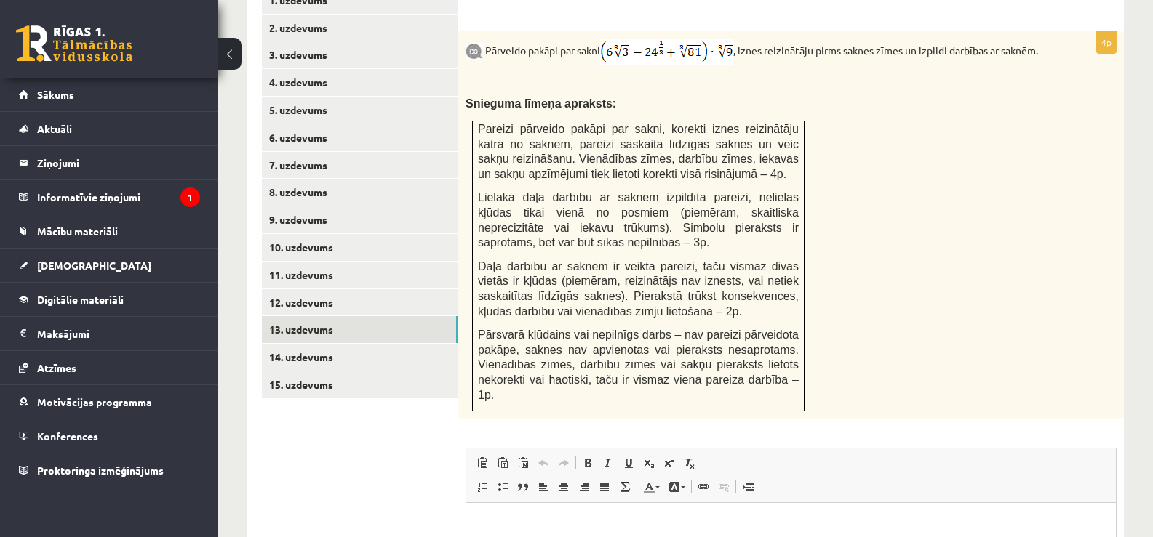
scroll to position [677, 0]
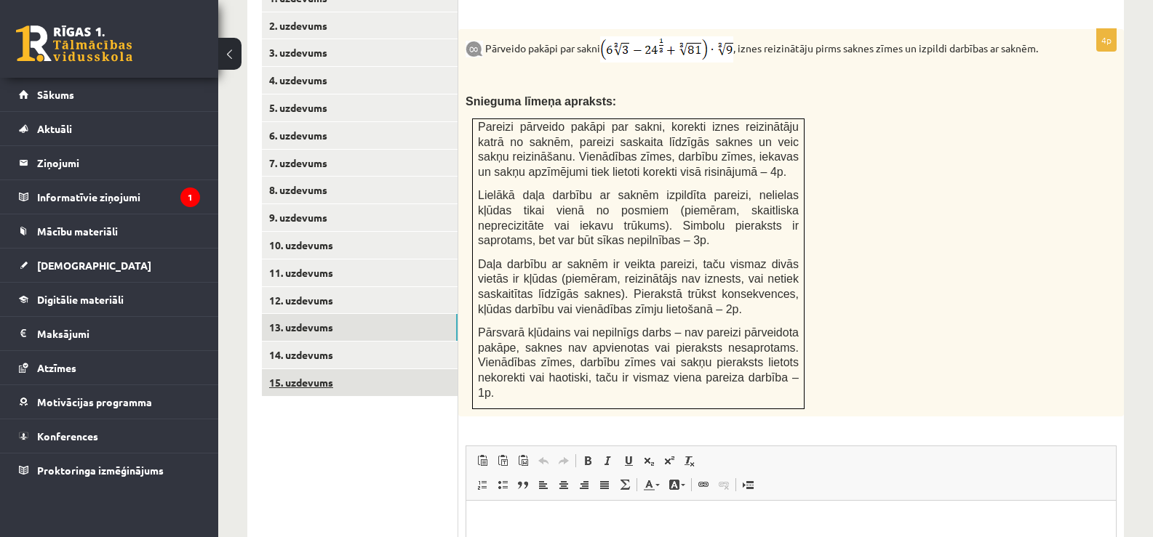
click at [349, 369] on link "15. uzdevums" at bounding box center [360, 382] width 196 height 27
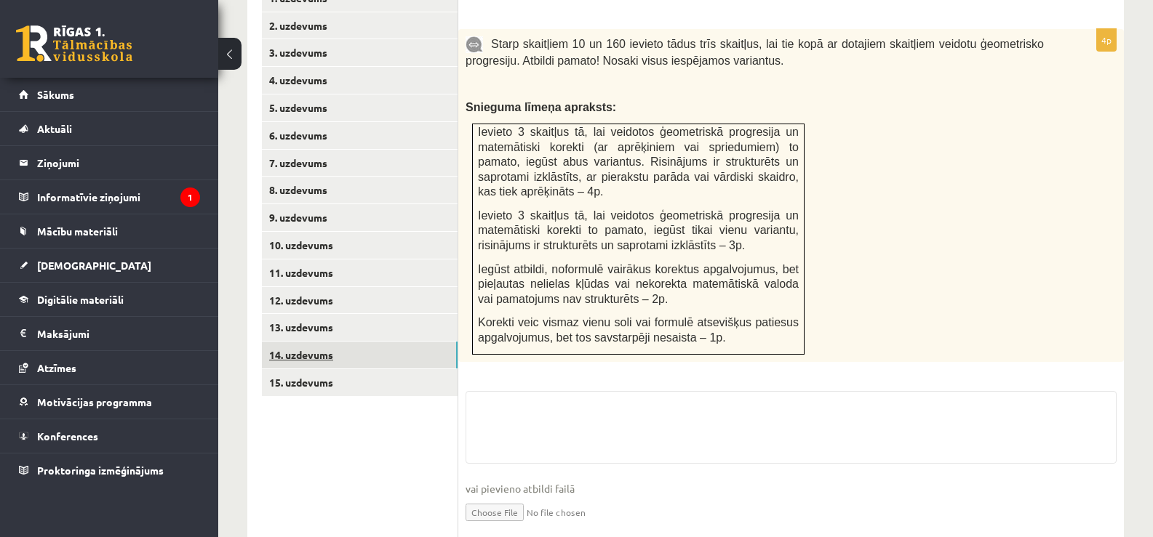
click at [346, 342] on link "14. uzdevums" at bounding box center [360, 355] width 196 height 27
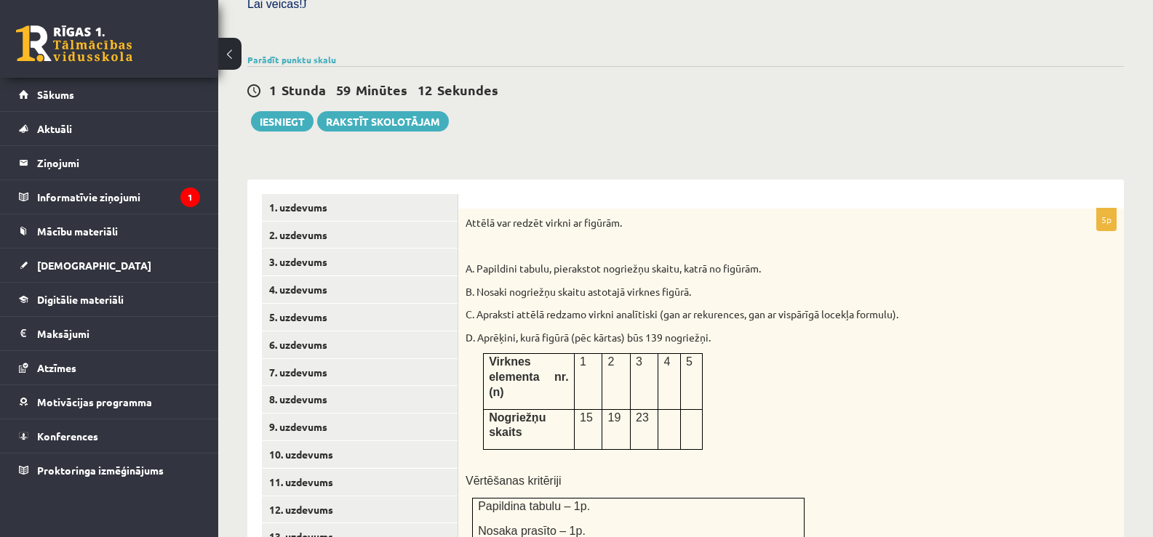
scroll to position [523, 0]
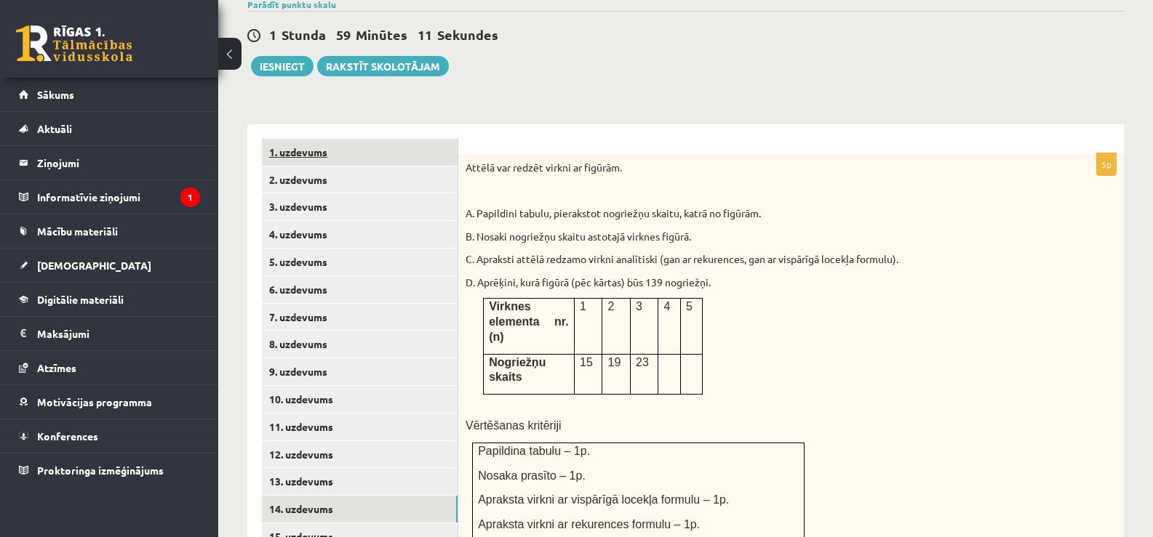
click at [343, 139] on link "1. uzdevums" at bounding box center [360, 152] width 196 height 27
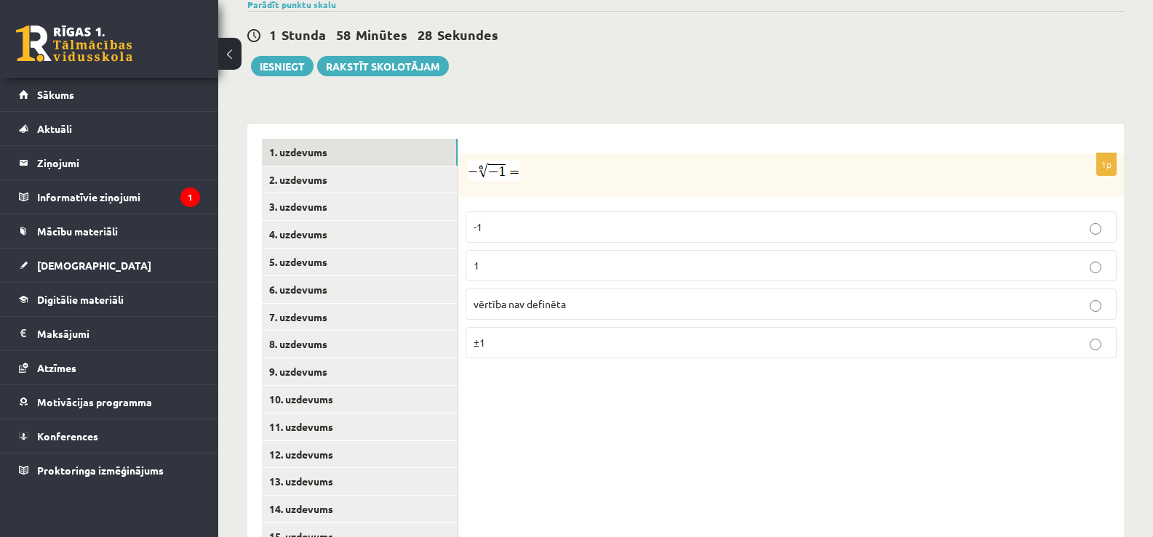
click at [535, 289] on label "vērtība nav definēta" at bounding box center [790, 304] width 651 height 31
click at [377, 167] on link "2. uzdevums" at bounding box center [360, 180] width 196 height 27
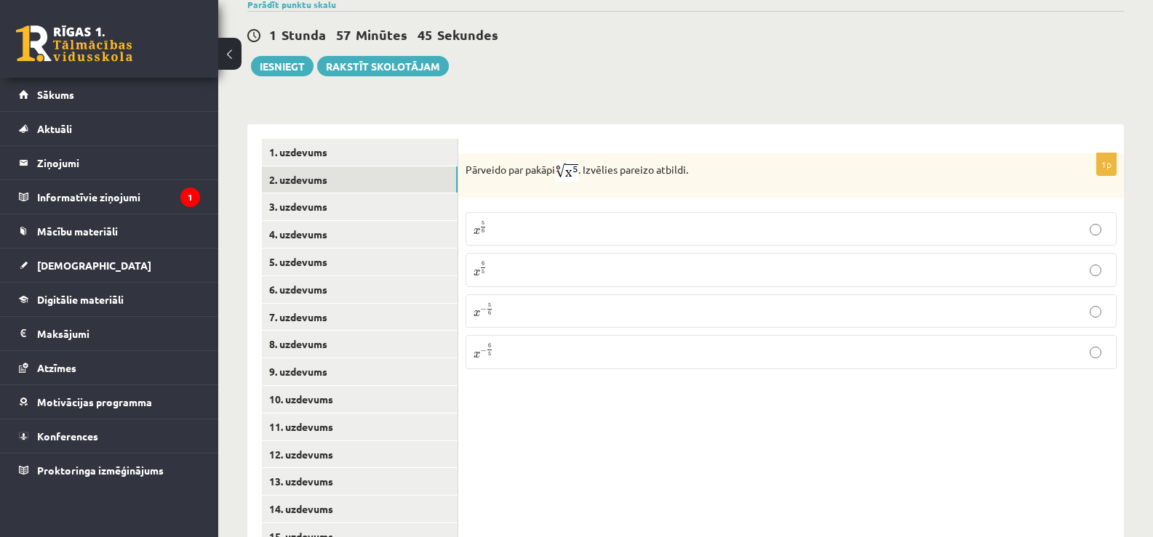
click at [529, 212] on label "x 5 6 x 5 6" at bounding box center [790, 228] width 651 height 33
click at [433, 193] on link "3. uzdevums" at bounding box center [360, 206] width 196 height 27
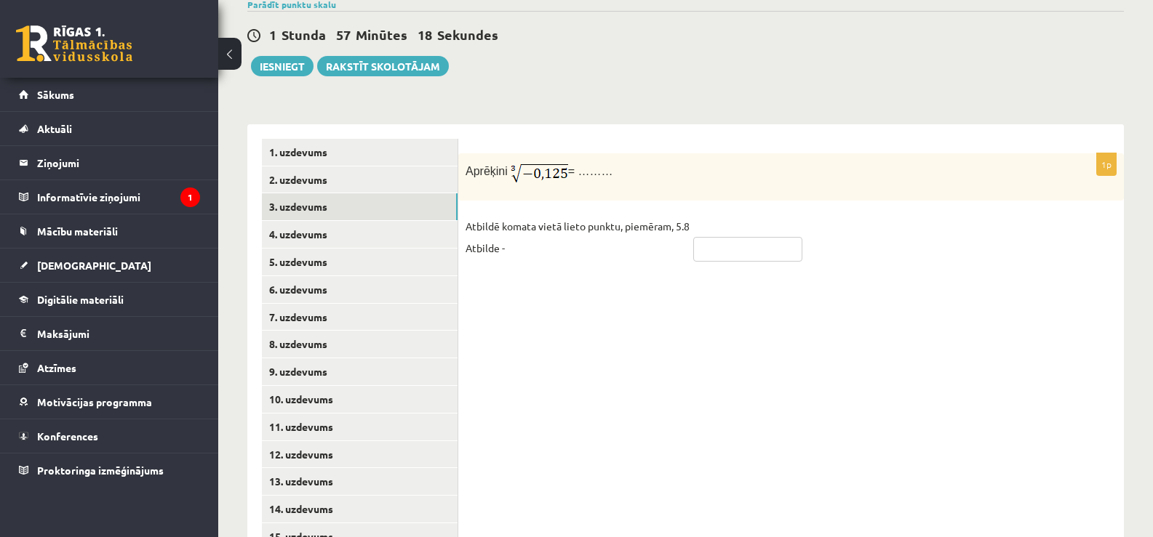
click at [729, 237] on input "text" at bounding box center [747, 249] width 109 height 25
type input "****"
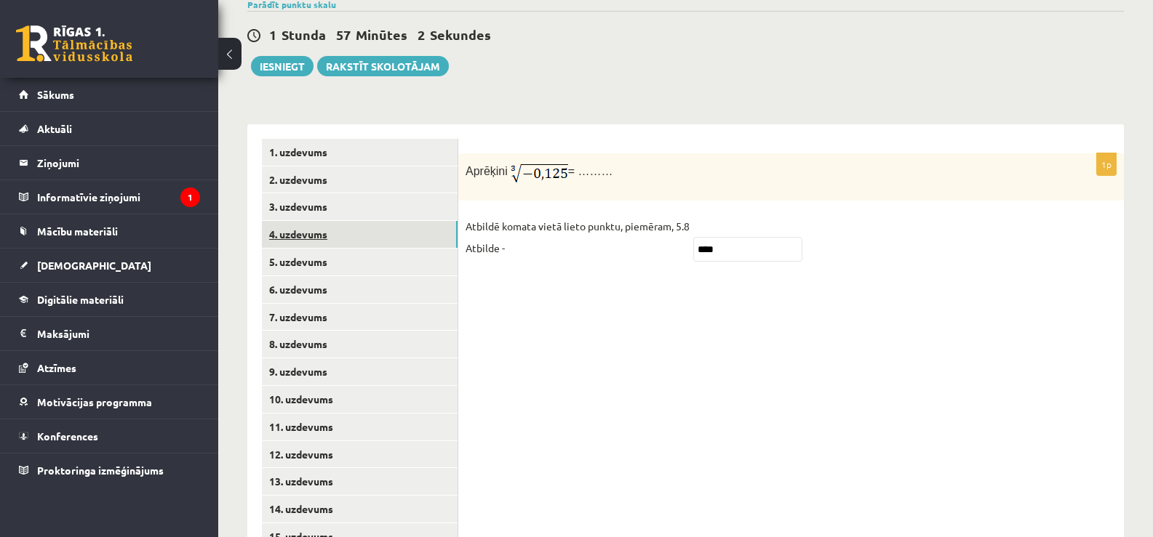
click at [355, 221] on link "4. uzdevums" at bounding box center [360, 234] width 196 height 27
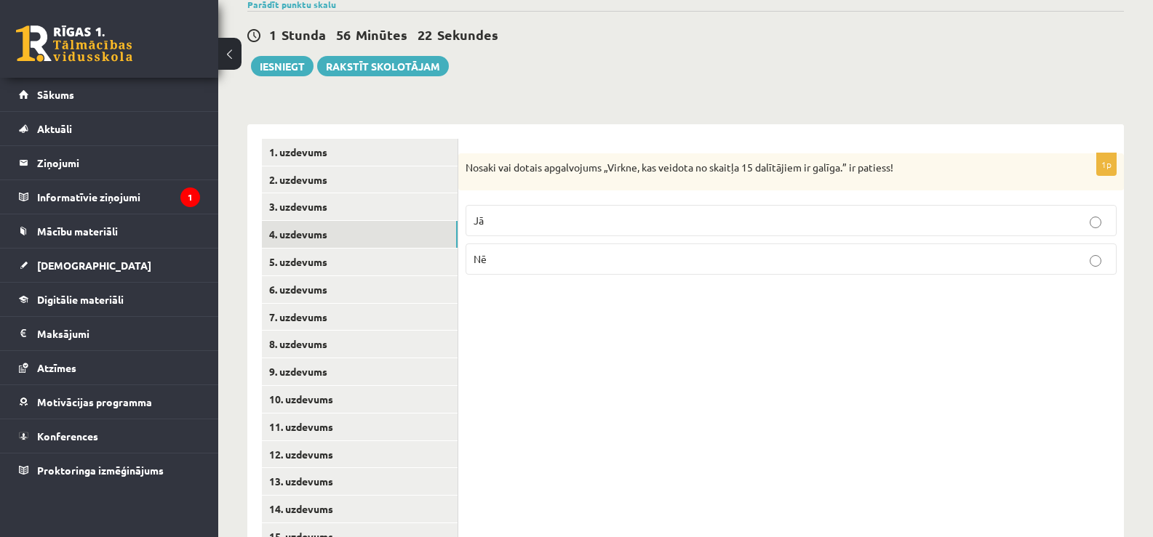
click at [517, 213] on p "Jā" at bounding box center [790, 220] width 635 height 15
click at [357, 249] on link "5. uzdevums" at bounding box center [360, 262] width 196 height 27
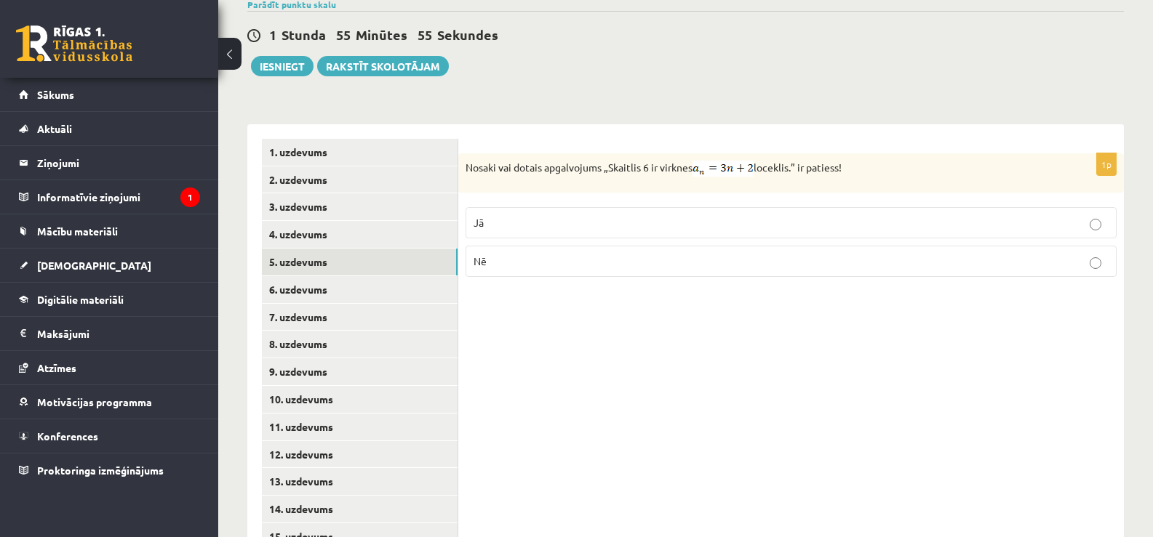
click at [524, 254] on p "Nē" at bounding box center [790, 261] width 635 height 15
click at [368, 276] on link "6. uzdevums" at bounding box center [360, 289] width 196 height 27
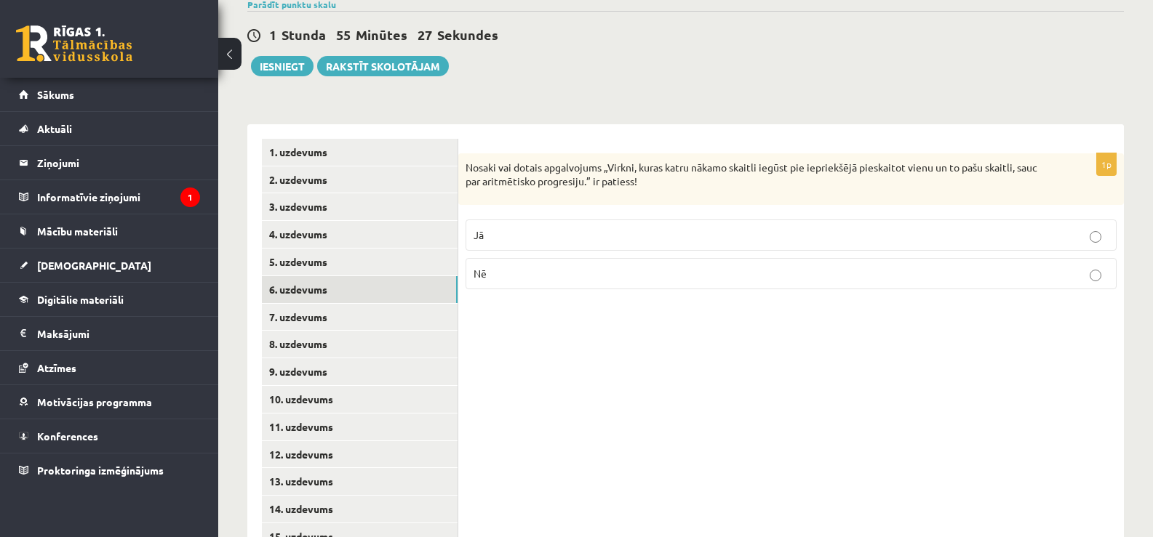
click at [532, 228] on p "Jā" at bounding box center [790, 235] width 635 height 15
click at [351, 304] on link "7. uzdevums" at bounding box center [360, 317] width 196 height 27
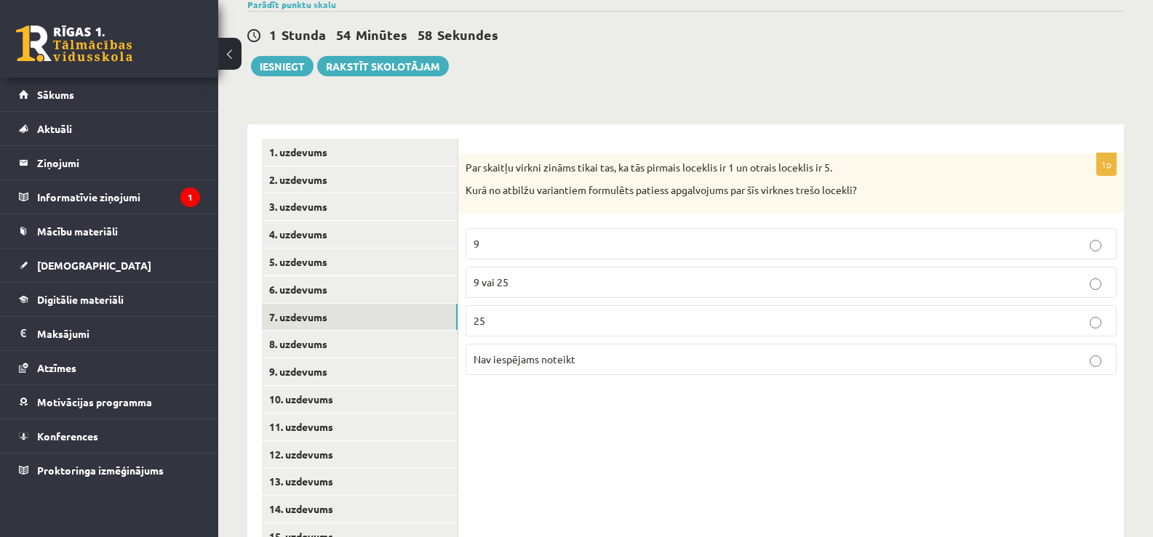
click at [546, 275] on p "9 vai 25" at bounding box center [790, 282] width 635 height 15
click at [355, 331] on link "8. uzdevums" at bounding box center [360, 344] width 196 height 27
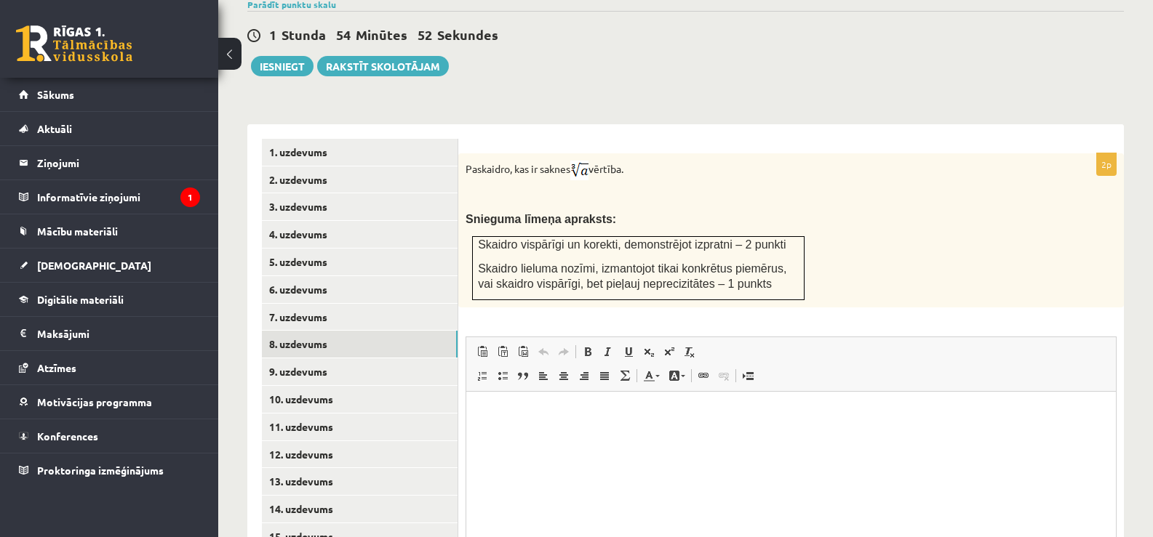
scroll to position [0, 0]
click at [409, 249] on link "5. uzdevums" at bounding box center [360, 262] width 196 height 27
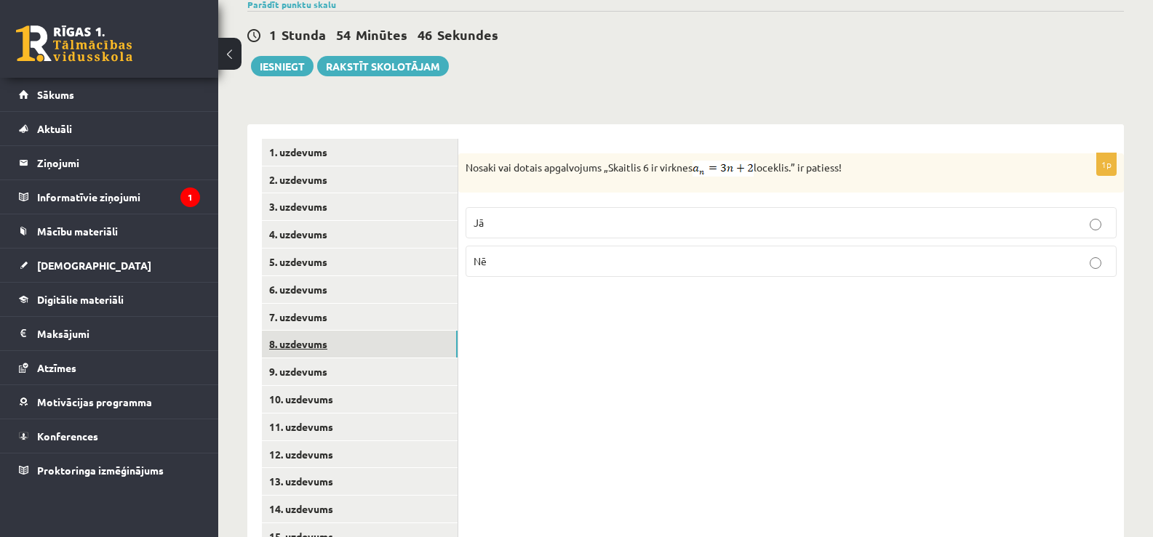
click at [329, 331] on link "8. uzdevums" at bounding box center [360, 344] width 196 height 27
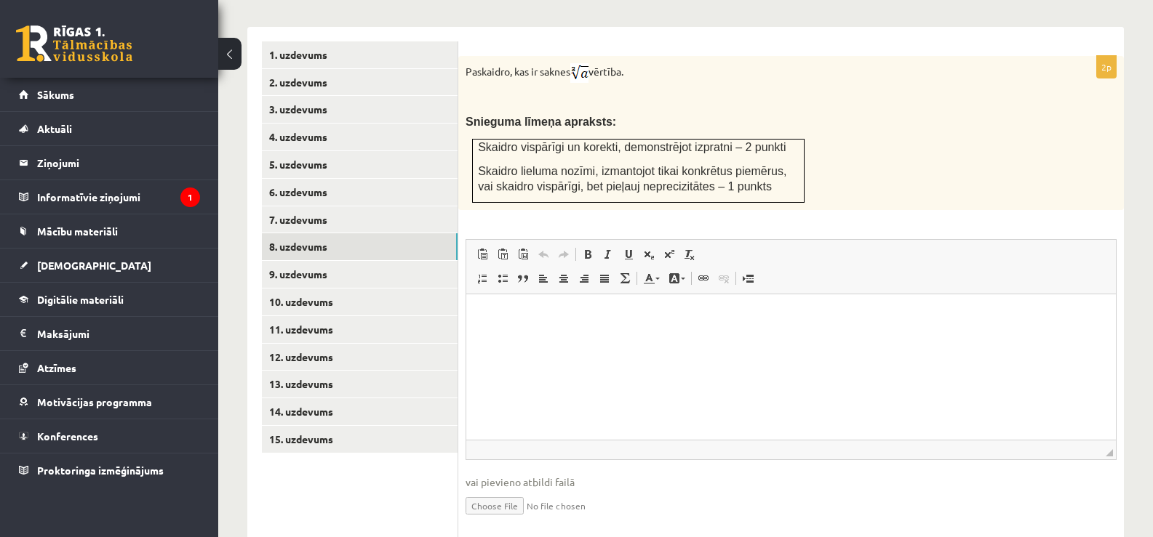
scroll to position [637, 0]
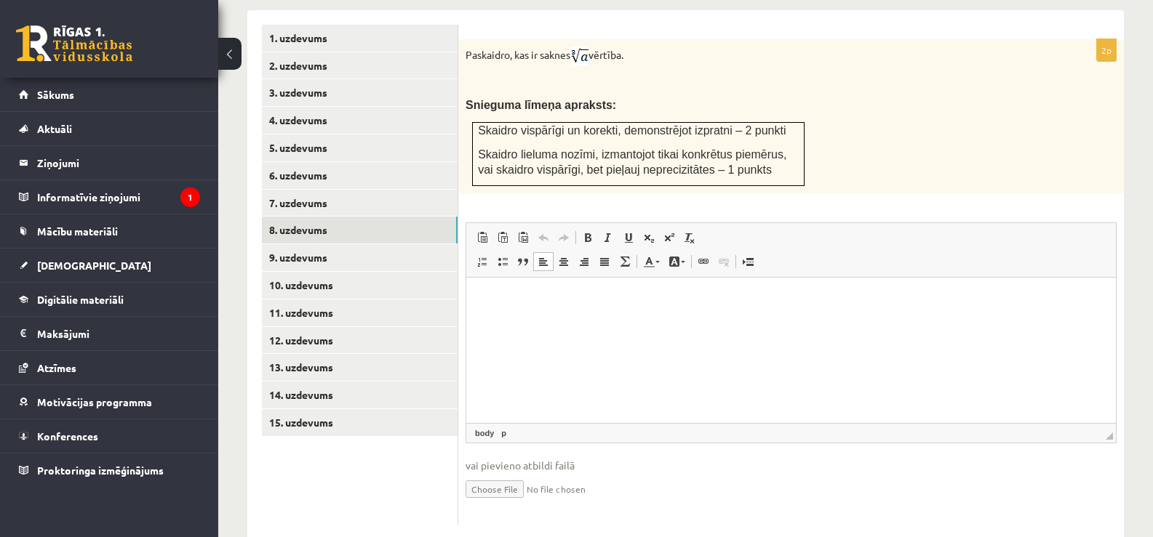
click at [534, 315] on html at bounding box center [790, 300] width 649 height 44
click at [662, 228] on link "Augšraksts" at bounding box center [669, 237] width 20 height 19
click at [516, 305] on p "***** ********" at bounding box center [791, 300] width 620 height 17
click at [516, 305] on p "***** *" at bounding box center [791, 300] width 620 height 17
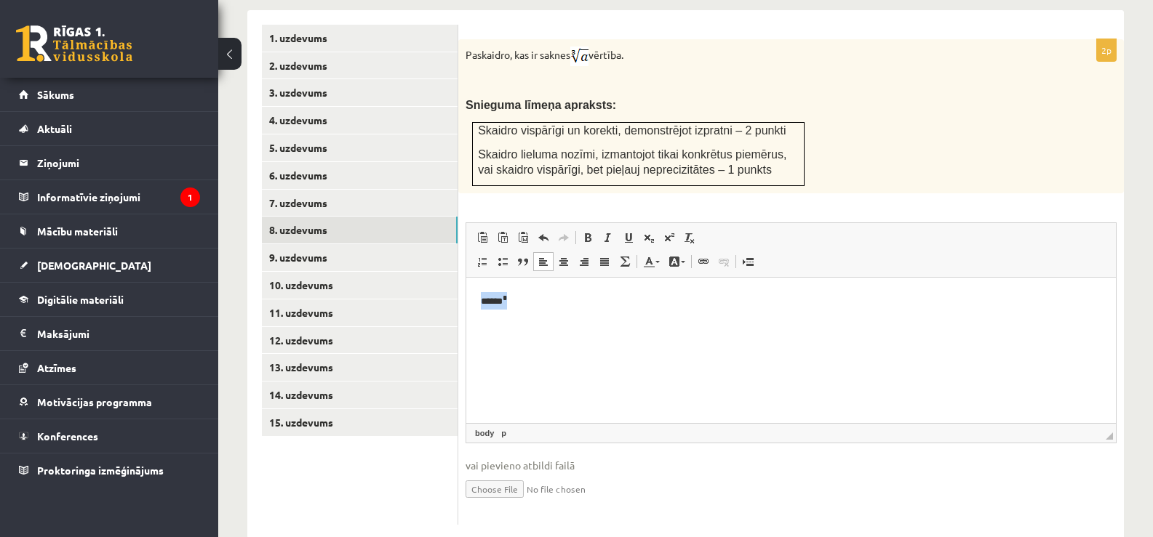
click at [517, 305] on p "***** *" at bounding box center [791, 300] width 620 height 17
click at [526, 305] on p "***** *" at bounding box center [791, 300] width 620 height 17
click at [662, 228] on link "Augšraksts" at bounding box center [669, 237] width 20 height 19
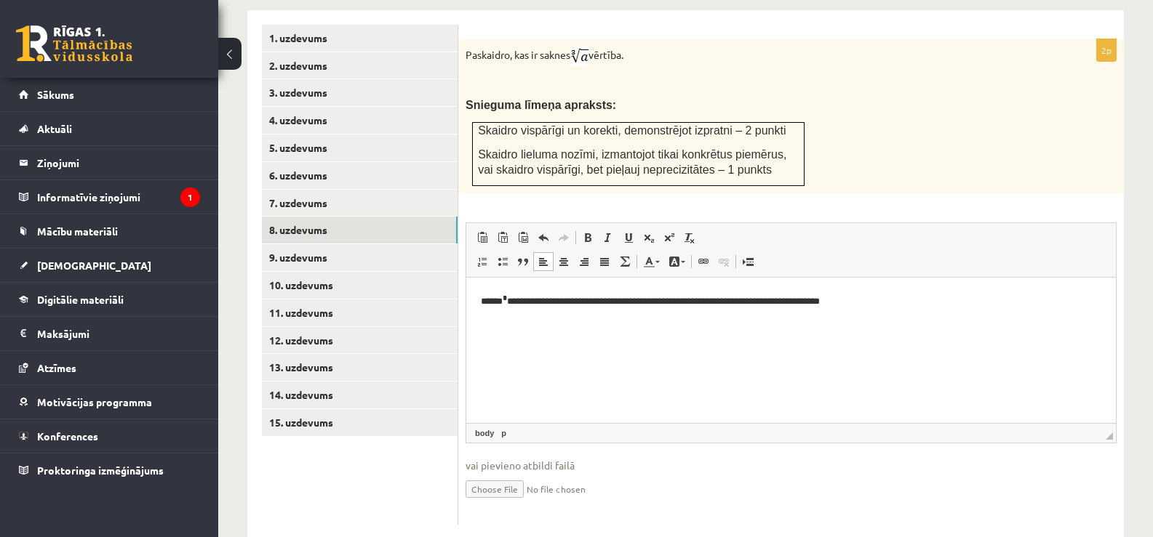
click at [507, 473] on input "file" at bounding box center [790, 488] width 651 height 30
drag, startPoint x: 865, startPoint y: 303, endPoint x: 481, endPoint y: 298, distance: 384.0
click at [481, 298] on p "**********" at bounding box center [791, 300] width 620 height 17
click at [493, 473] on input "file" at bounding box center [790, 488] width 651 height 30
click at [495, 473] on input "file" at bounding box center [790, 488] width 651 height 30
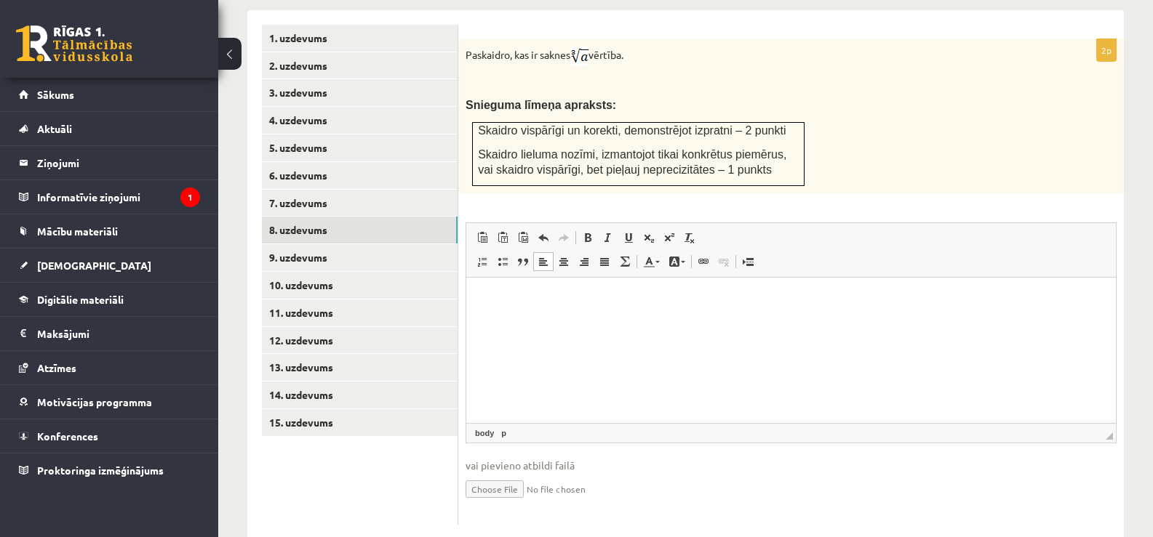
type input "**********"
click at [520, 503] on link "Iesniegtā atbilde" at bounding box center [504, 510] width 78 height 15
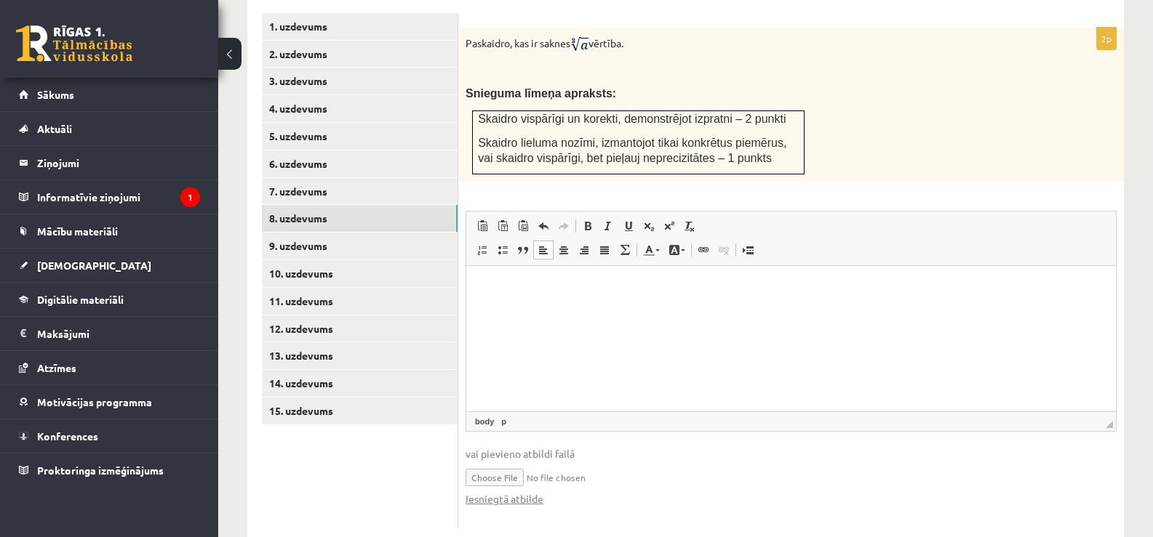
scroll to position [652, 0]
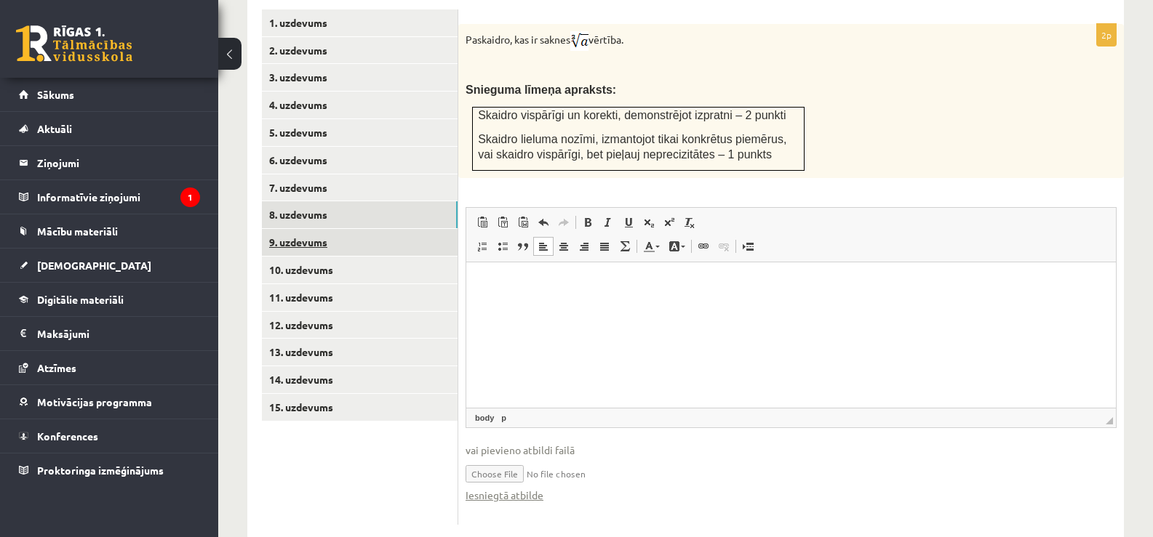
click at [423, 229] on link "9. uzdevums" at bounding box center [360, 242] width 196 height 27
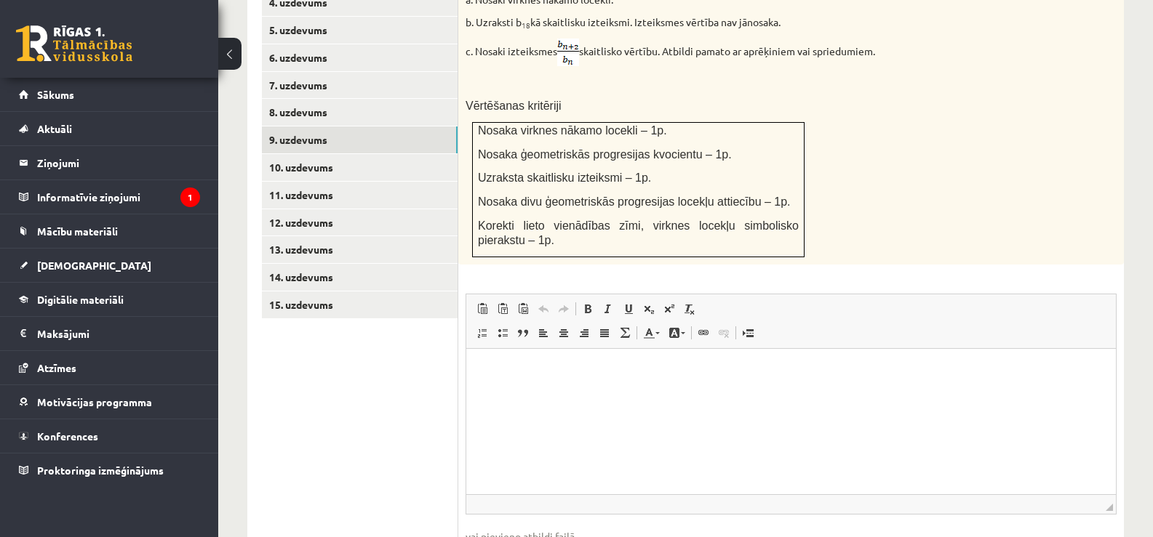
scroll to position [826, 0]
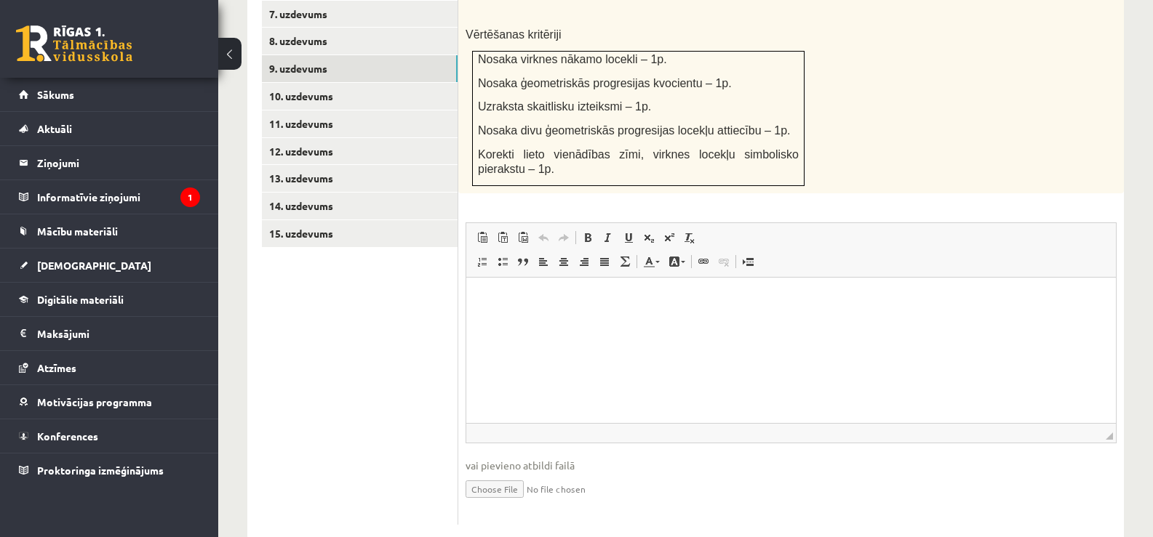
click at [502, 473] on input "file" at bounding box center [790, 488] width 651 height 30
type input "**********"
click at [513, 503] on link "Iesniegtā atbilde" at bounding box center [504, 510] width 78 height 15
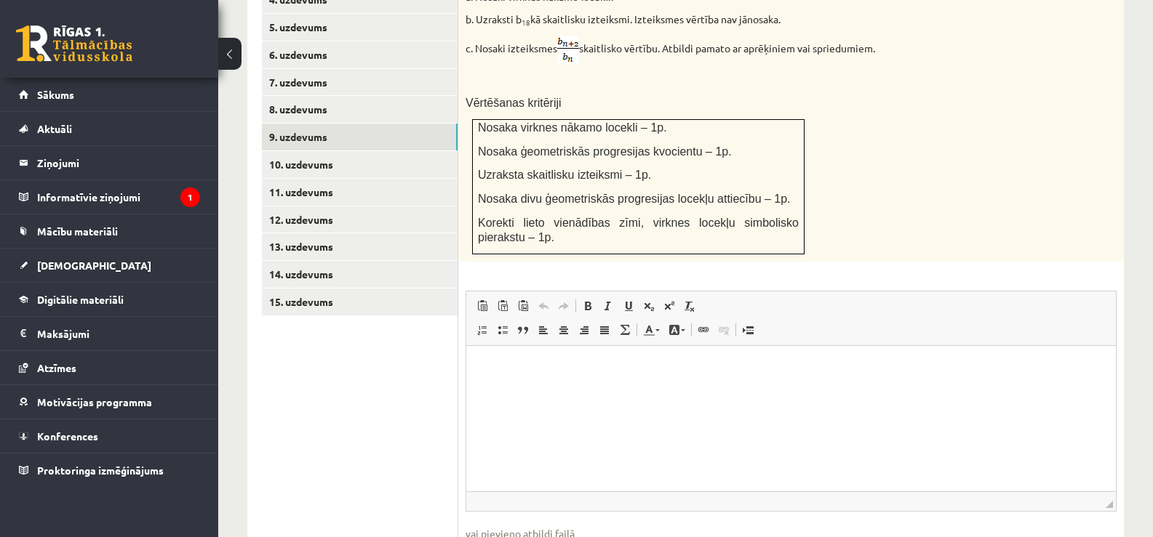
scroll to position [742, 0]
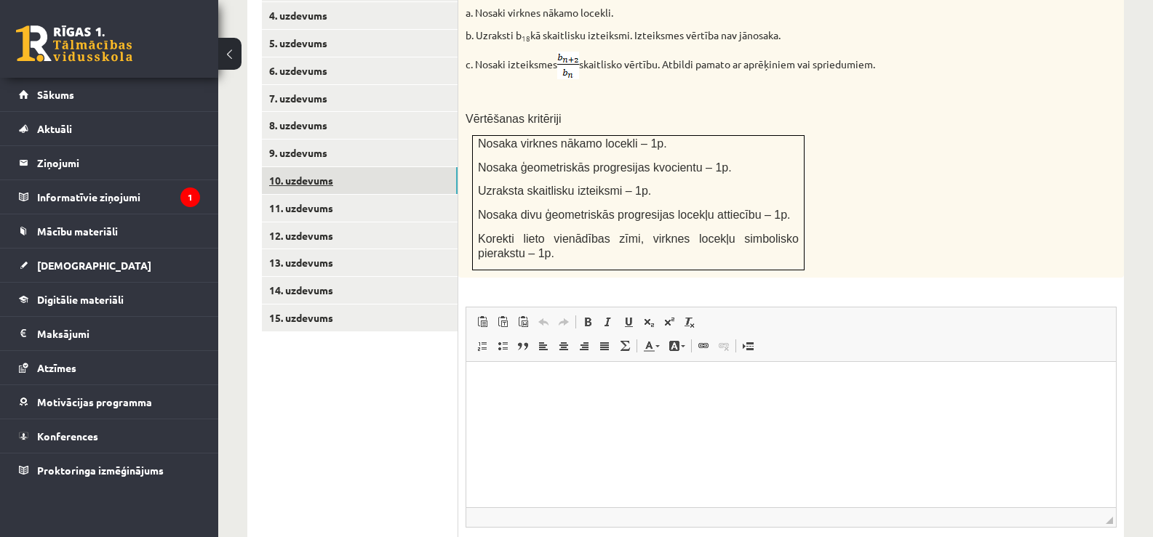
click at [370, 167] on link "10. uzdevums" at bounding box center [360, 180] width 196 height 27
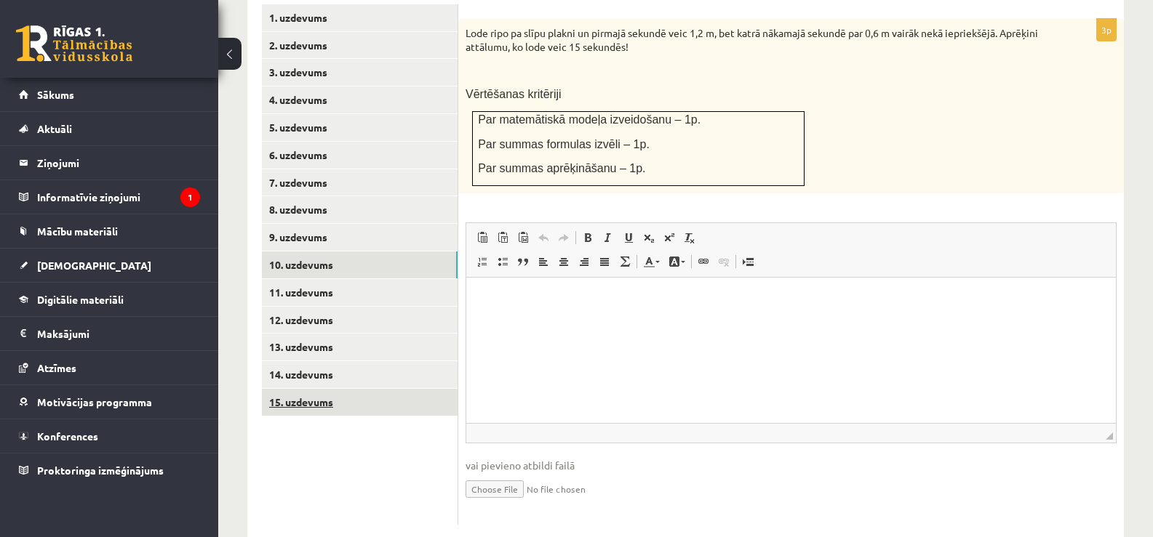
scroll to position [0, 0]
click at [325, 279] on link "11. uzdevums" at bounding box center [360, 292] width 196 height 27
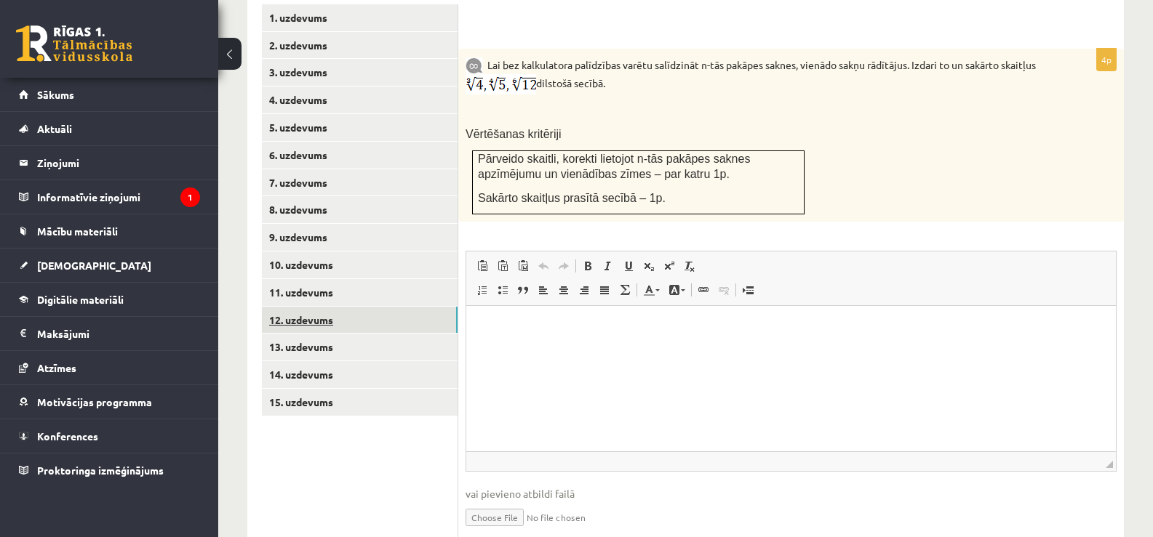
click at [305, 307] on link "12. uzdevums" at bounding box center [360, 320] width 196 height 27
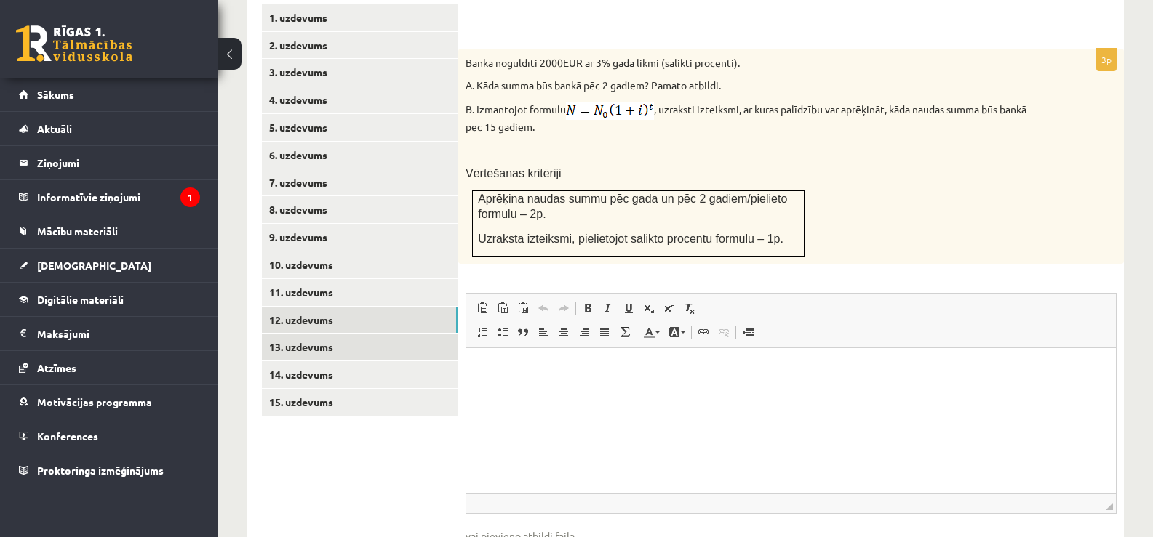
click at [313, 334] on link "13. uzdevums" at bounding box center [360, 347] width 196 height 27
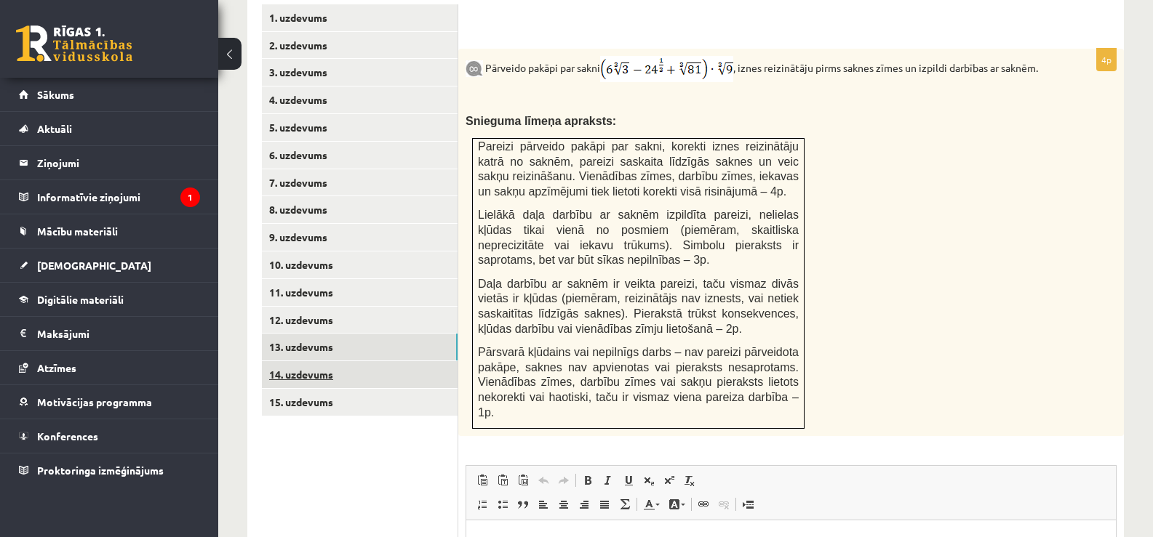
click at [313, 361] on link "14. uzdevums" at bounding box center [360, 374] width 196 height 27
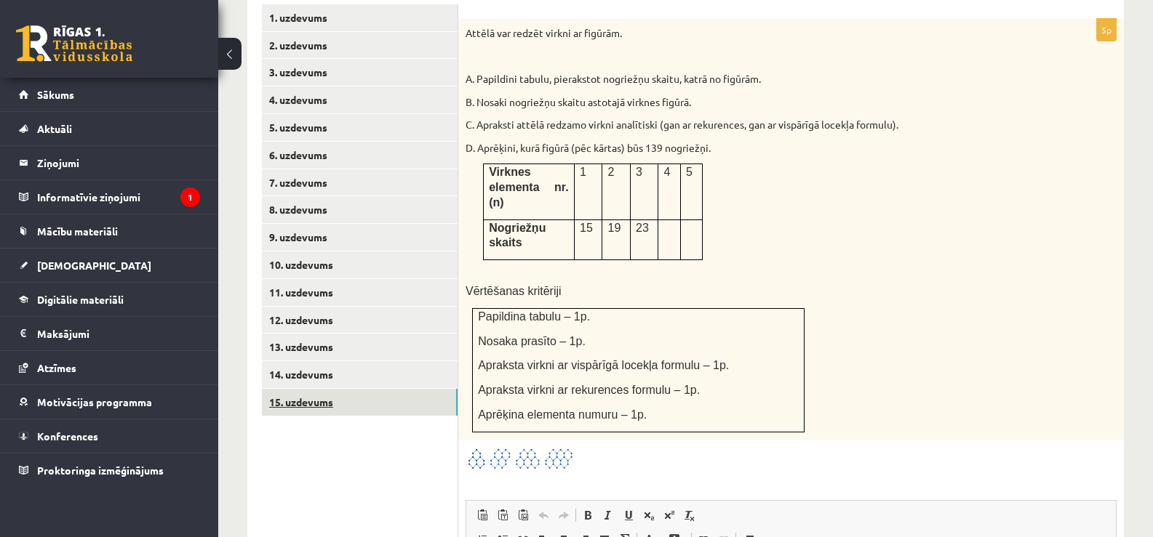
click at [319, 389] on link "15. uzdevums" at bounding box center [360, 402] width 196 height 27
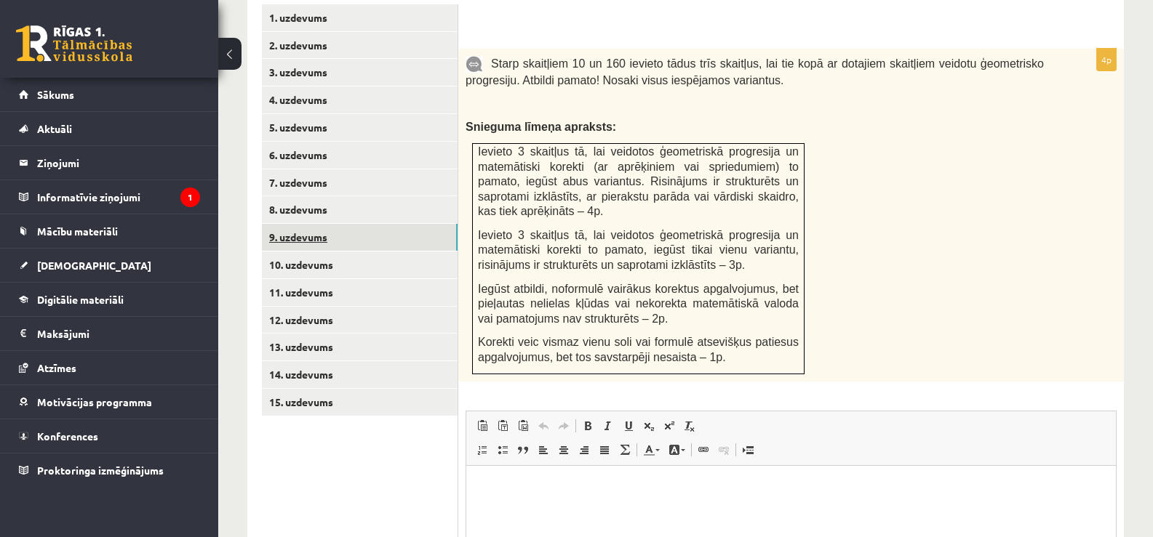
click at [316, 224] on link "9. uzdevums" at bounding box center [360, 237] width 196 height 27
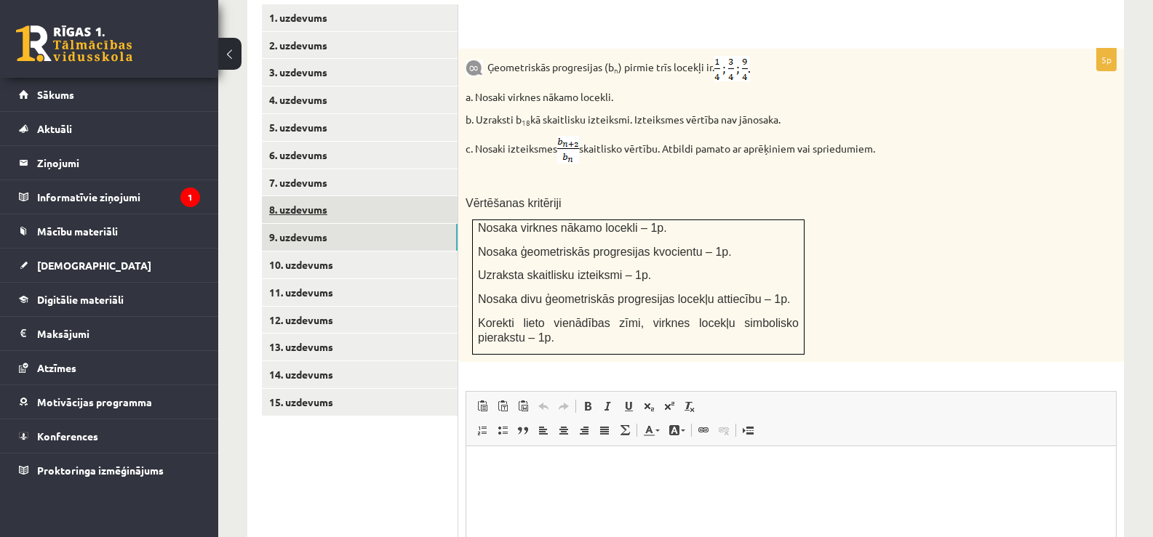
click at [329, 196] on link "8. uzdevums" at bounding box center [360, 209] width 196 height 27
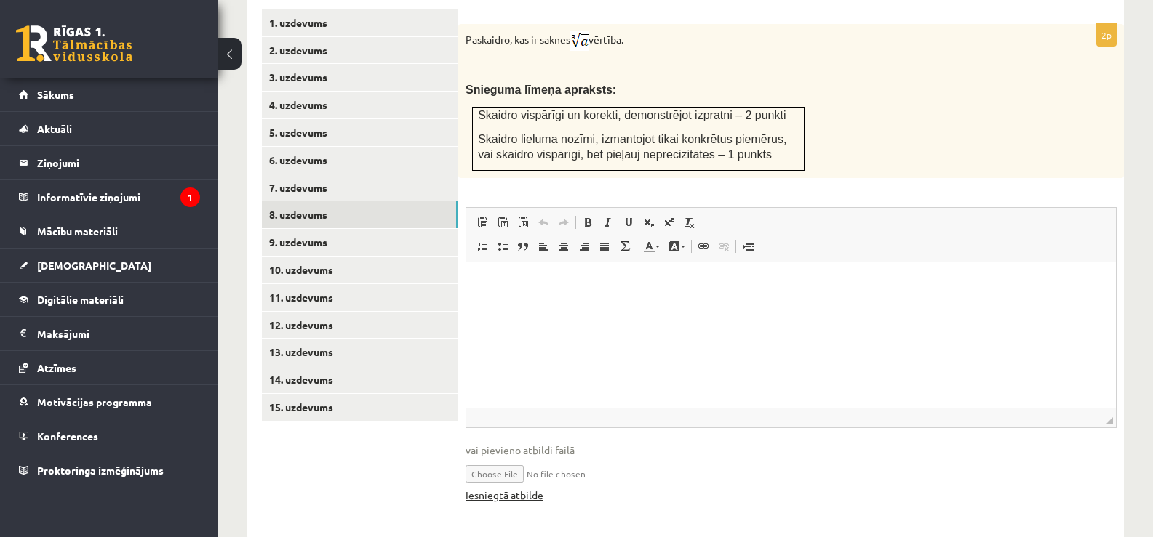
click at [509, 488] on link "Iesniegtā atbilde" at bounding box center [504, 495] width 78 height 15
click at [304, 229] on link "9. uzdevums" at bounding box center [360, 242] width 196 height 27
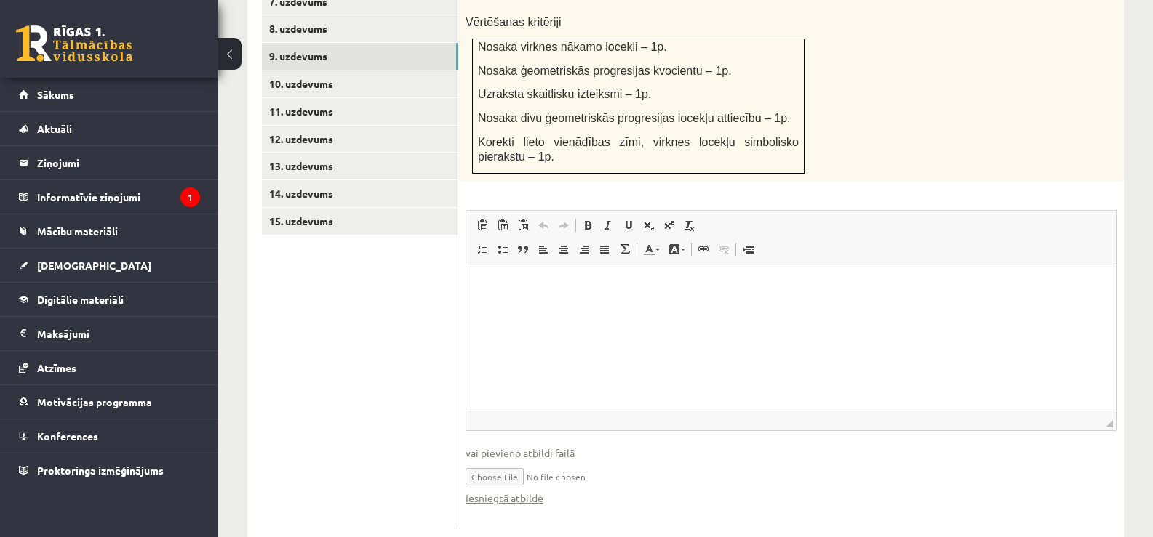
scroll to position [841, 0]
click at [493, 489] on link "Iesniegtā atbilde" at bounding box center [504, 496] width 78 height 15
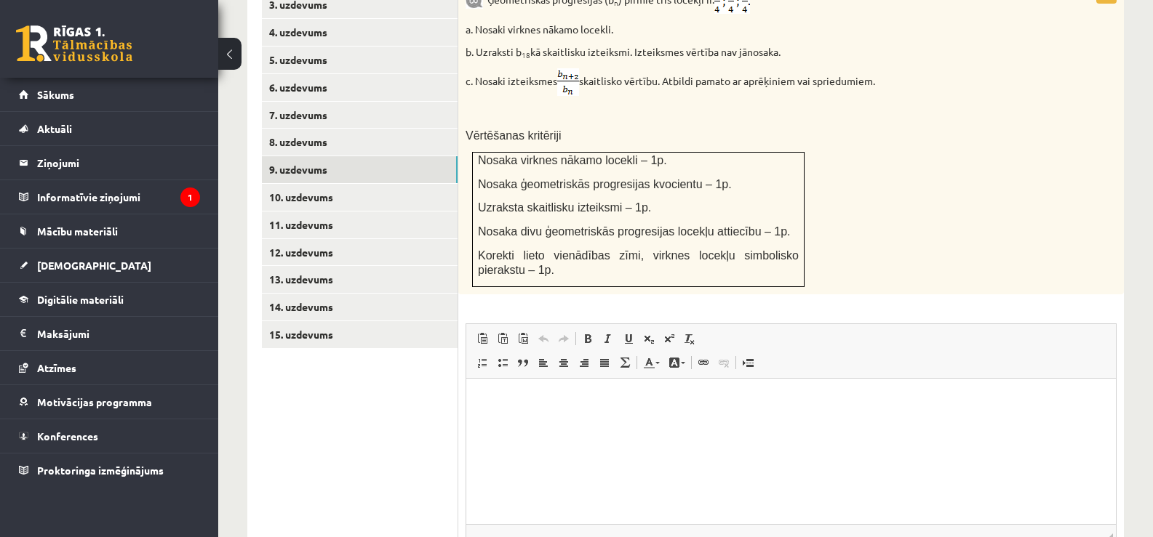
scroll to position [740, 0]
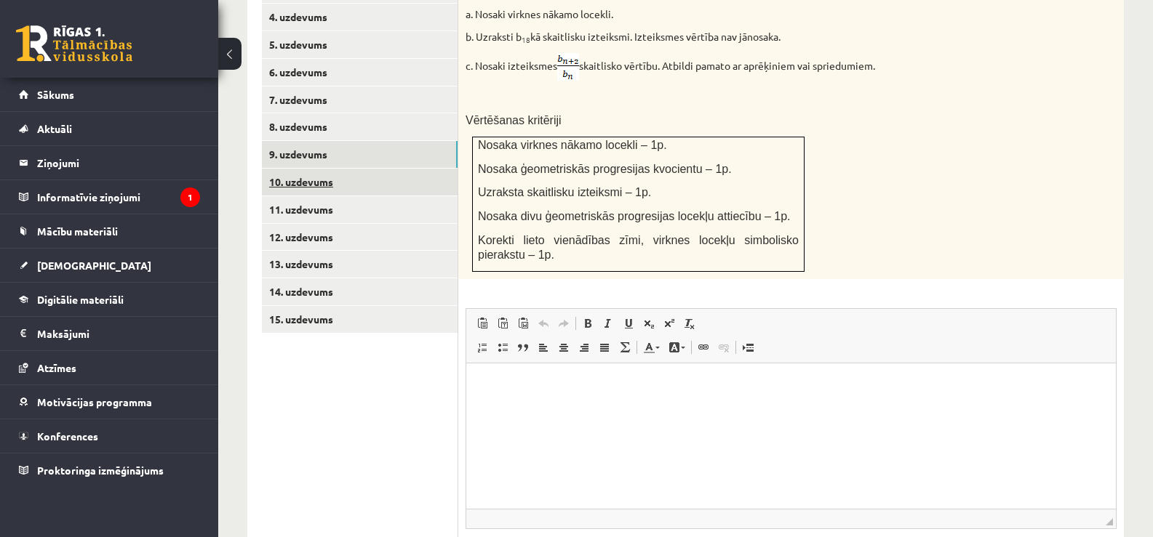
click at [429, 169] on link "10. uzdevums" at bounding box center [360, 182] width 196 height 27
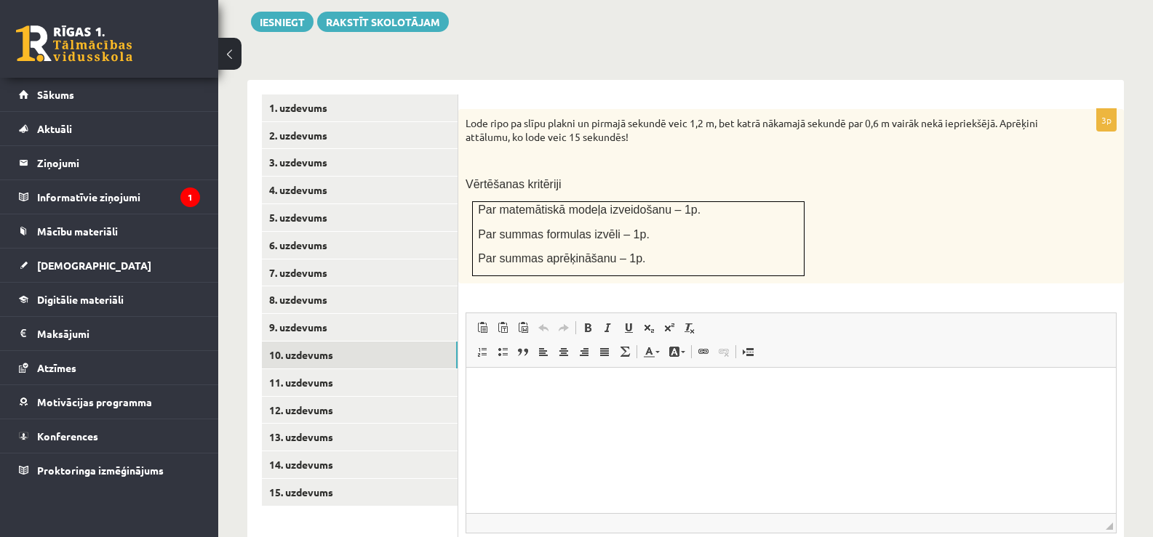
scroll to position [566, 0]
click at [503, 414] on html at bounding box center [790, 391] width 649 height 44
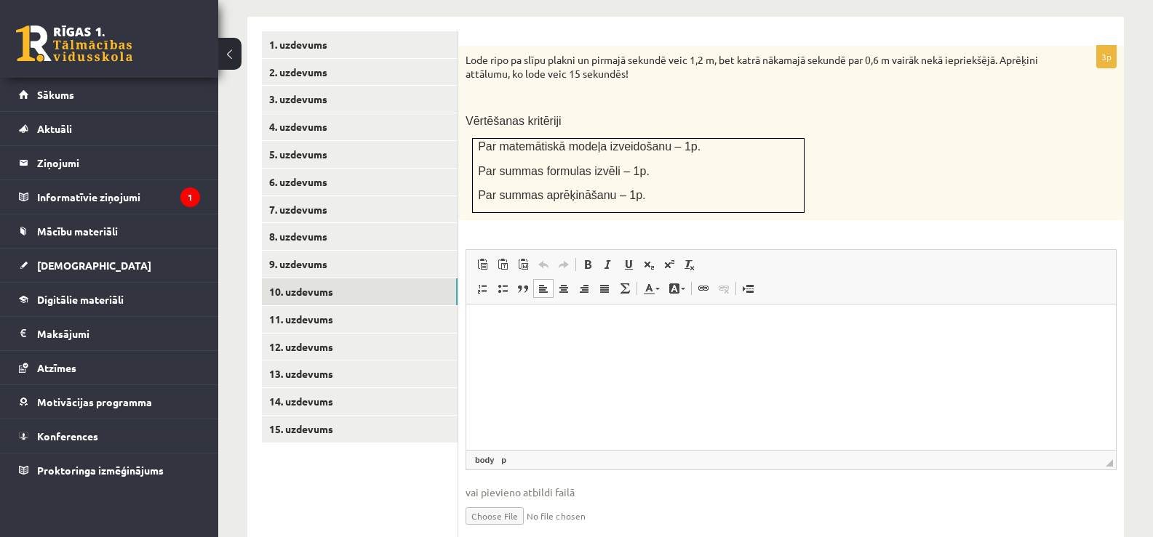
scroll to position [657, 0]
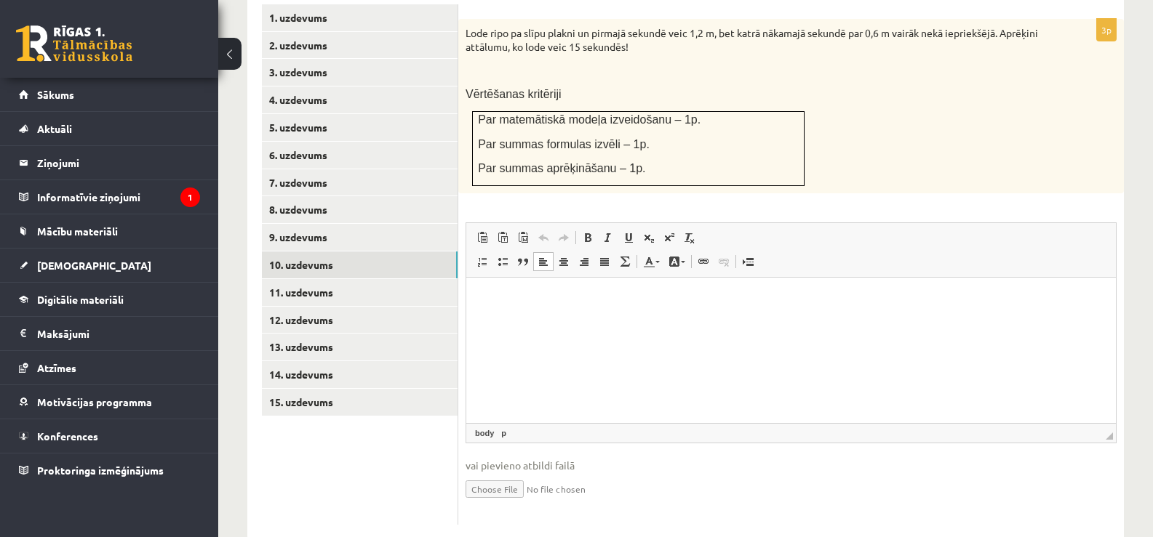
click at [507, 473] on input "file" at bounding box center [790, 488] width 651 height 30
type input "**********"
click at [364, 279] on link "11. uzdevums" at bounding box center [360, 292] width 196 height 27
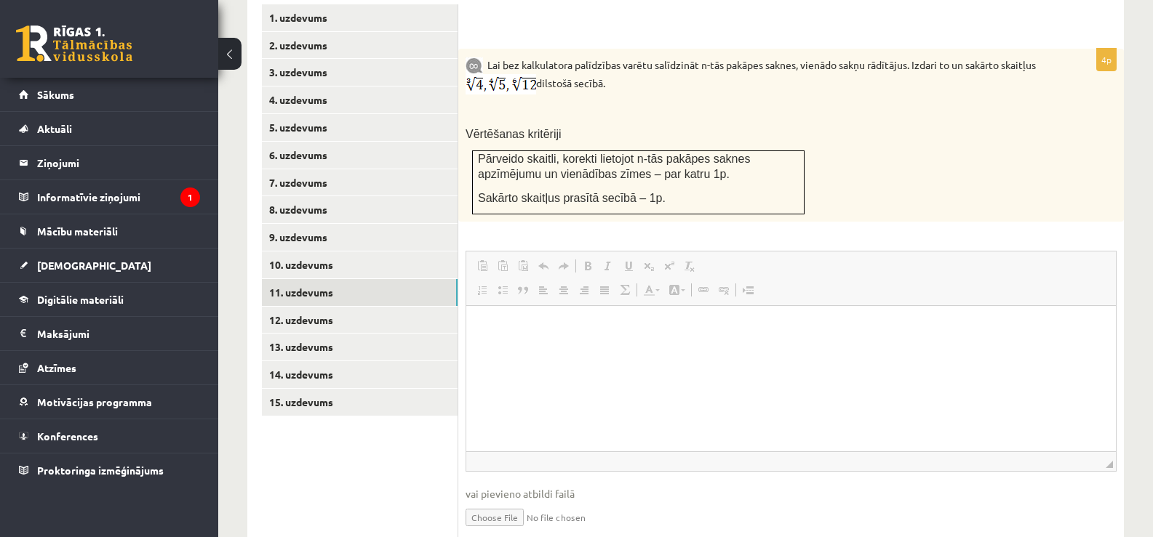
scroll to position [0, 0]
click at [501, 502] on input "file" at bounding box center [790, 517] width 651 height 30
type input "**********"
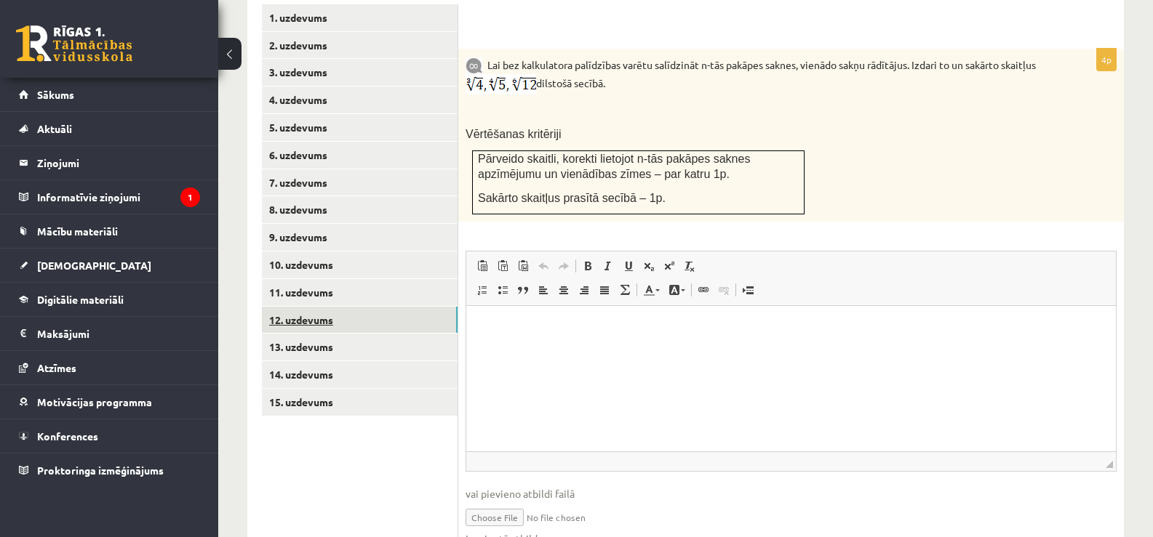
click at [298, 307] on link "12. uzdevums" at bounding box center [360, 320] width 196 height 27
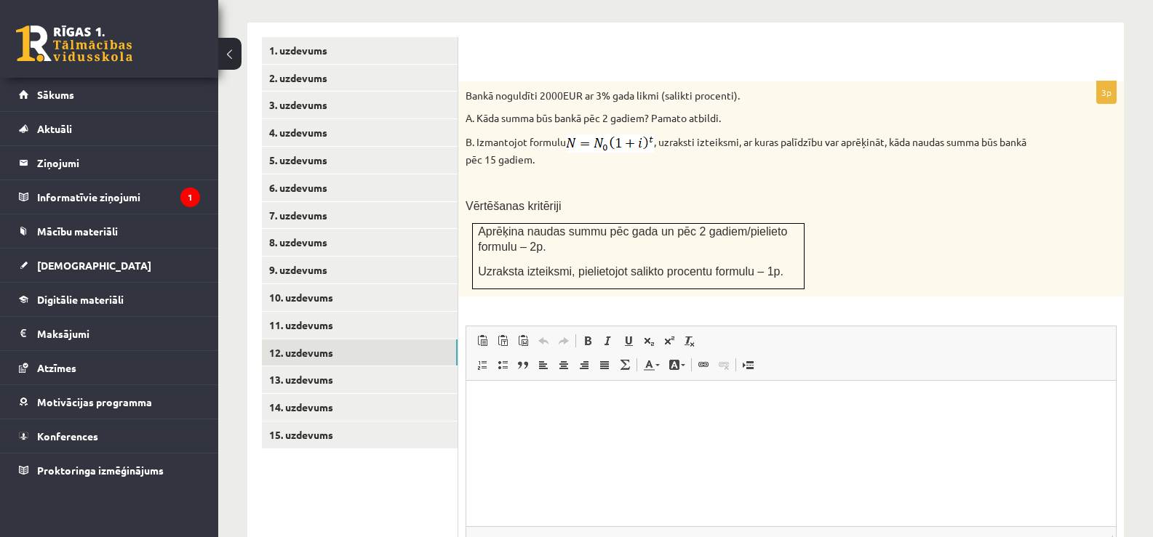
scroll to position [659, 0]
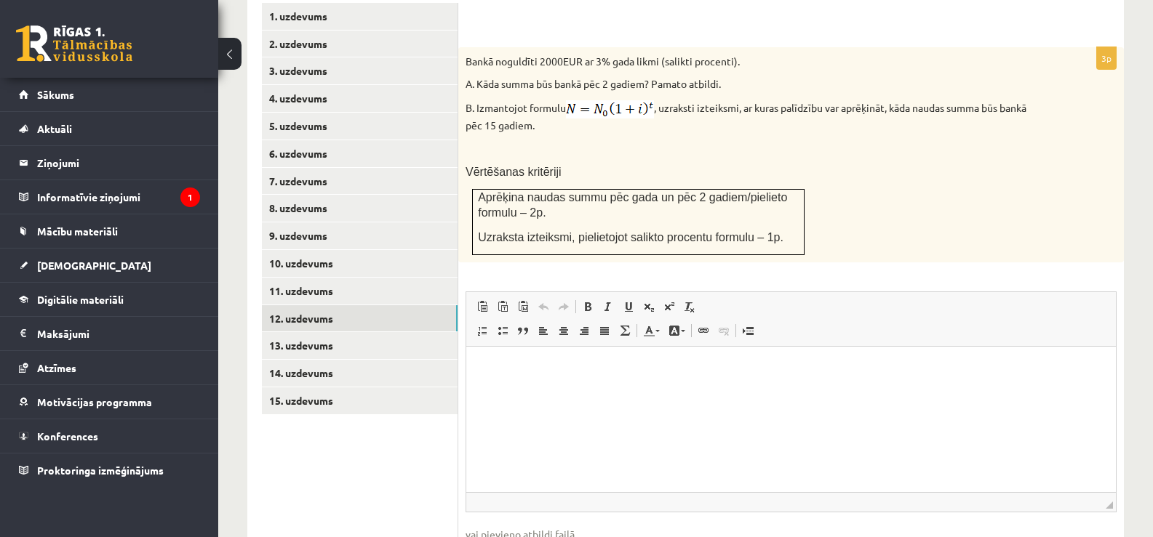
type input "**********"
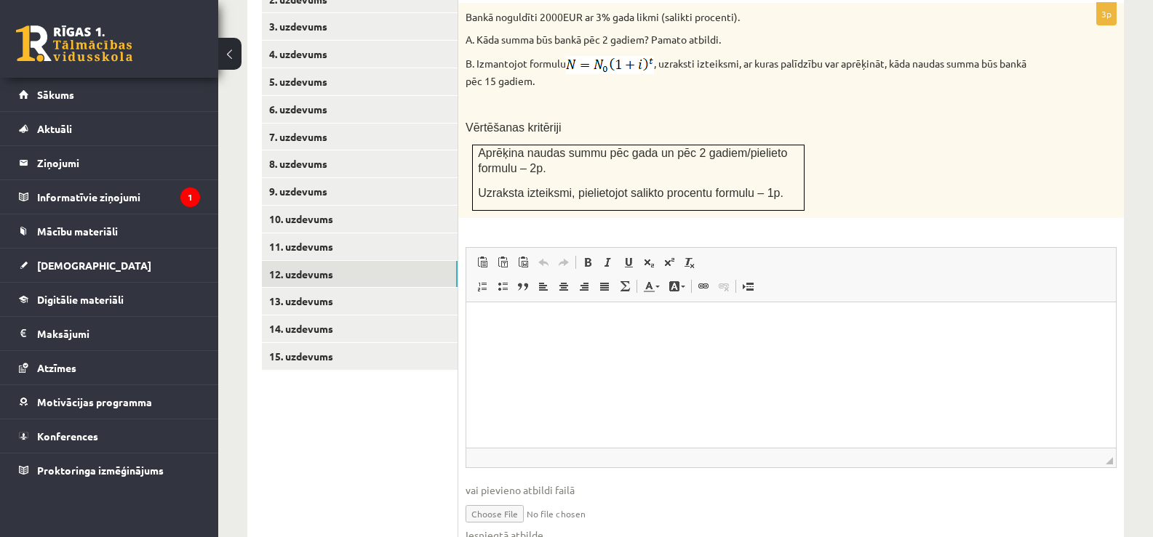
scroll to position [743, 0]
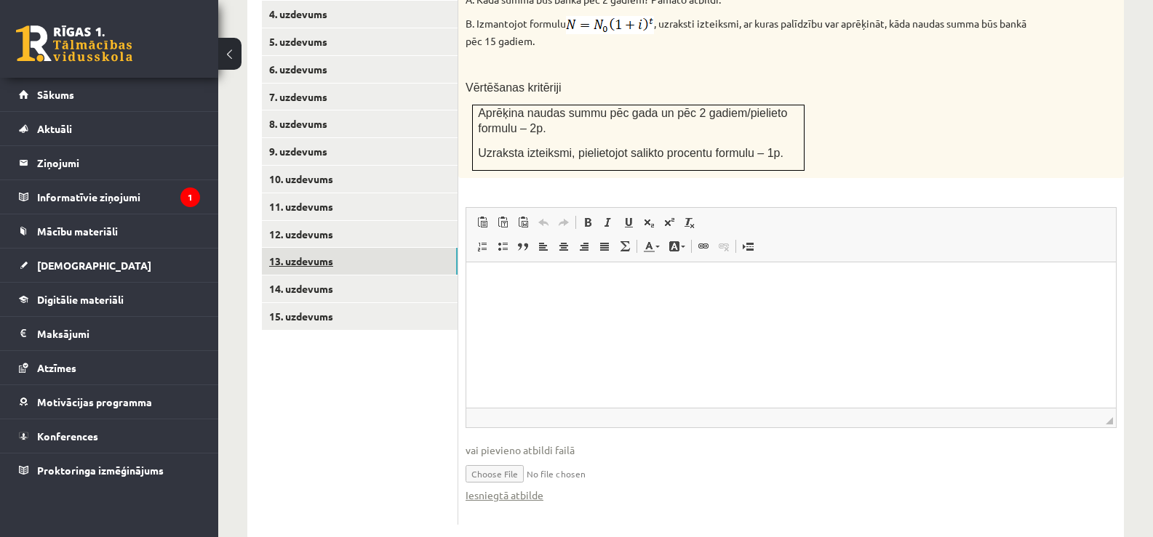
click at [316, 248] on link "13. uzdevums" at bounding box center [360, 261] width 196 height 27
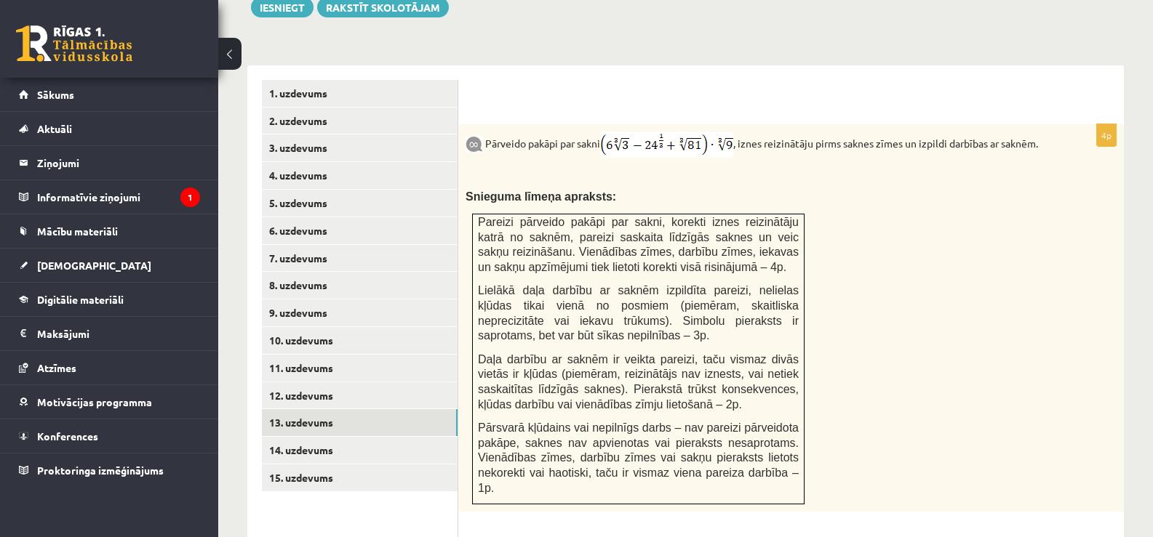
scroll to position [572, 0]
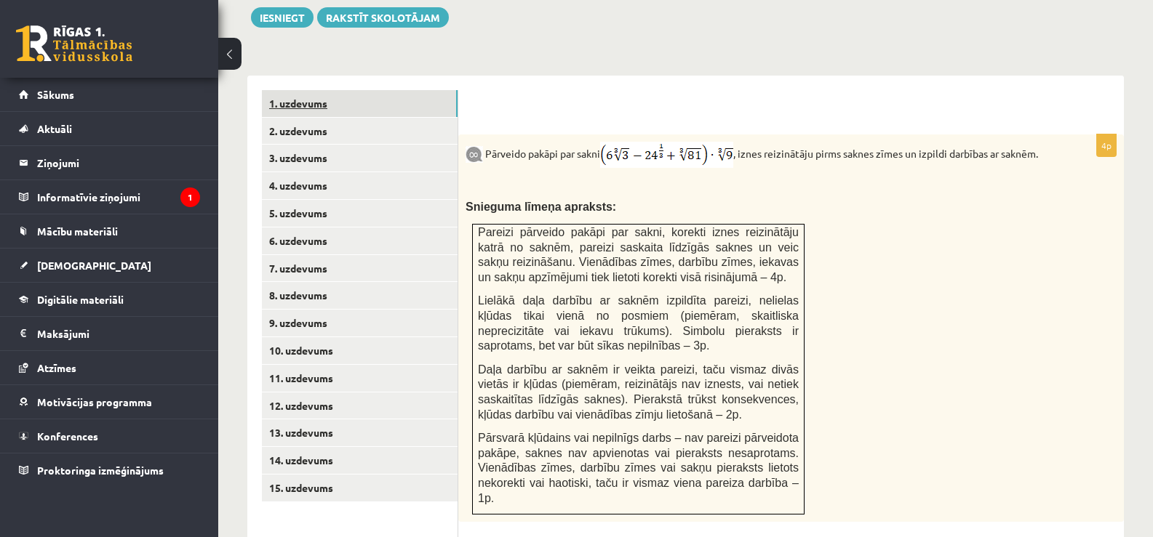
click at [318, 90] on link "1. uzdevums" at bounding box center [360, 103] width 196 height 27
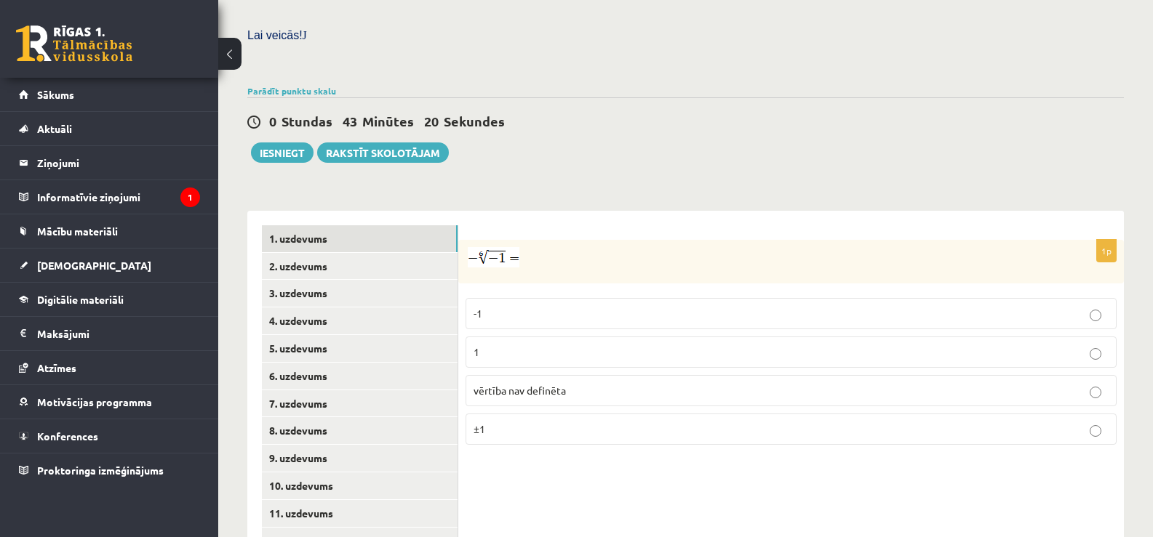
scroll to position [549, 0]
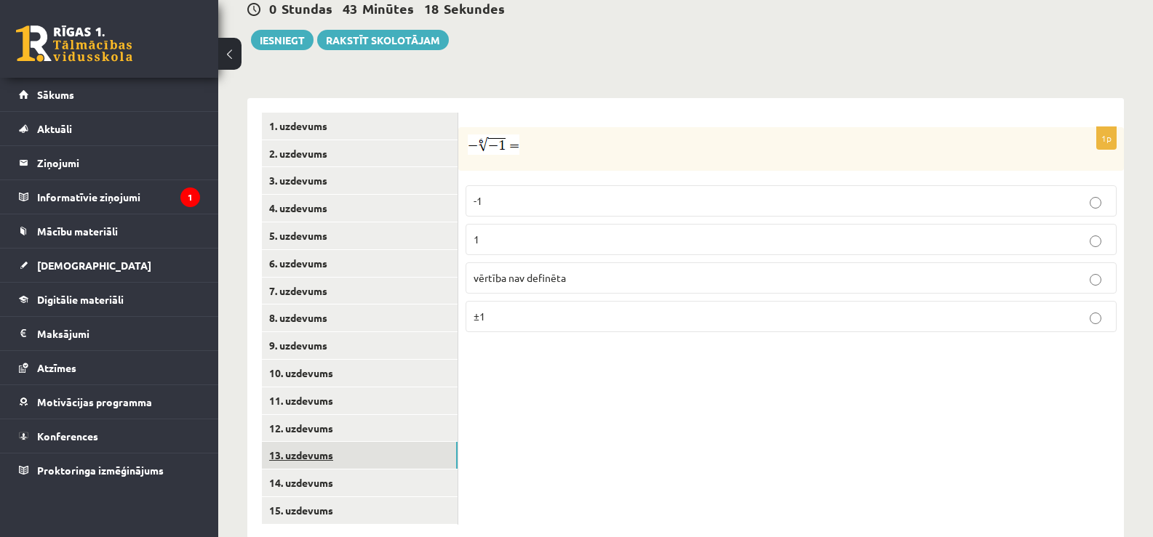
click at [372, 442] on link "13. uzdevums" at bounding box center [360, 455] width 196 height 27
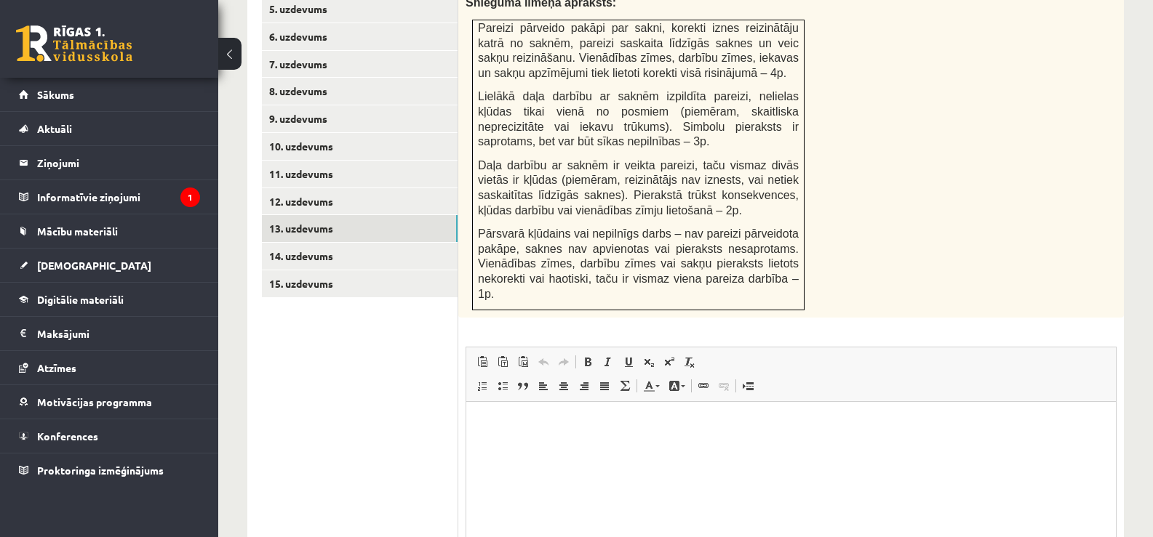
scroll to position [878, 0]
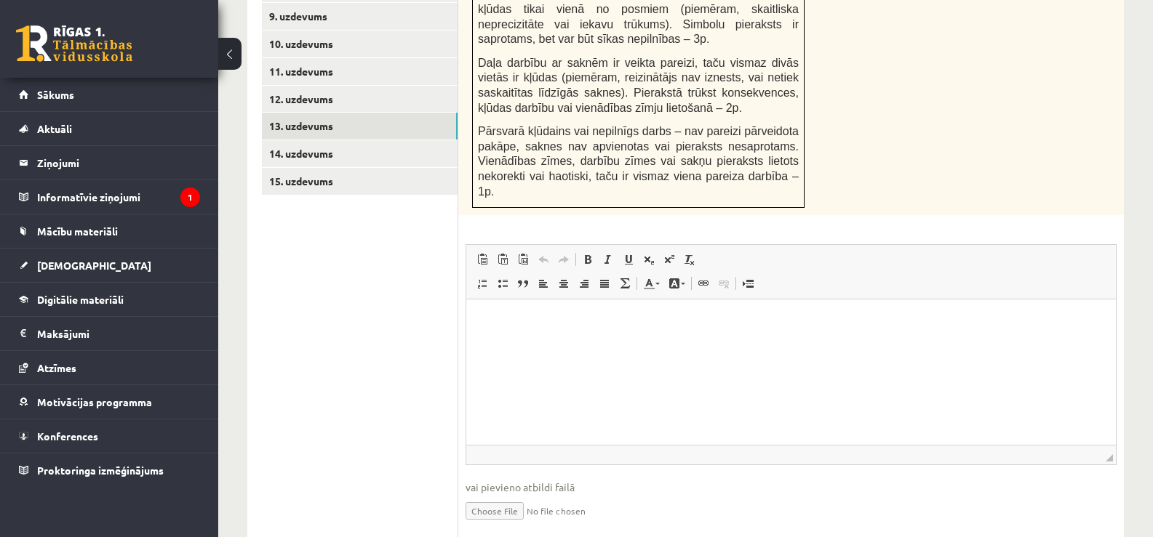
click at [488, 495] on input "file" at bounding box center [790, 510] width 651 height 30
click at [492, 495] on input "file" at bounding box center [790, 510] width 651 height 30
type input "**********"
click at [360, 140] on link "14. uzdevums" at bounding box center [360, 153] width 196 height 27
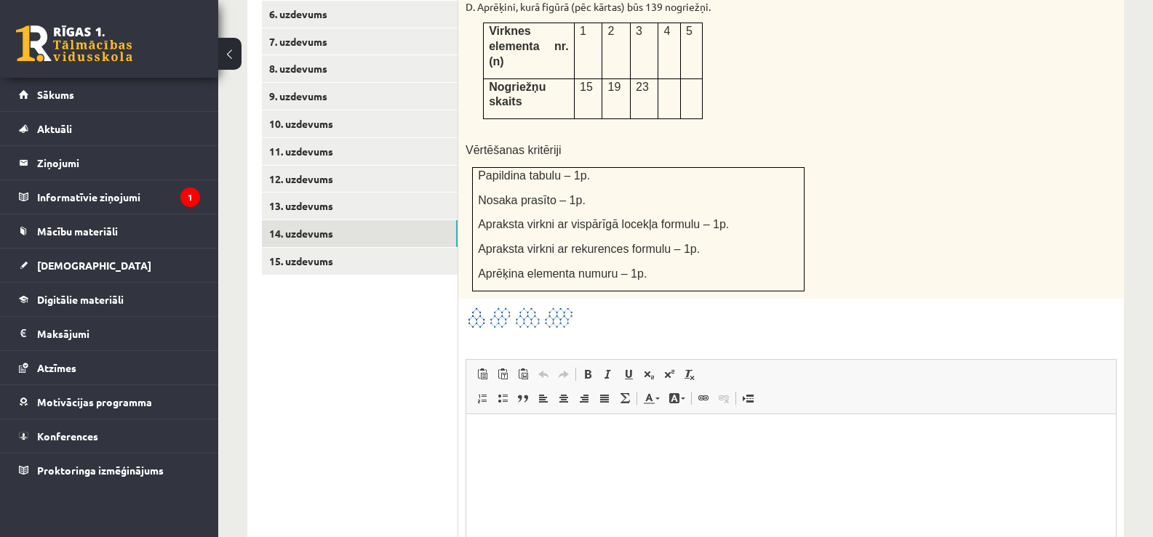
scroll to position [905, 0]
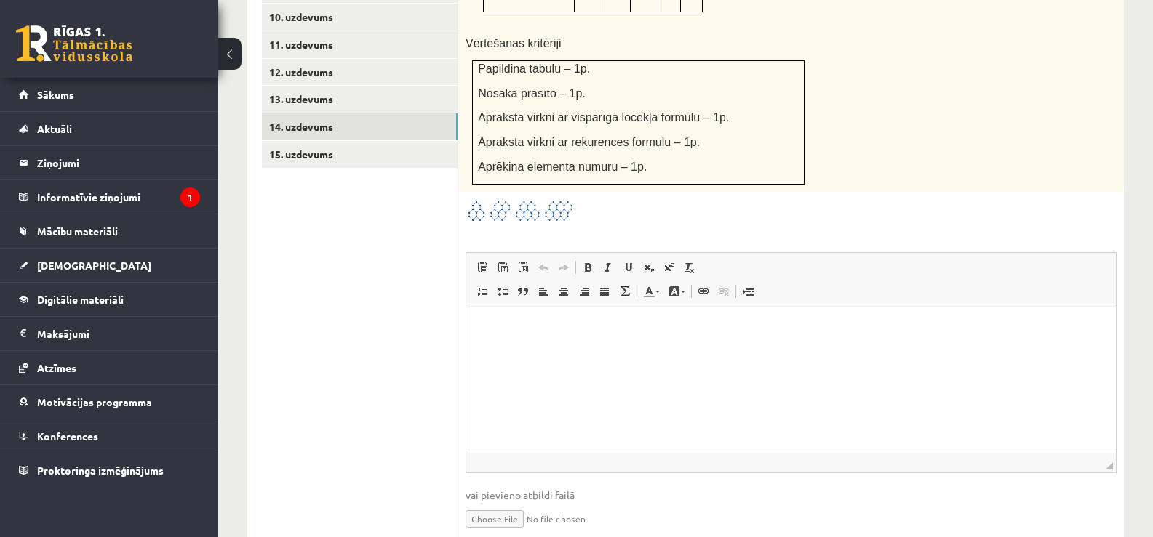
click at [501, 503] on input "file" at bounding box center [790, 518] width 651 height 30
type input "**********"
click at [353, 141] on link "15. uzdevums" at bounding box center [360, 154] width 196 height 27
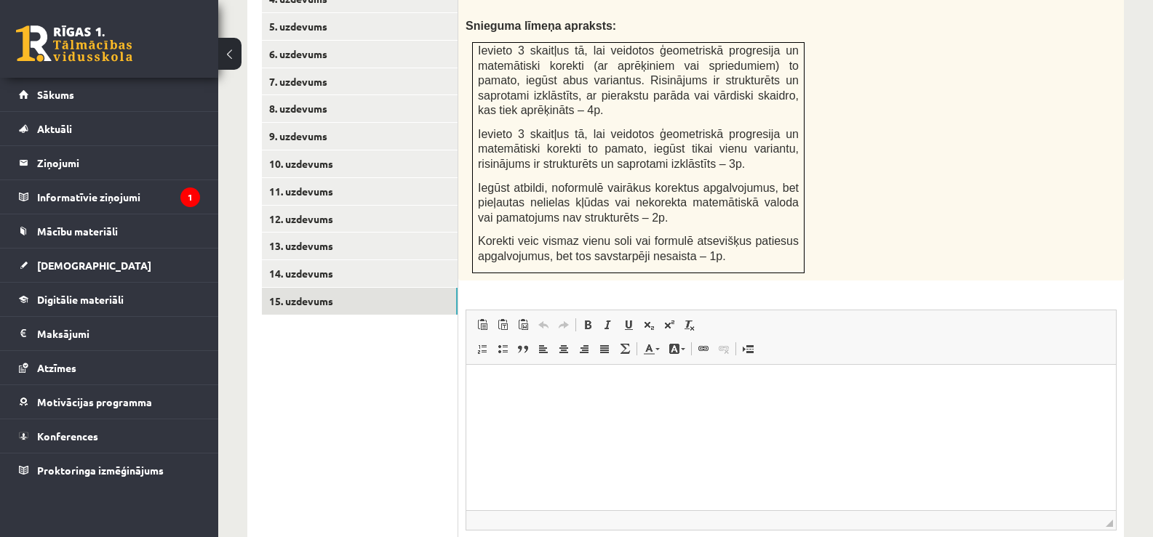
scroll to position [845, 0]
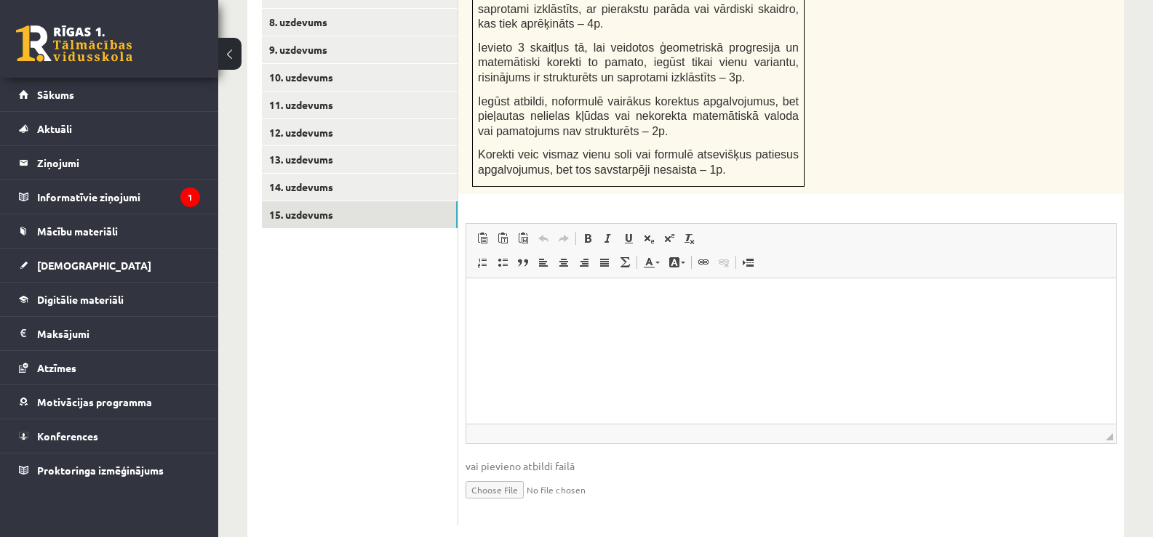
click at [489, 474] on input "file" at bounding box center [790, 489] width 651 height 30
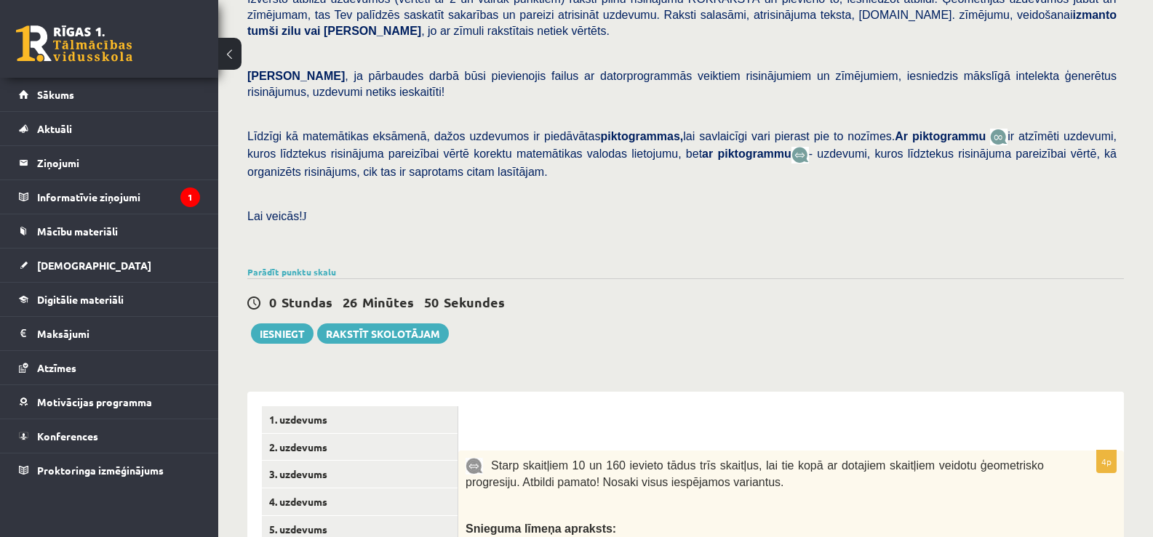
scroll to position [244, 0]
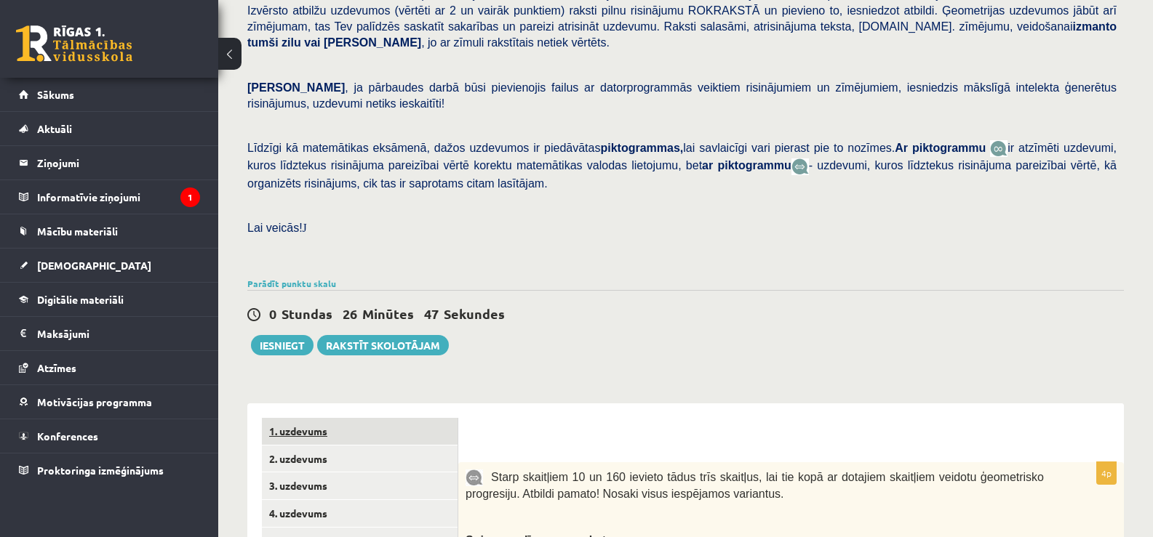
click at [333, 418] on link "1. uzdevums" at bounding box center [360, 431] width 196 height 27
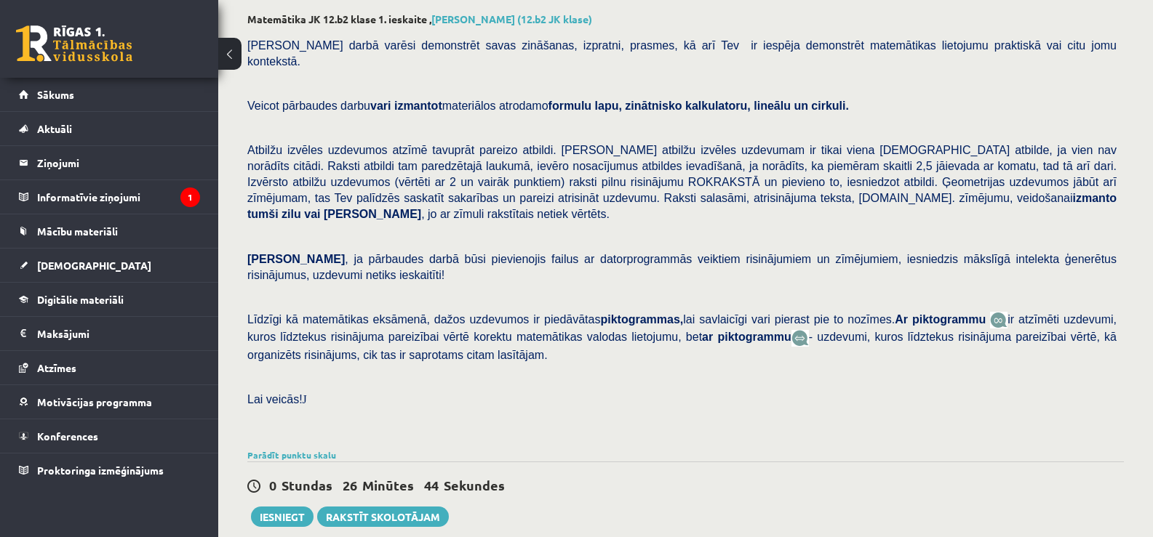
scroll to position [68, 0]
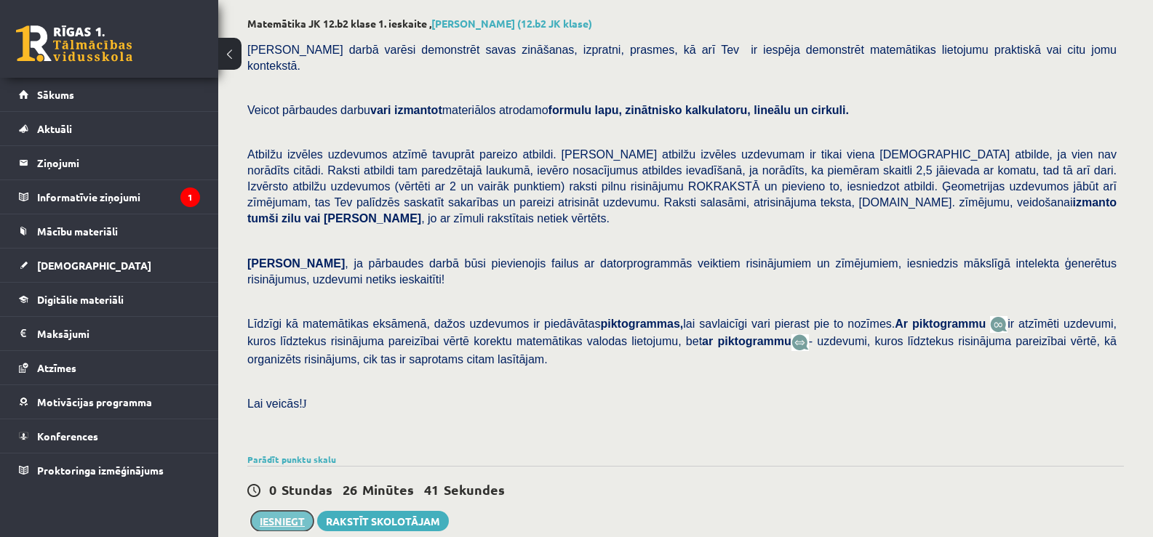
click at [269, 511] on button "Iesniegt" at bounding box center [282, 521] width 63 height 20
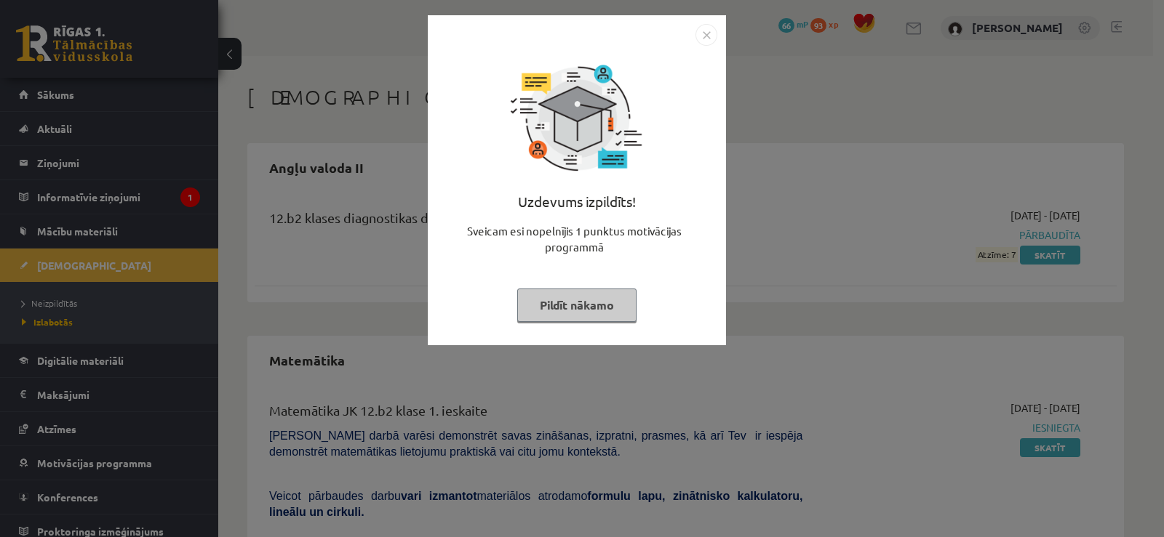
click at [705, 33] on img "Close" at bounding box center [706, 35] width 22 height 22
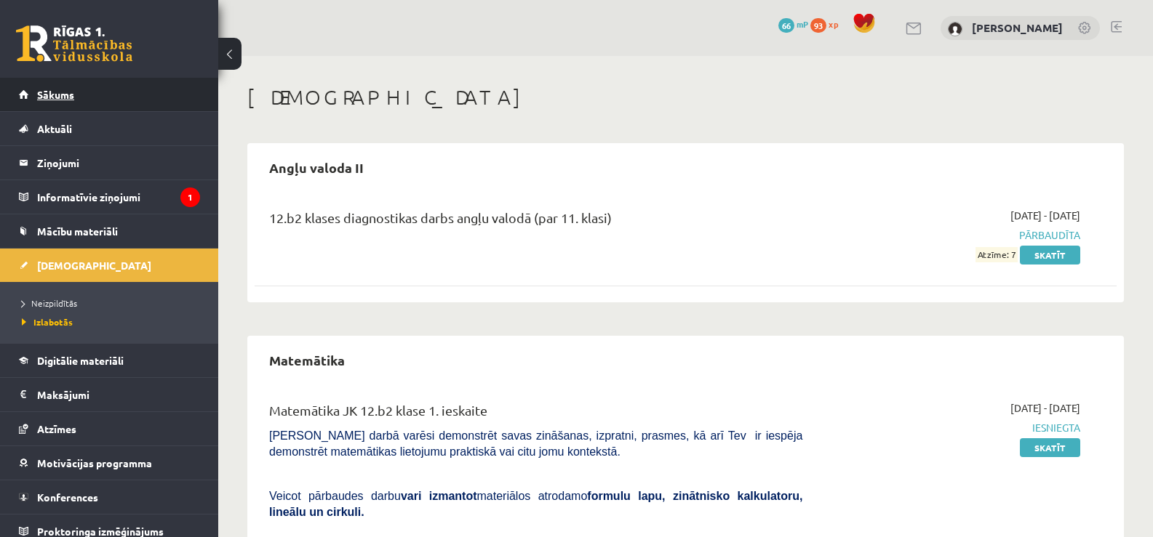
click at [70, 108] on link "Sākums" at bounding box center [109, 94] width 181 height 33
